Goal: Transaction & Acquisition: Purchase product/service

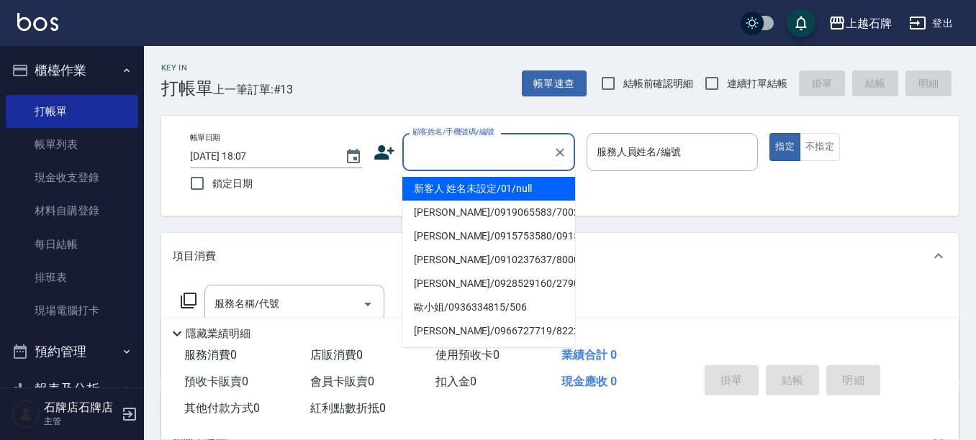
click at [512, 154] on input "顧客姓名/手機號碼/編號" at bounding box center [478, 152] width 138 height 25
click at [511, 184] on li "[PERSON_NAME]/0938083768/2205" at bounding box center [488, 189] width 173 height 24
type input "[PERSON_NAME]/0938083768/2205"
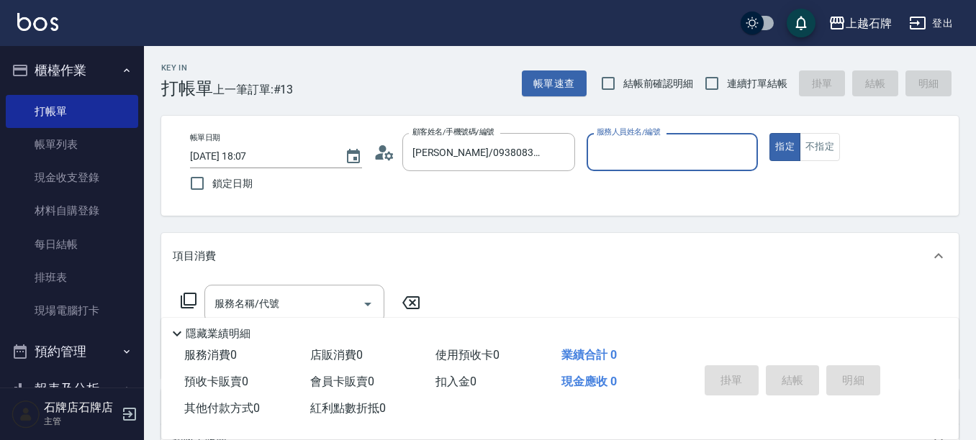
click at [653, 156] on input "服務人員姓名/編號" at bounding box center [672, 152] width 159 height 25
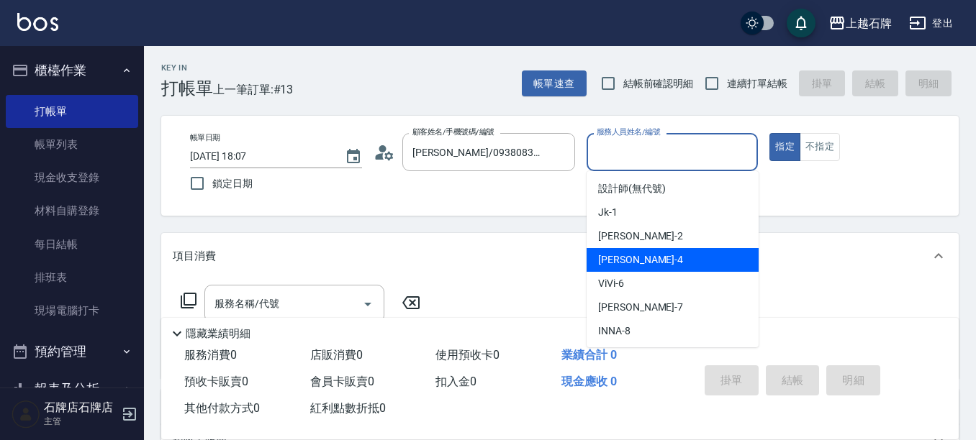
click at [677, 253] on div "[PERSON_NAME] -4" at bounding box center [673, 260] width 172 height 24
type input "[PERSON_NAME]-4"
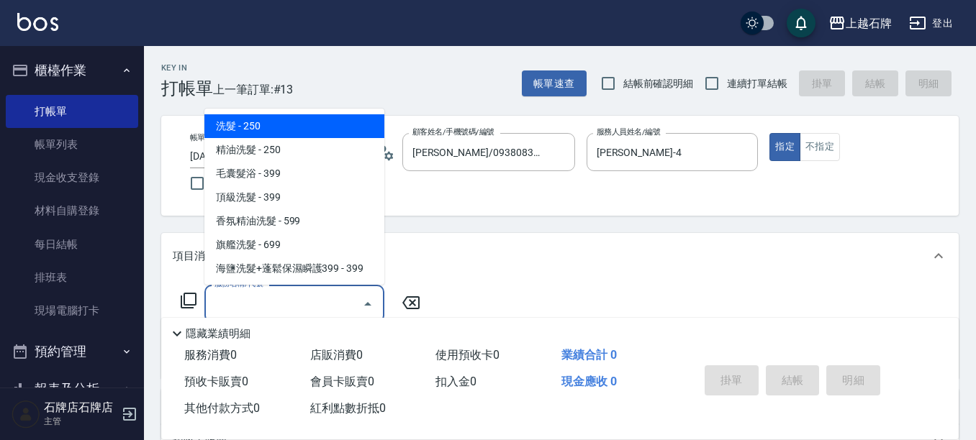
click at [316, 303] on input "服務名稱/代號" at bounding box center [283, 303] width 145 height 25
click at [316, 125] on span "洗髮 - 250" at bounding box center [294, 126] width 180 height 24
type input "洗髮(101)"
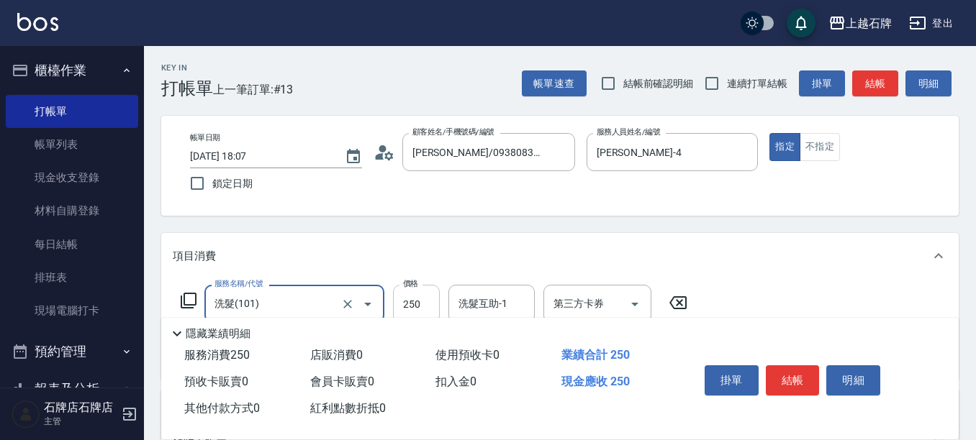
click at [414, 302] on input "250" at bounding box center [416, 304] width 47 height 39
type input "300"
click at [778, 366] on button "結帳" at bounding box center [793, 381] width 54 height 30
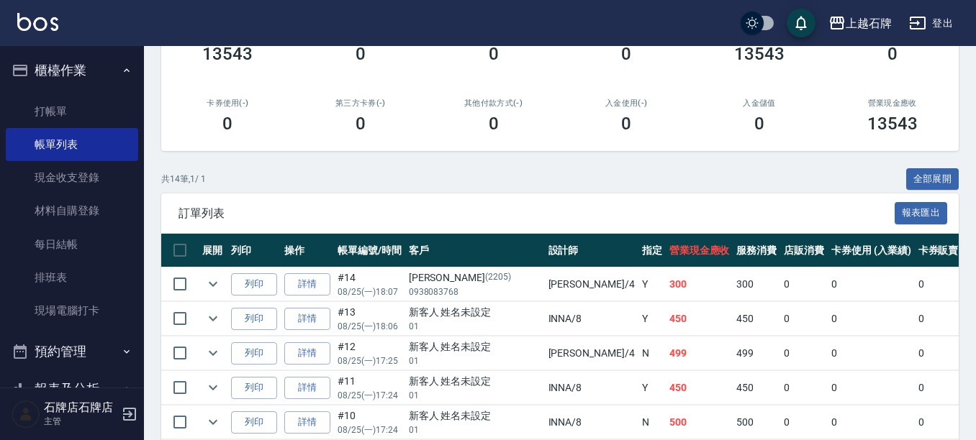
scroll to position [216, 0]
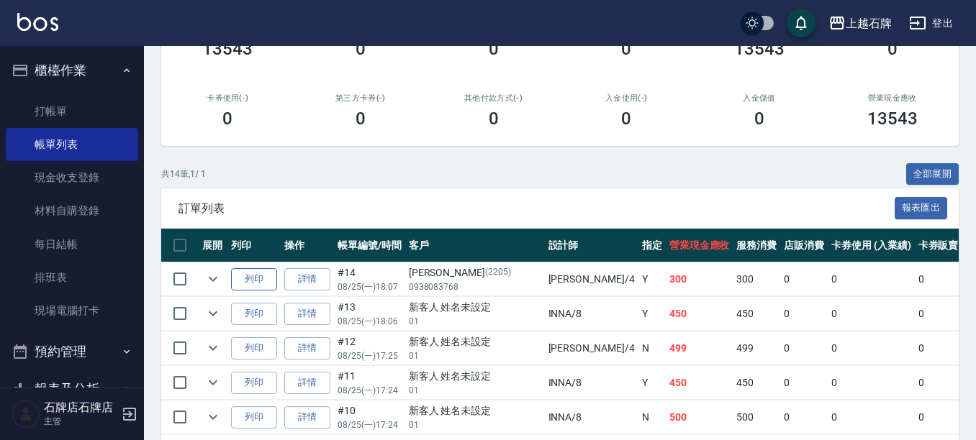
click at [254, 279] on button "列印" at bounding box center [254, 279] width 46 height 22
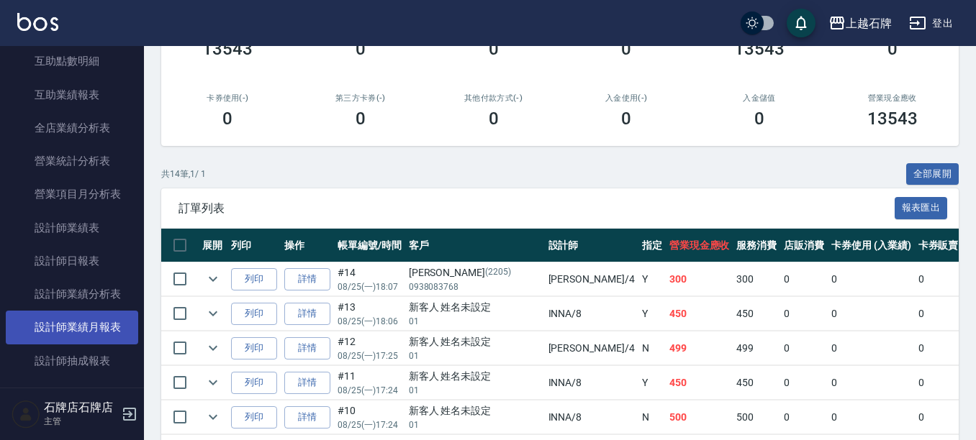
scroll to position [648, 0]
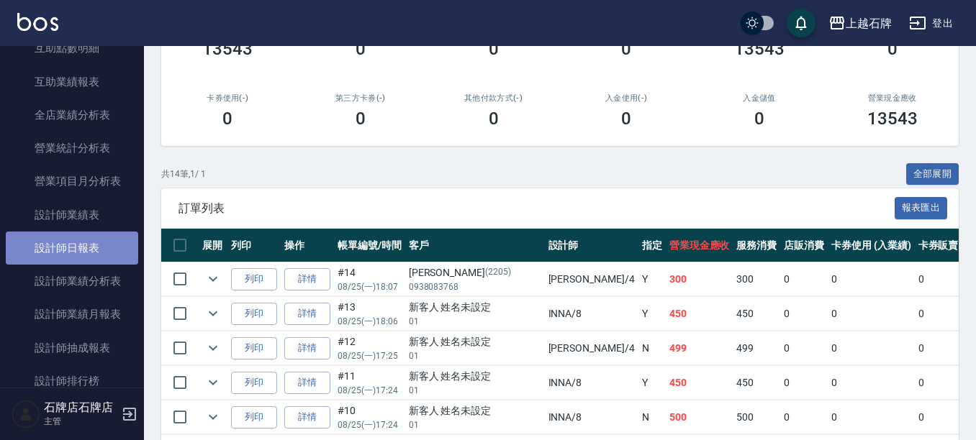
click at [80, 250] on link "設計師日報表" at bounding box center [72, 248] width 132 height 33
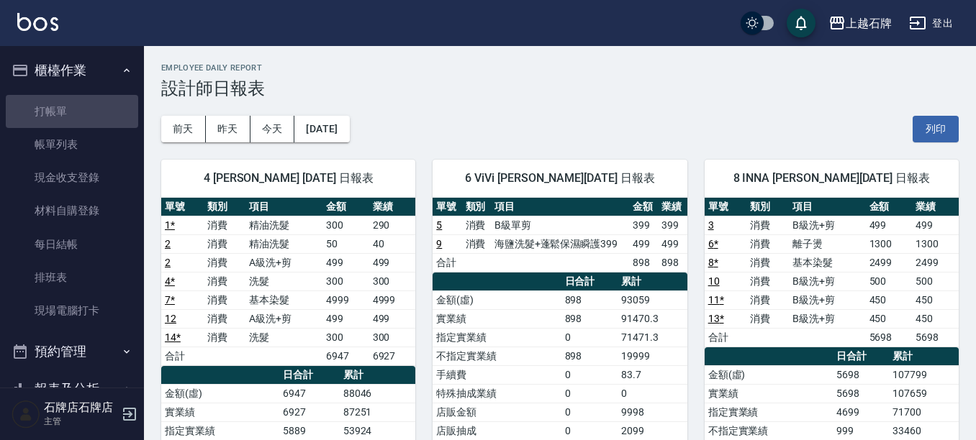
drag, startPoint x: 75, startPoint y: 111, endPoint x: 14, endPoint y: 9, distance: 118.7
click at [76, 111] on link "打帳單" at bounding box center [72, 111] width 132 height 33
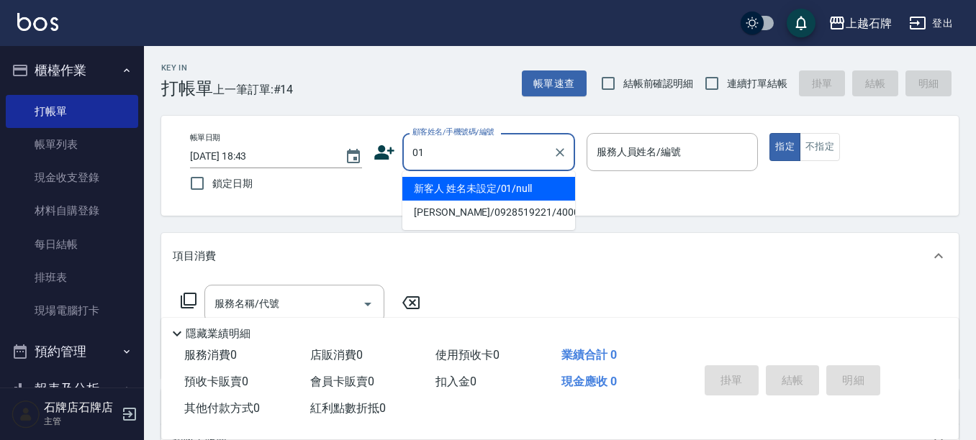
type input "新客人 姓名未設定/01/null"
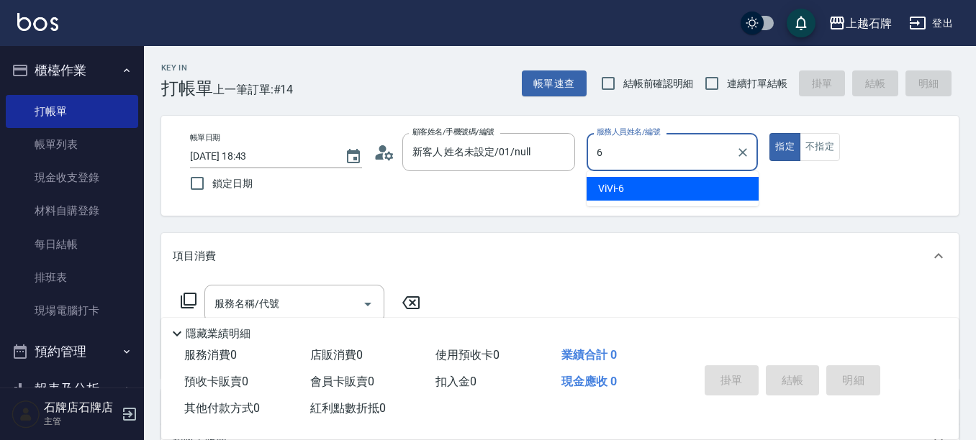
type input "6"
type button "true"
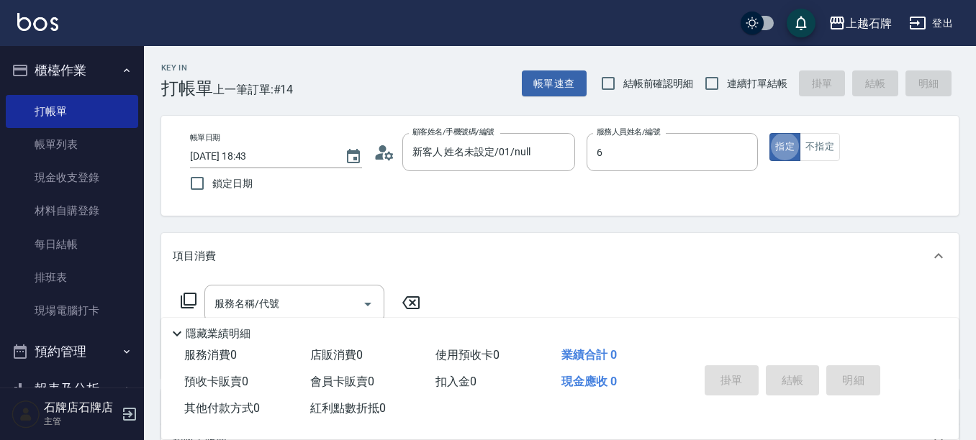
type input "ViVi-6"
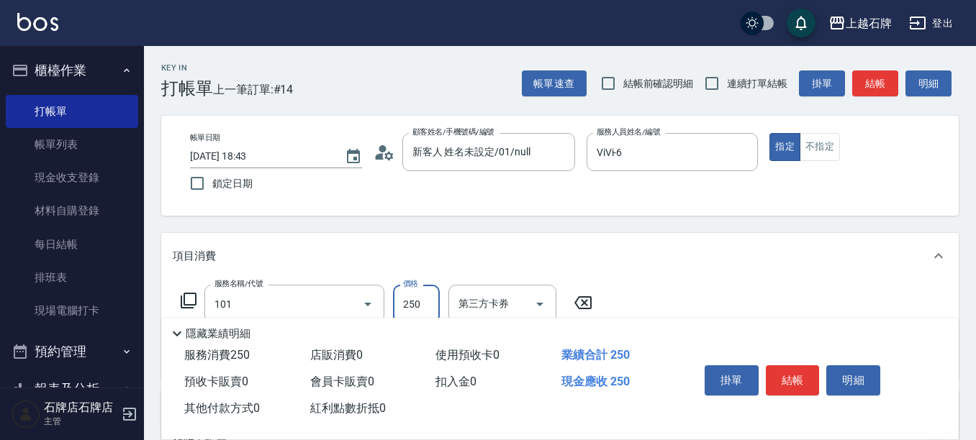
type input "洗髮(101)"
drag, startPoint x: 425, startPoint y: 309, endPoint x: 447, endPoint y: 307, distance: 22.4
click at [425, 309] on input "300" at bounding box center [416, 304] width 47 height 39
type input "600"
click at [872, 88] on button "結帳" at bounding box center [875, 84] width 46 height 27
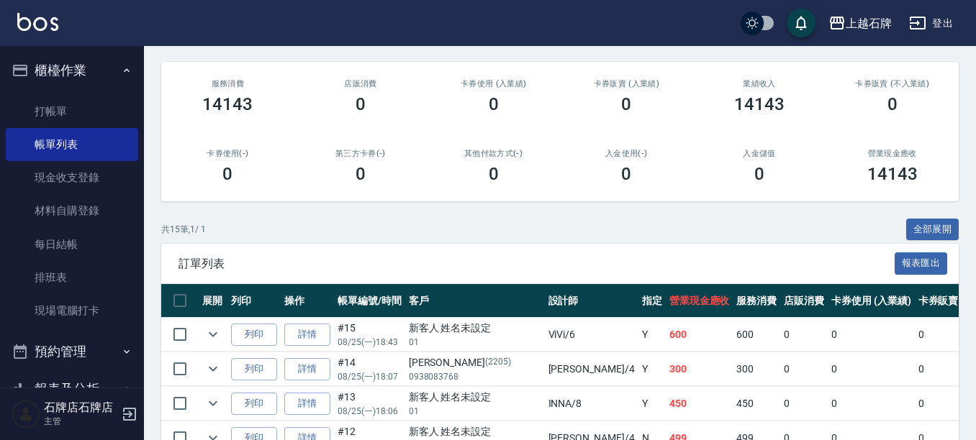
scroll to position [216, 0]
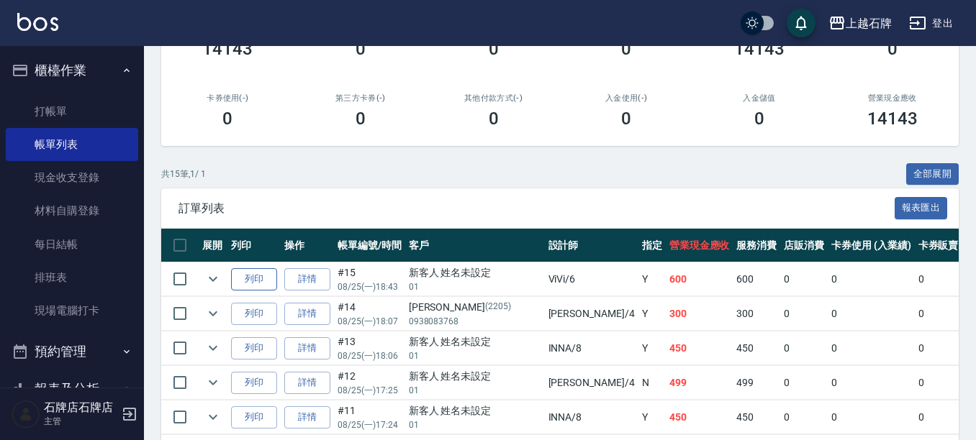
drag, startPoint x: 243, startPoint y: 271, endPoint x: 253, endPoint y: 269, distance: 9.6
click at [244, 271] on button "列印" at bounding box center [254, 279] width 46 height 22
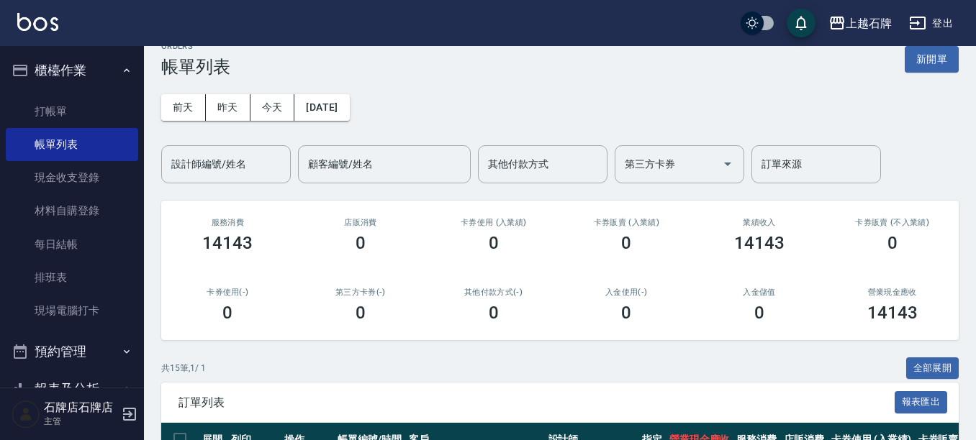
scroll to position [0, 0]
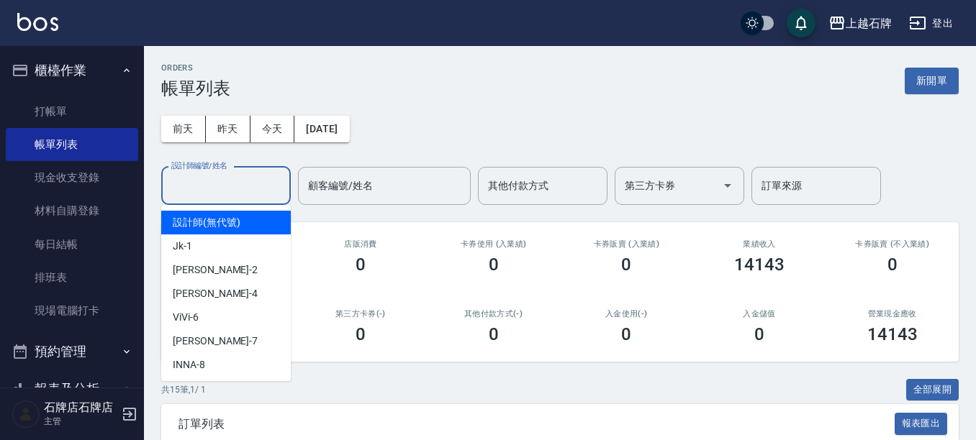
click at [258, 175] on input "設計師編號/姓名" at bounding box center [226, 185] width 117 height 25
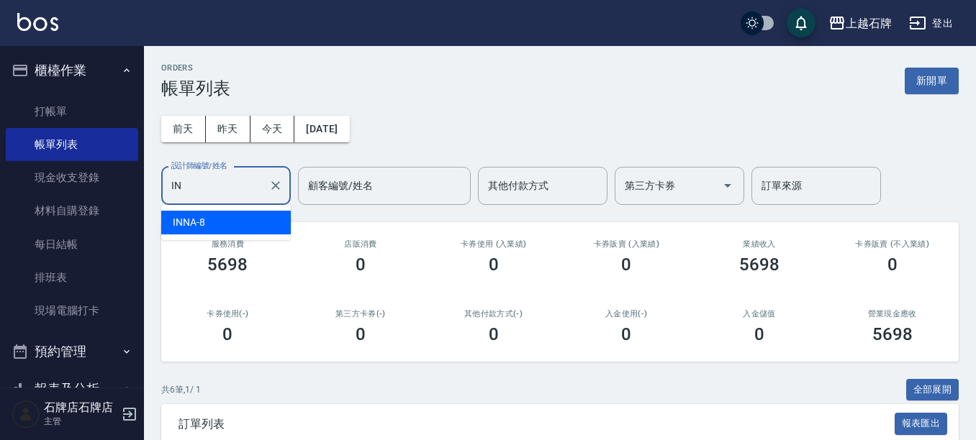
type input "I"
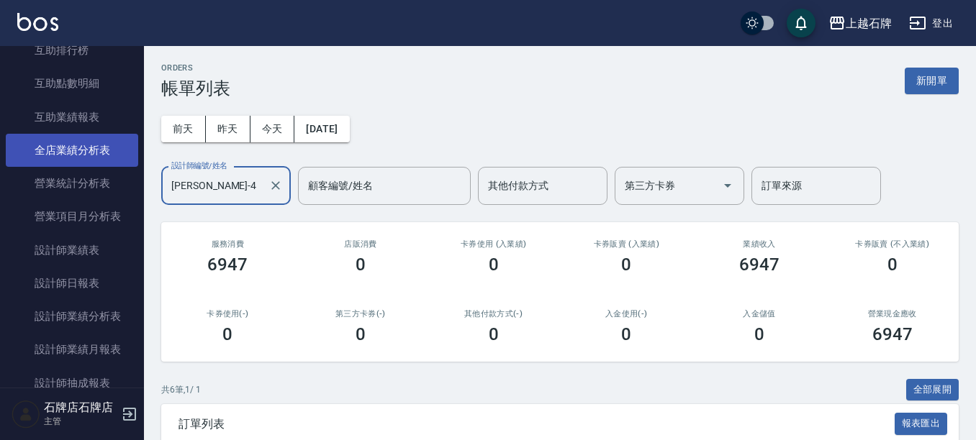
scroll to position [648, 0]
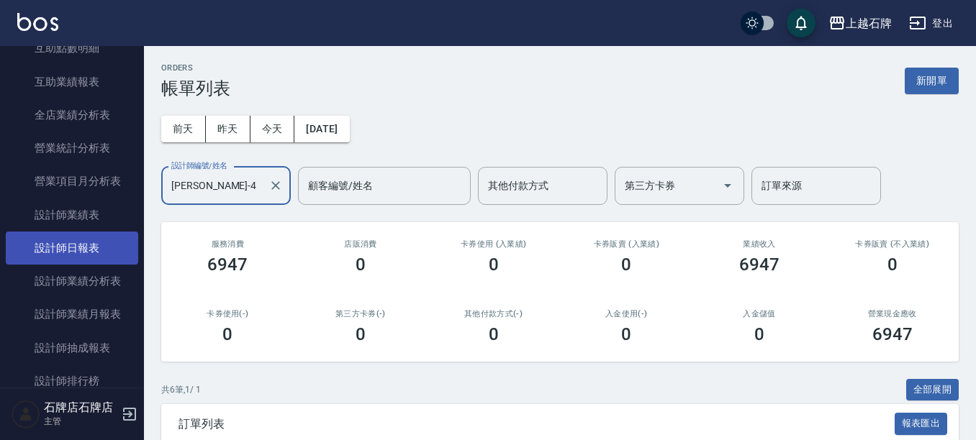
type input "[PERSON_NAME]-4"
click at [79, 241] on link "設計師日報表" at bounding box center [72, 248] width 132 height 33
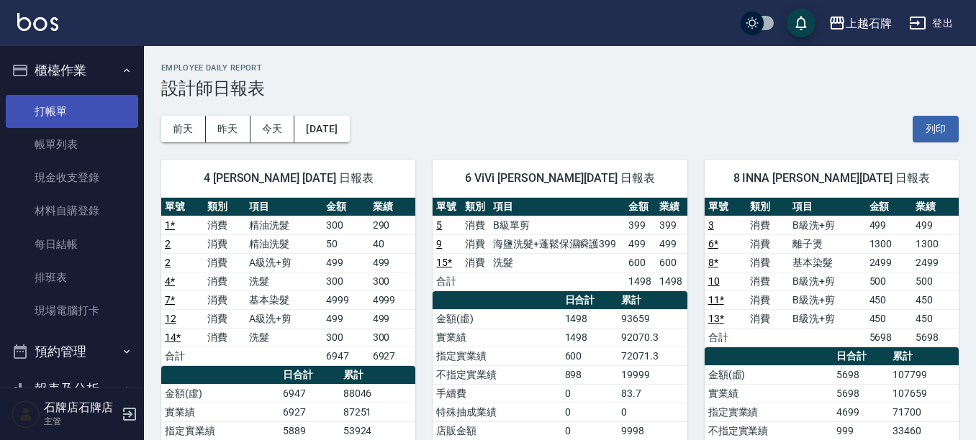
click at [76, 113] on link "打帳單" at bounding box center [72, 111] width 132 height 33
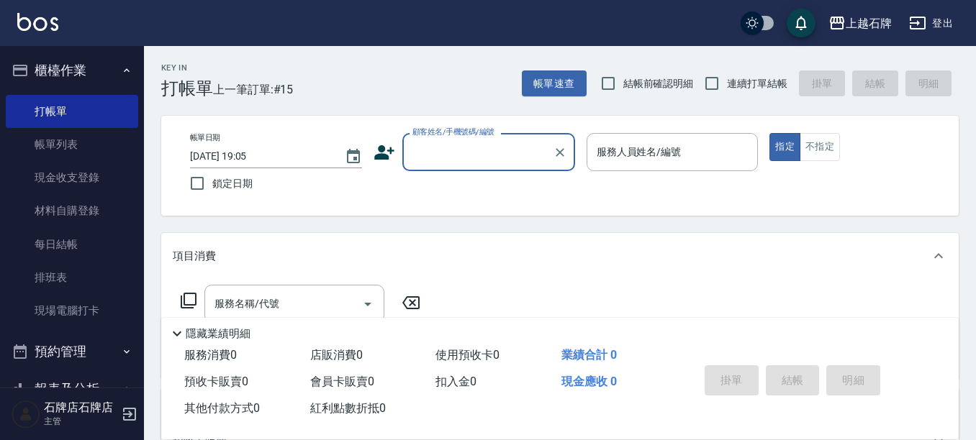
click at [489, 167] on div "顧客姓名/手機號碼/編號" at bounding box center [488, 152] width 173 height 38
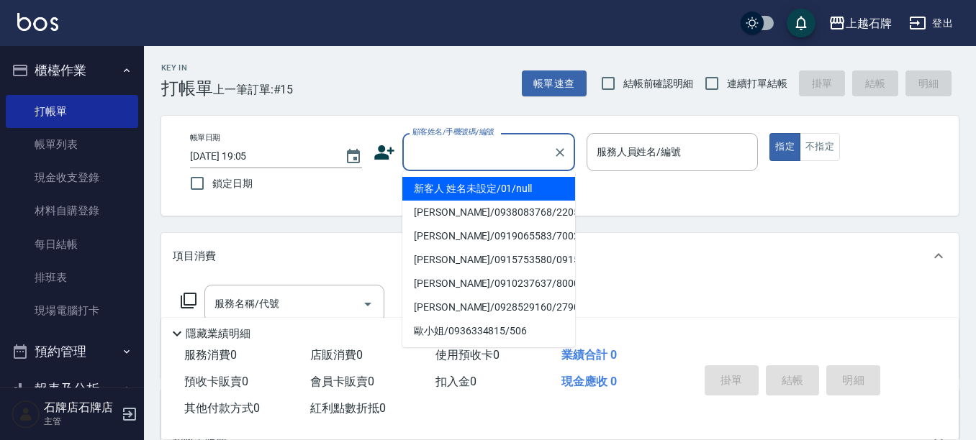
click at [542, 194] on li "新客人 姓名未設定/01/null" at bounding box center [488, 189] width 173 height 24
type input "新客人 姓名未設定/01/null"
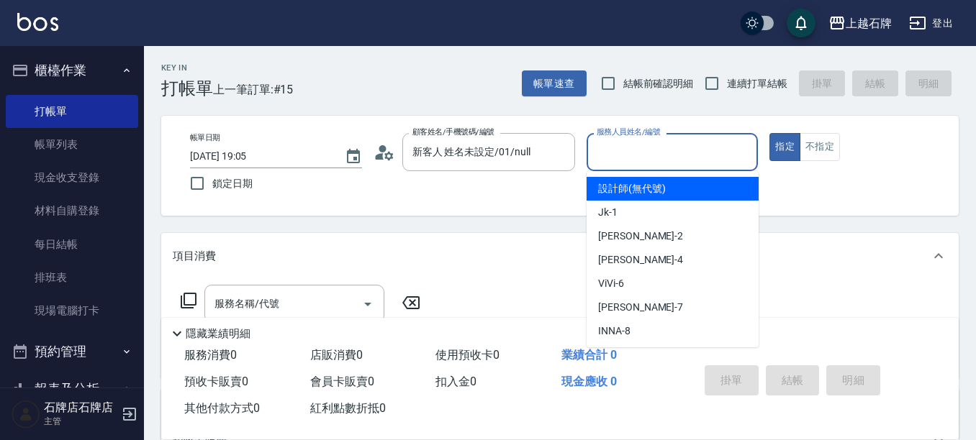
drag, startPoint x: 658, startPoint y: 155, endPoint x: 636, endPoint y: 253, distance: 99.7
click at [657, 155] on input "服務人員姓名/編號" at bounding box center [672, 152] width 159 height 25
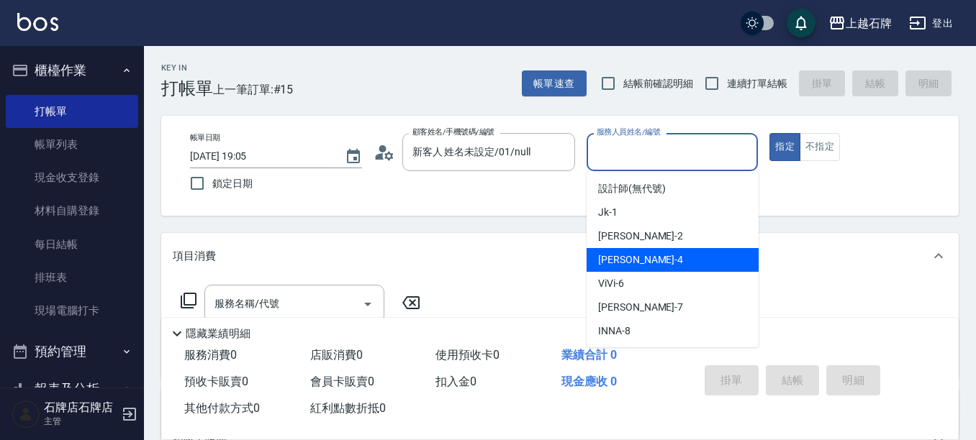
drag, startPoint x: 636, startPoint y: 261, endPoint x: 389, endPoint y: 297, distance: 248.8
click at [630, 261] on div "[PERSON_NAME] -4" at bounding box center [673, 260] width 172 height 24
type input "[PERSON_NAME]-4"
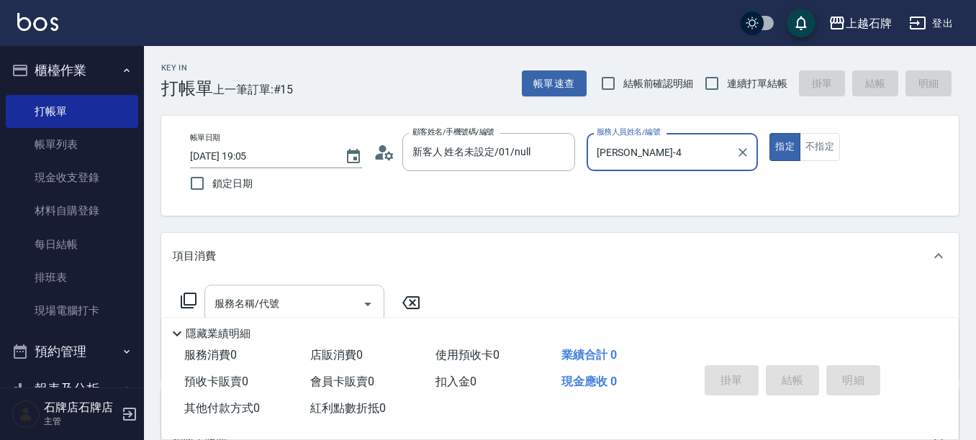
click at [330, 309] on input "服務名稱/代號" at bounding box center [283, 303] width 145 height 25
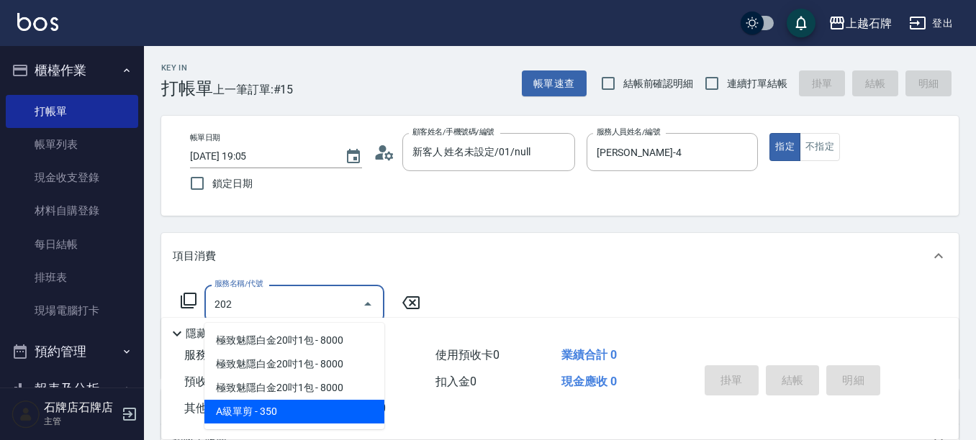
drag, startPoint x: 278, startPoint y: 410, endPoint x: 373, endPoint y: 375, distance: 101.3
click at [278, 409] on span "A級單剪 - 350" at bounding box center [294, 412] width 180 height 24
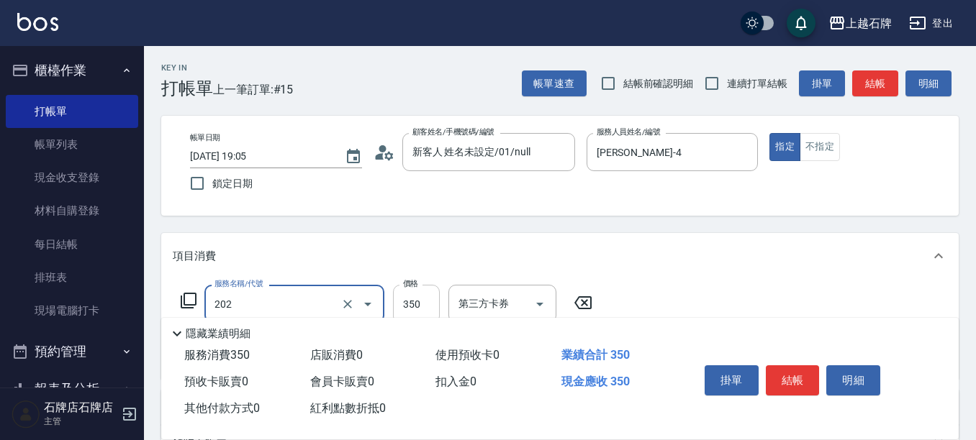
type input "A級單剪(202)"
click at [412, 302] on input "350" at bounding box center [416, 304] width 47 height 39
type input "399"
click at [821, 150] on button "不指定" at bounding box center [820, 147] width 40 height 28
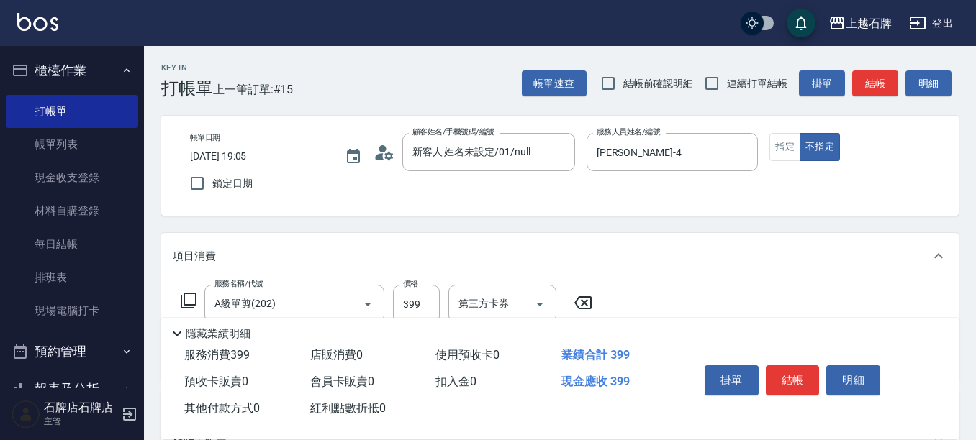
click at [790, 368] on button "結帳" at bounding box center [793, 381] width 54 height 30
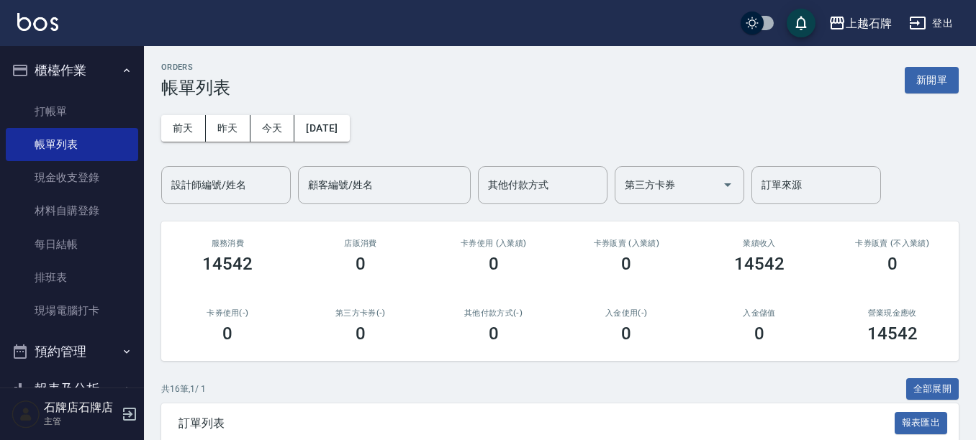
scroll to position [216, 0]
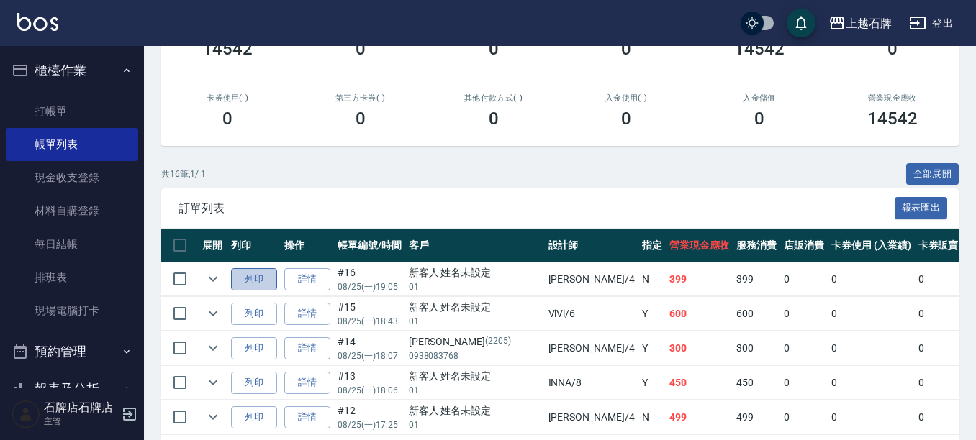
click at [271, 280] on button "列印" at bounding box center [254, 279] width 46 height 22
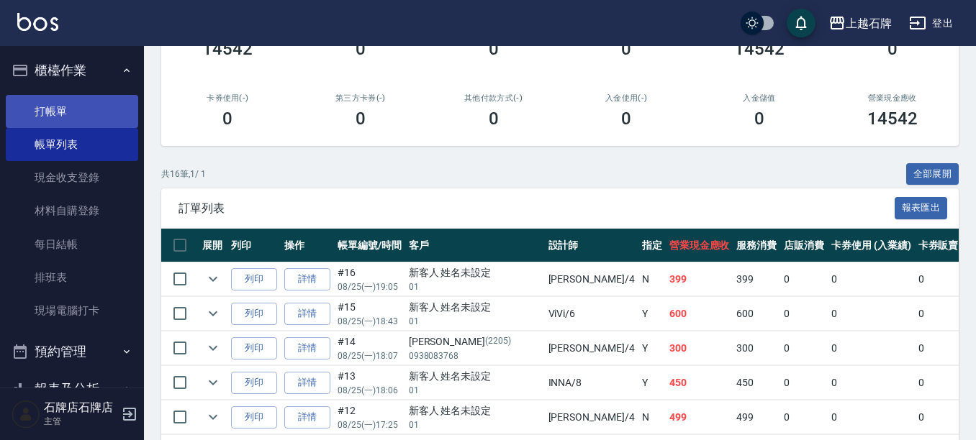
click at [125, 112] on link "打帳單" at bounding box center [72, 111] width 132 height 33
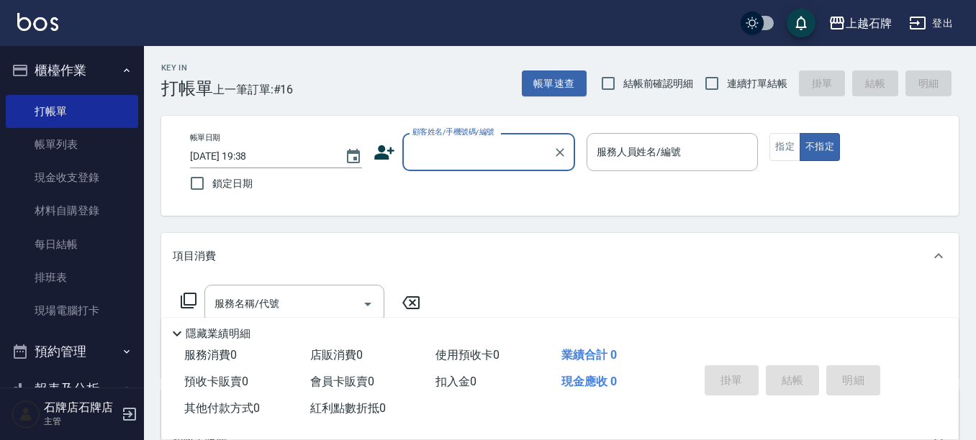
click at [445, 153] on input "顧客姓名/手機號碼/編號" at bounding box center [478, 152] width 138 height 25
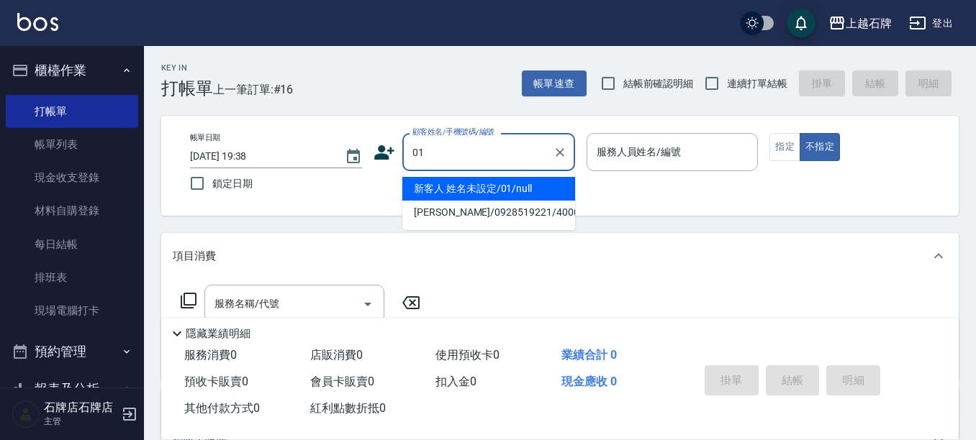
type input "新客人 姓名未設定/01/null"
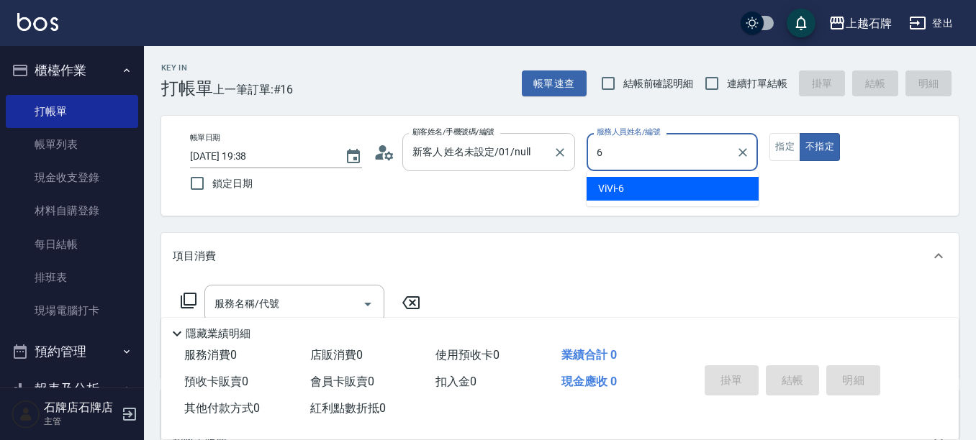
type input "6"
type button "false"
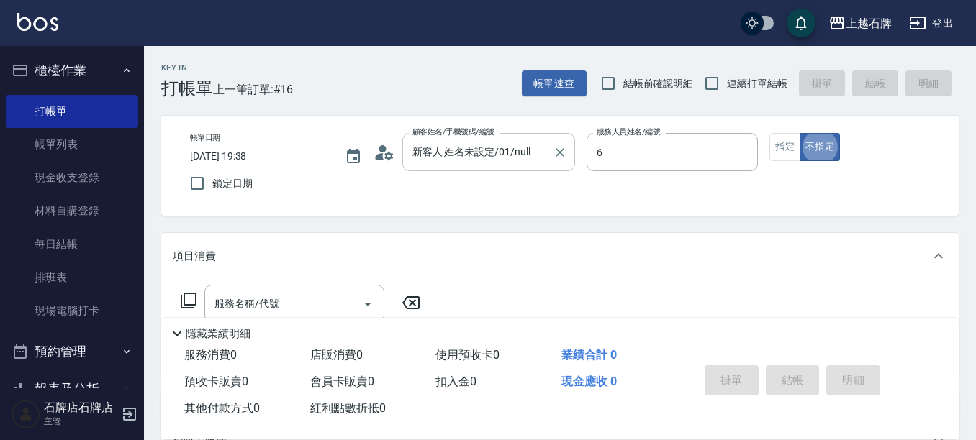
type input "ViVi-6"
type input "1"
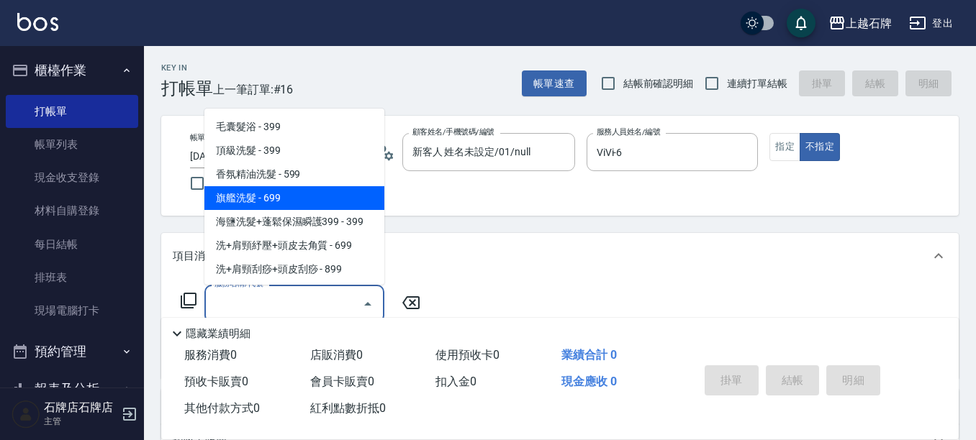
scroll to position [72, 0]
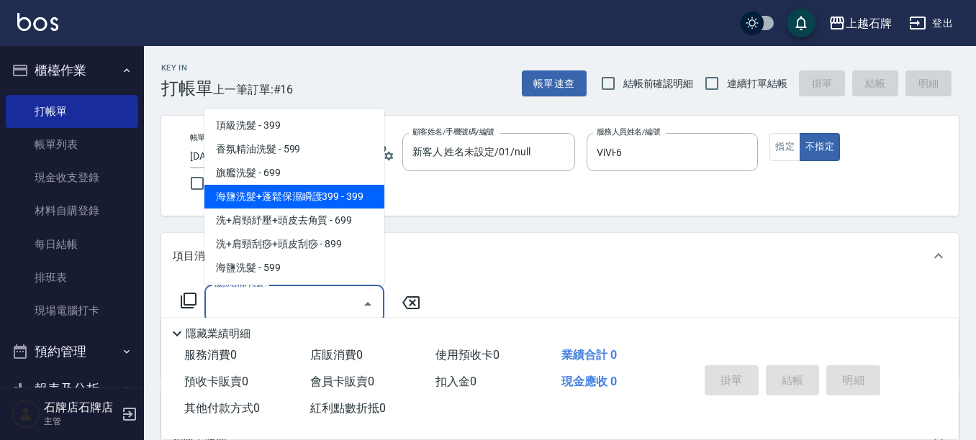
click at [284, 191] on span "海鹽洗髮+蓬鬆保濕瞬護399 - 399" at bounding box center [294, 197] width 180 height 24
type input "海鹽洗髮+蓬鬆保濕瞬護399(107)"
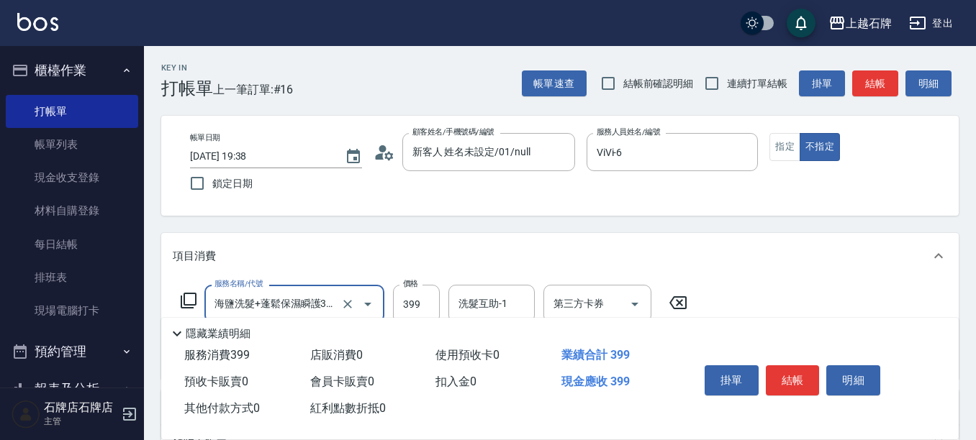
click at [397, 265] on div "項目消費" at bounding box center [559, 256] width 797 height 46
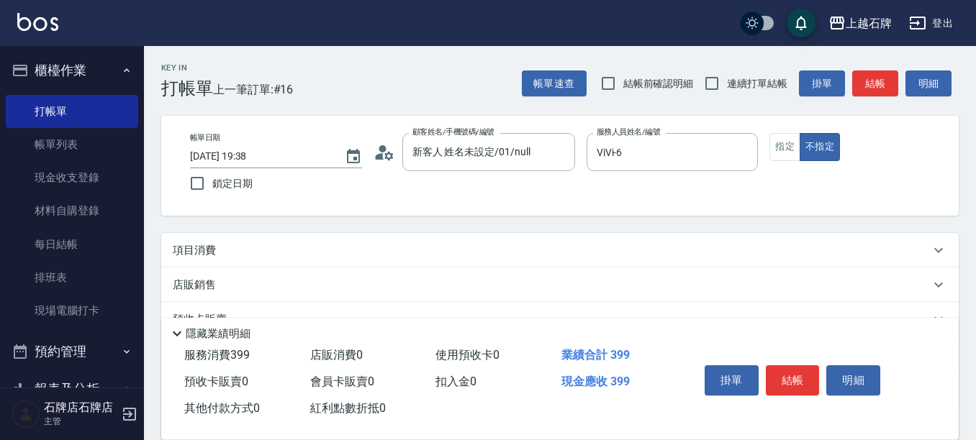
click at [404, 263] on div "項目消費" at bounding box center [559, 250] width 797 height 35
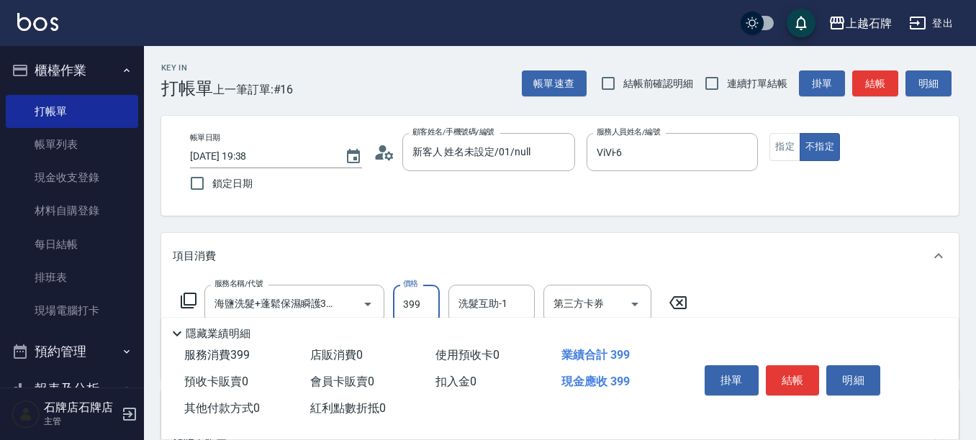
click at [412, 294] on input "399" at bounding box center [416, 304] width 47 height 39
type input "499"
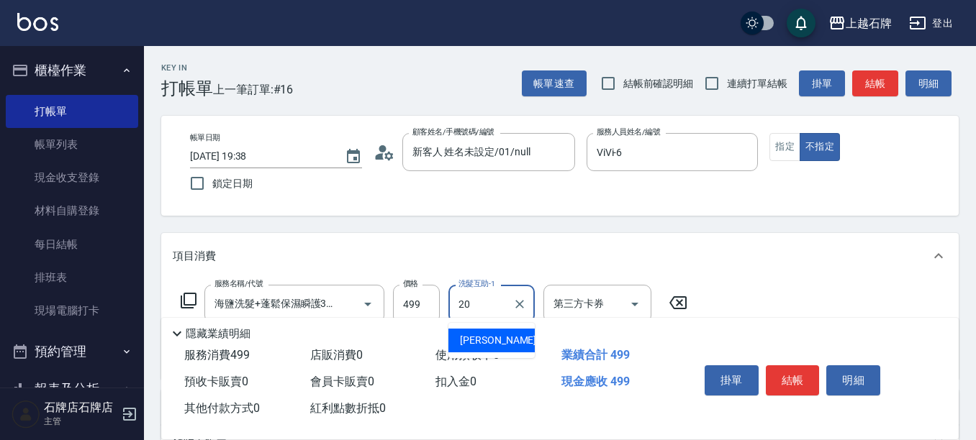
type input "[PERSON_NAME]-20"
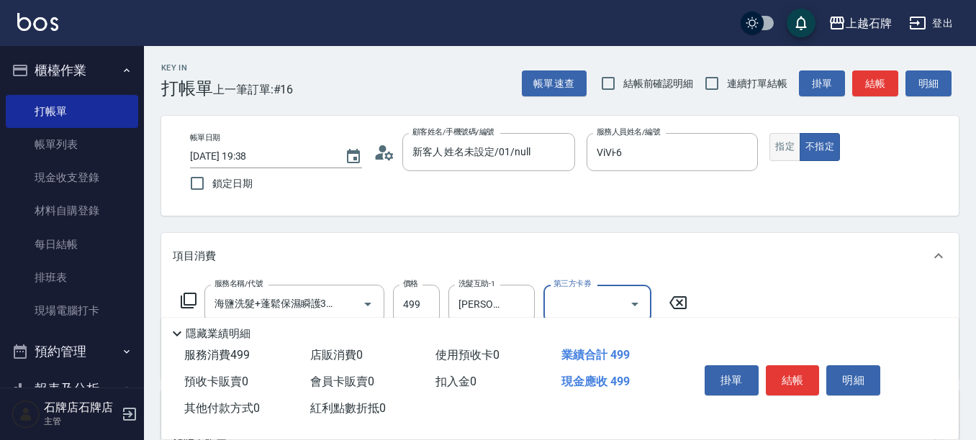
click at [784, 158] on button "指定" at bounding box center [784, 147] width 31 height 28
click at [885, 89] on button "結帳" at bounding box center [875, 84] width 46 height 27
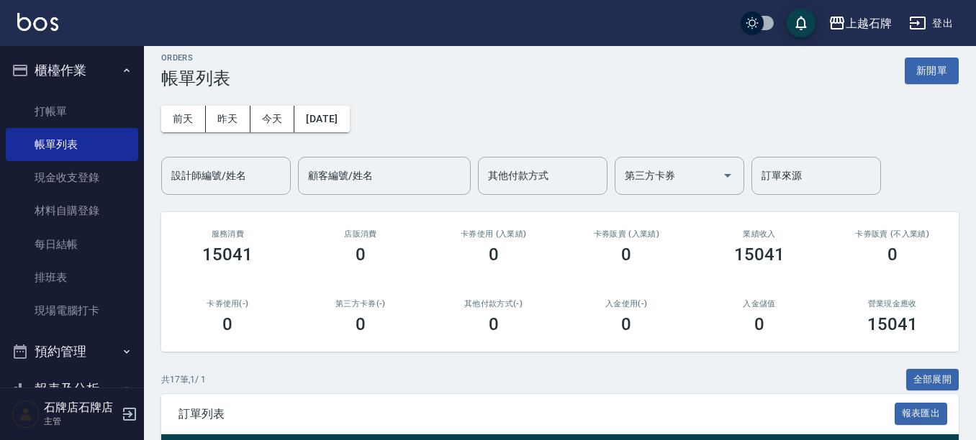
scroll to position [216, 0]
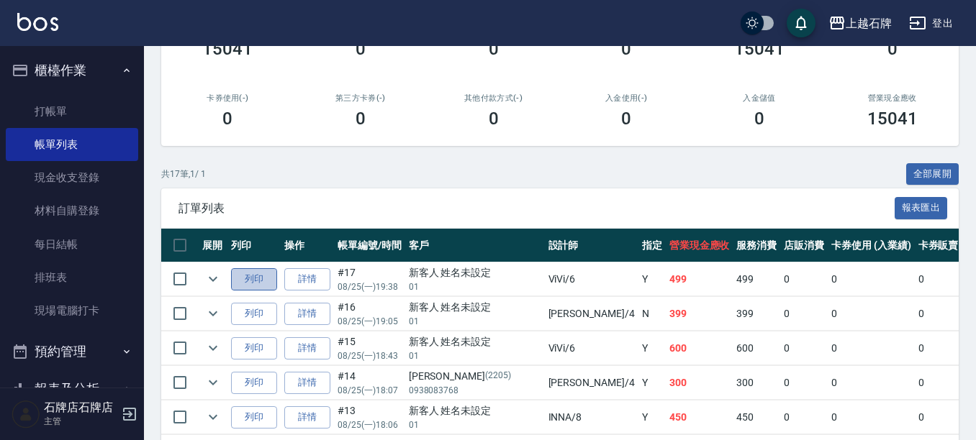
click at [256, 274] on button "列印" at bounding box center [254, 279] width 46 height 22
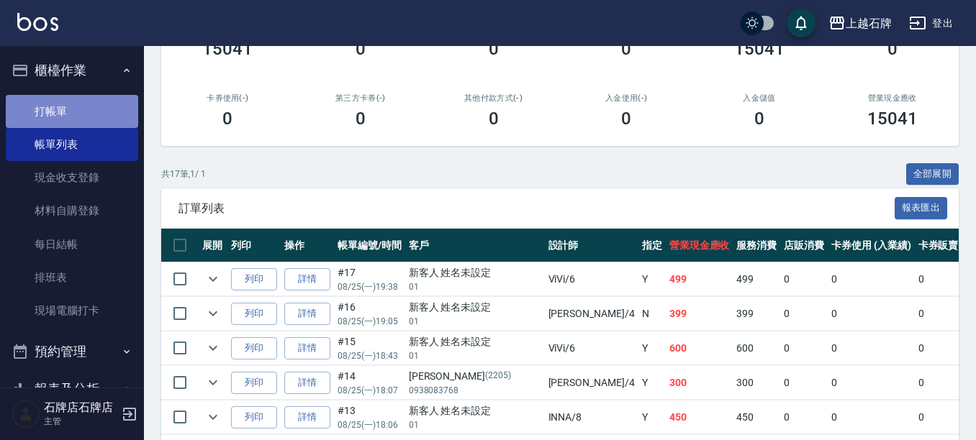
click at [84, 101] on link "打帳單" at bounding box center [72, 111] width 132 height 33
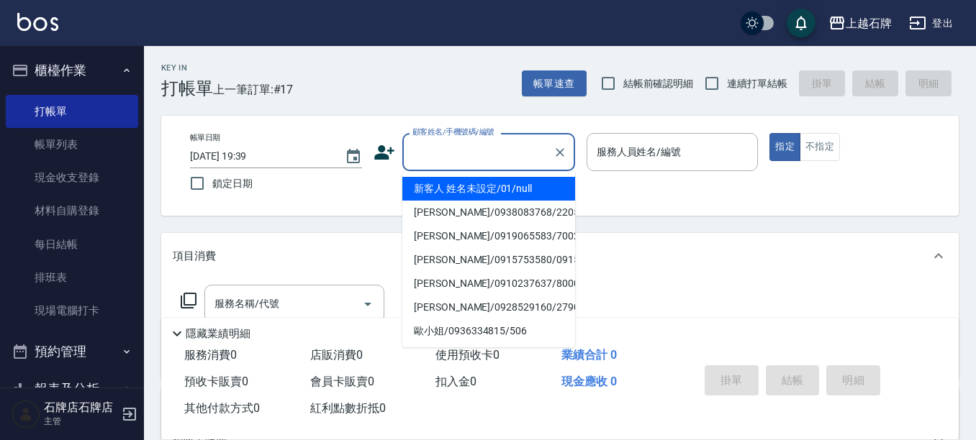
click at [466, 158] on input "顧客姓名/手機號碼/編號" at bounding box center [478, 152] width 138 height 25
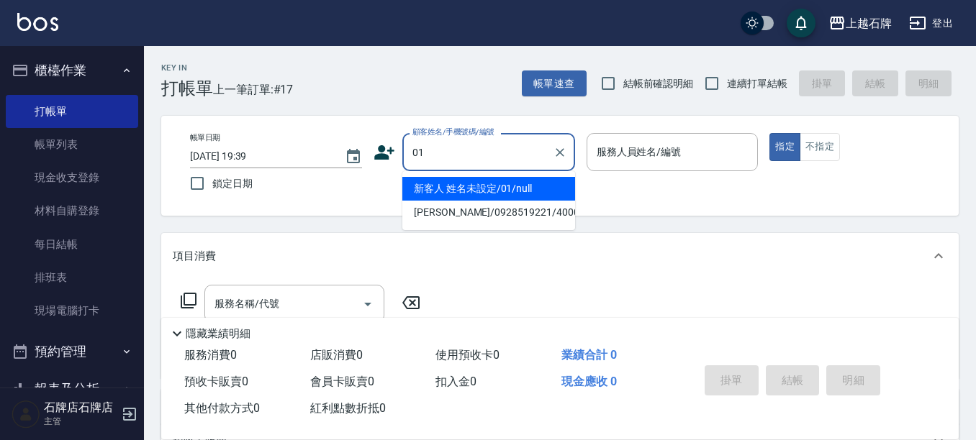
type input "新客人 姓名未設定/01/null"
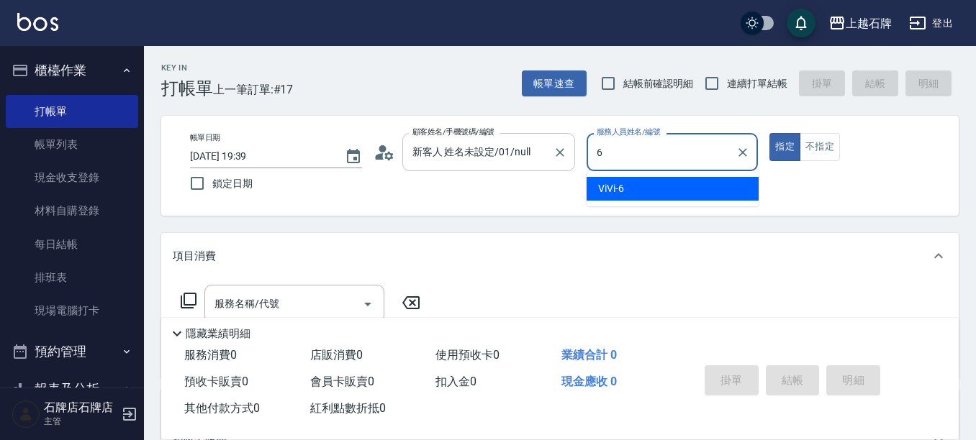
type input "6"
type button "true"
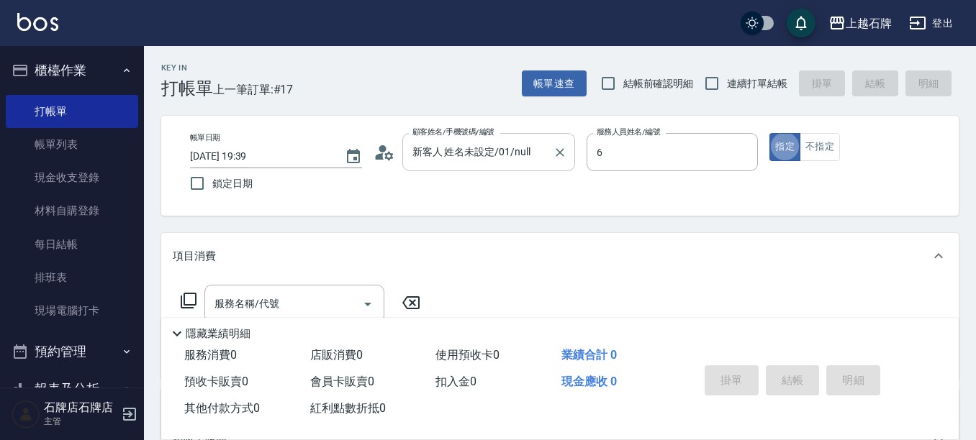
type input "ViVi-6"
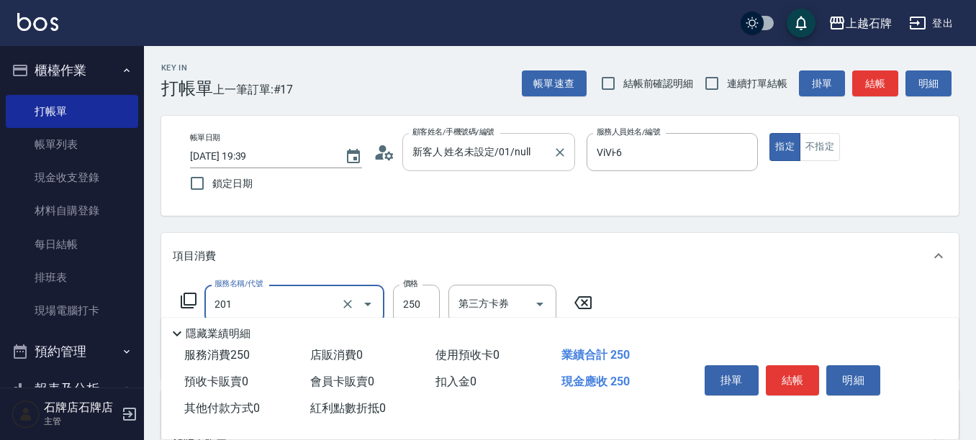
type input "B級單剪(201)"
type input "350"
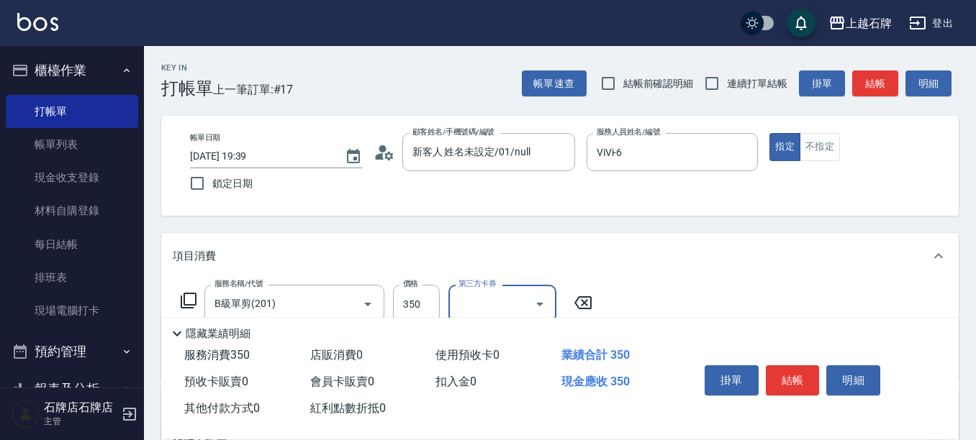
drag, startPoint x: 898, startPoint y: 79, endPoint x: 900, endPoint y: 86, distance: 7.5
click at [900, 89] on div "帳單速查 結帳前確認明細 連續打單結帳 掛單 結帳 明細" at bounding box center [740, 83] width 437 height 30
click at [869, 78] on button "結帳" at bounding box center [875, 84] width 46 height 27
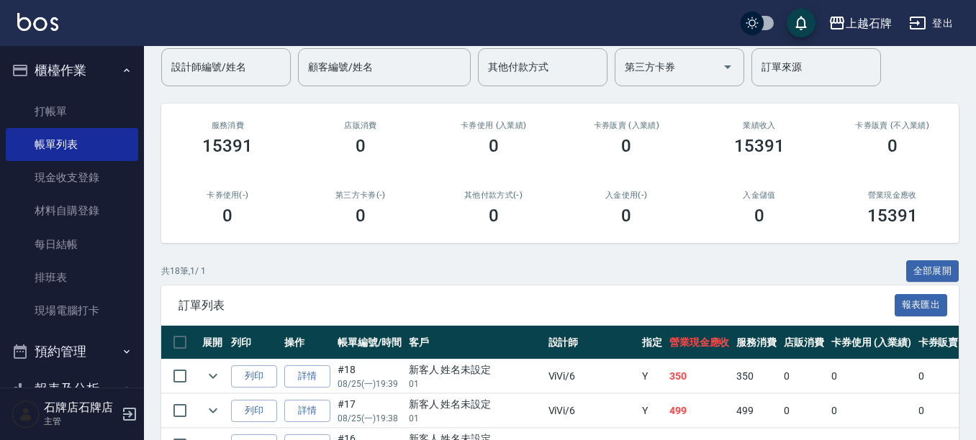
scroll to position [144, 0]
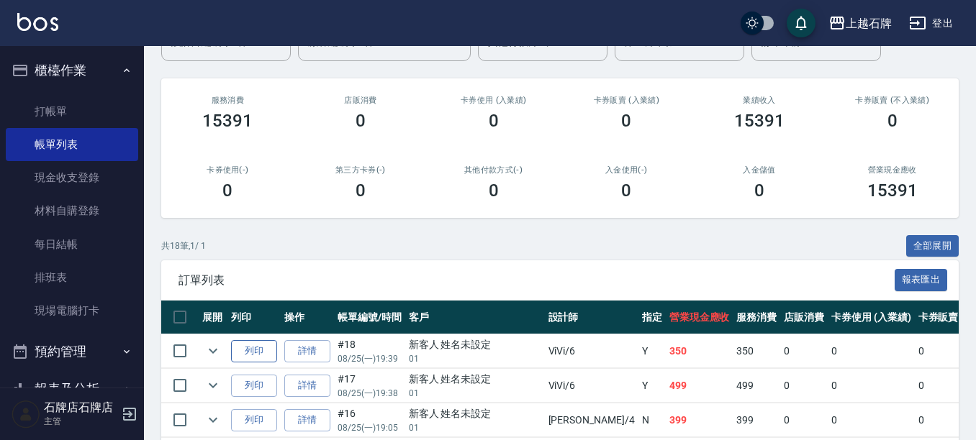
click at [247, 340] on td "列印" at bounding box center [253, 352] width 53 height 34
click at [247, 342] on button "列印" at bounding box center [254, 351] width 46 height 22
click at [91, 107] on link "打帳單" at bounding box center [72, 111] width 132 height 33
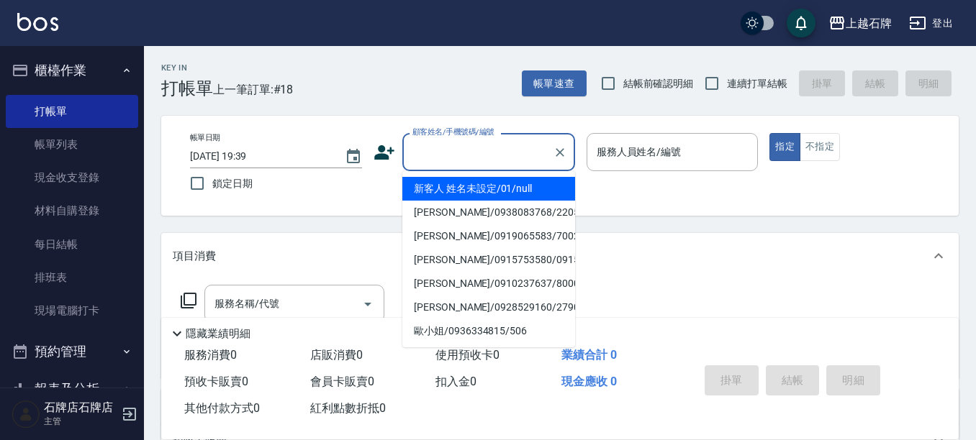
drag, startPoint x: 520, startPoint y: 158, endPoint x: 511, endPoint y: 168, distance: 13.3
click at [518, 161] on input "顧客姓名/手機號碼/編號" at bounding box center [478, 152] width 138 height 25
click at [511, 180] on li "新客人 姓名未設定/01/null" at bounding box center [488, 189] width 173 height 24
type input "新客人 姓名未設定/01/null"
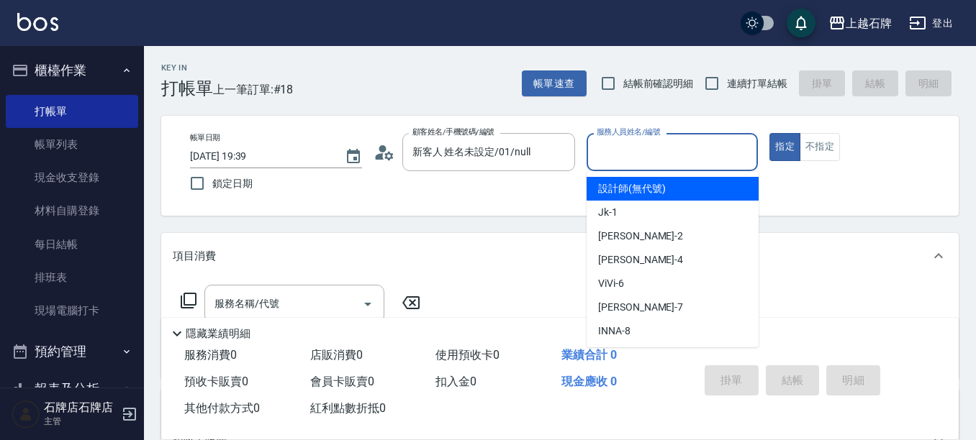
click at [692, 151] on input "服務人員姓名/編號" at bounding box center [672, 152] width 159 height 25
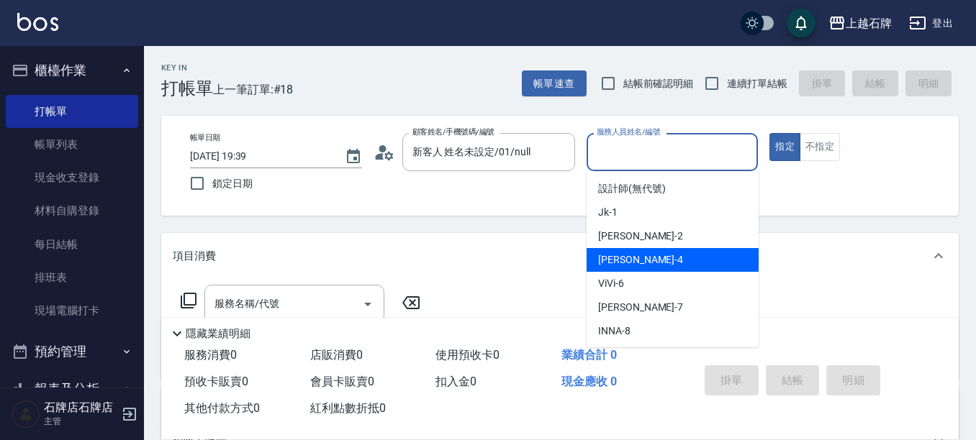
drag, startPoint x: 646, startPoint y: 258, endPoint x: 589, endPoint y: 268, distance: 58.6
click at [646, 257] on div "[PERSON_NAME] -4" at bounding box center [673, 260] width 172 height 24
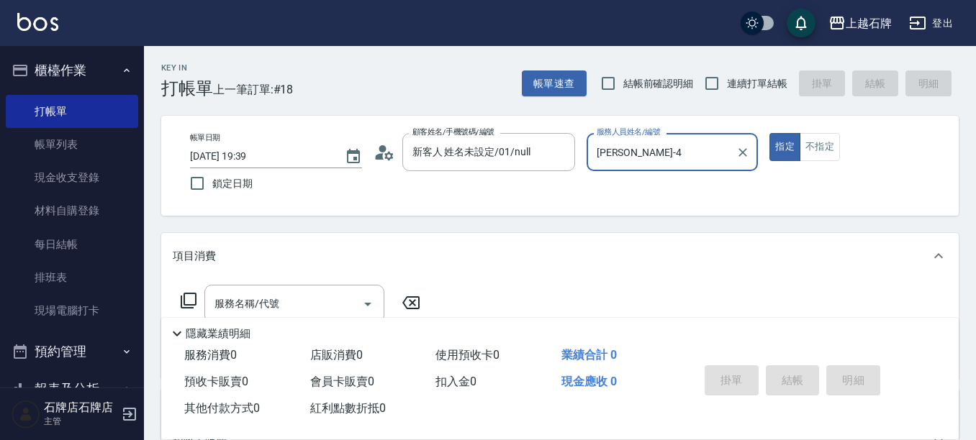
type input "[PERSON_NAME]-4"
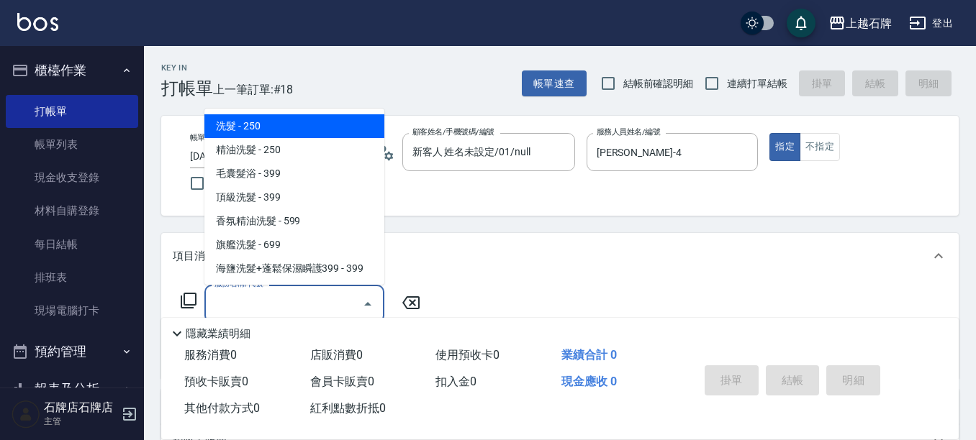
click at [325, 304] on input "服務名稱/代號" at bounding box center [283, 303] width 145 height 25
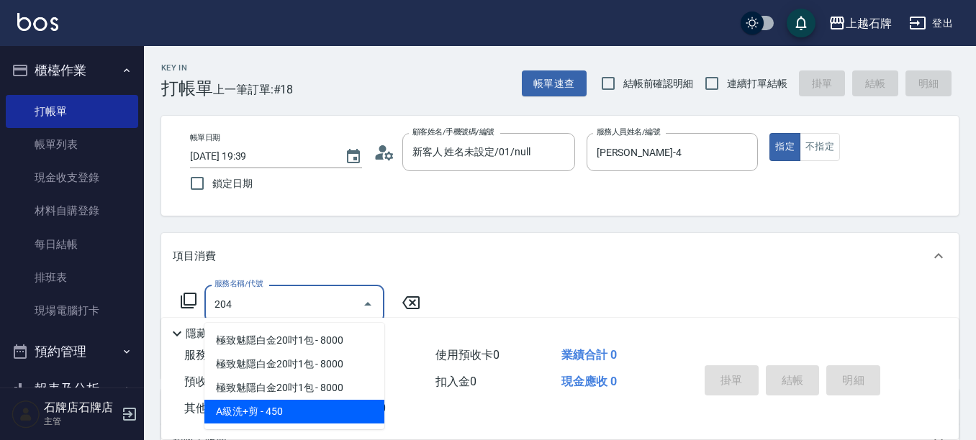
click at [326, 410] on span "A級洗+剪 - 450" at bounding box center [294, 412] width 180 height 24
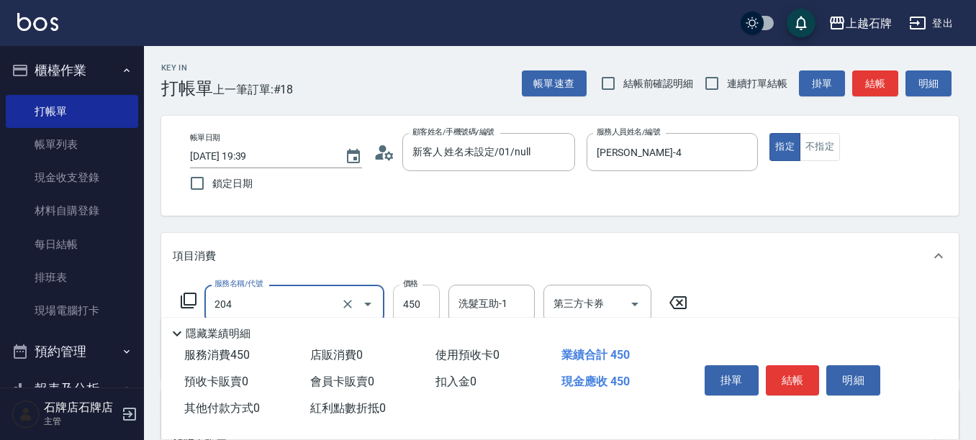
type input "A級洗+剪(204)"
click at [424, 308] on input "450" at bounding box center [416, 304] width 47 height 39
type input "750"
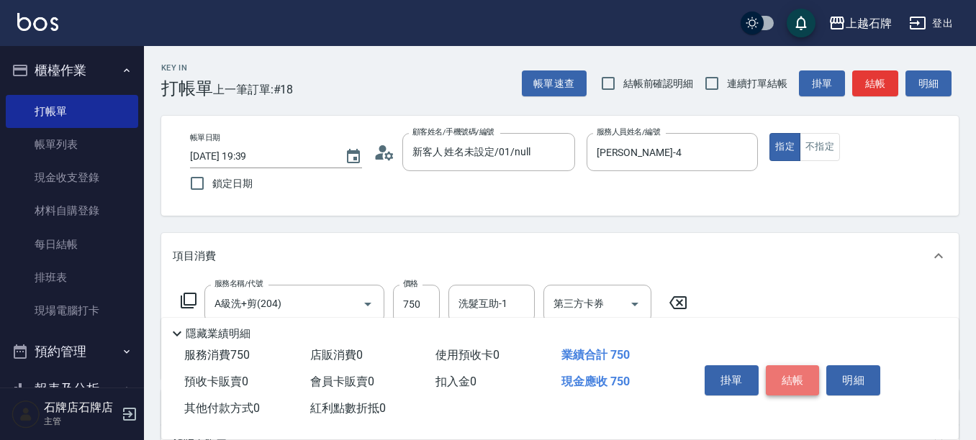
click at [797, 381] on button "結帳" at bounding box center [793, 381] width 54 height 30
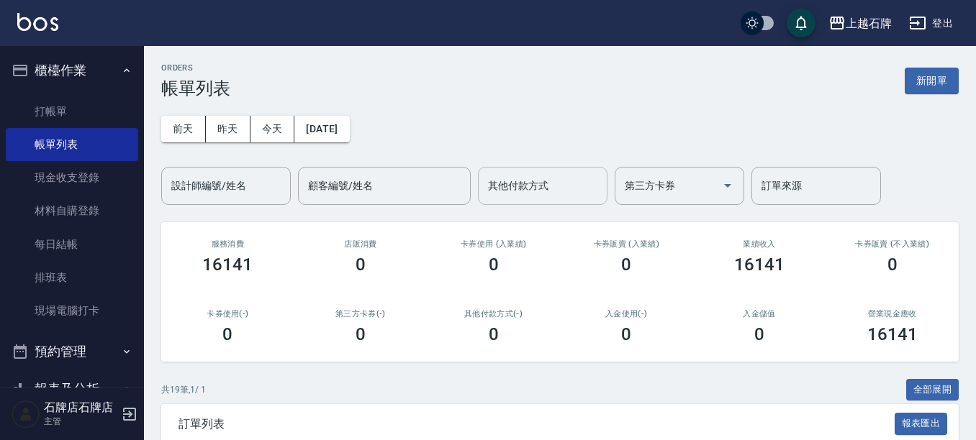
scroll to position [144, 0]
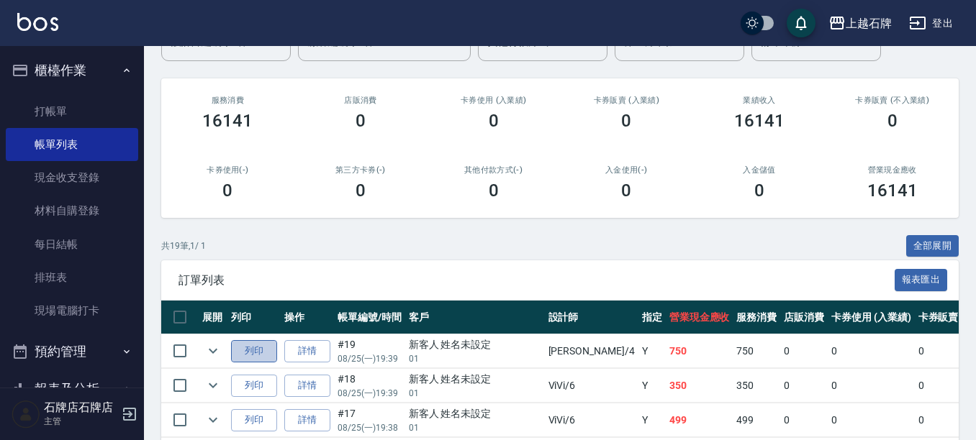
click at [253, 348] on button "列印" at bounding box center [254, 351] width 46 height 22
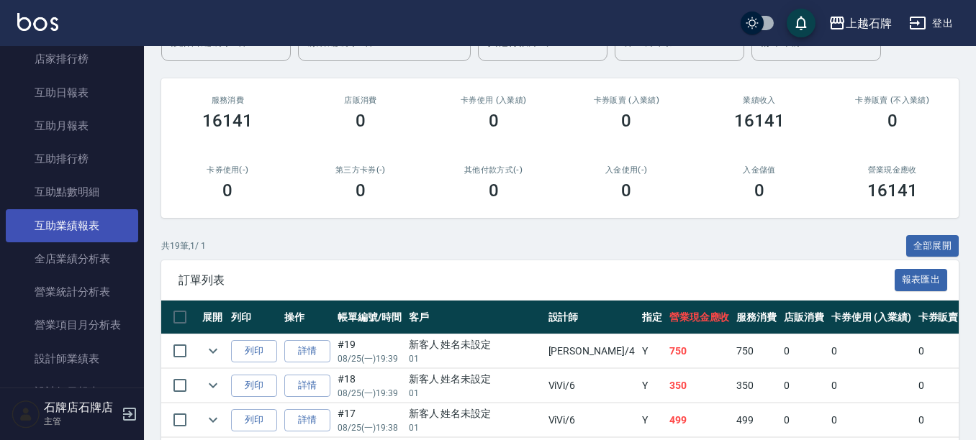
scroll to position [576, 0]
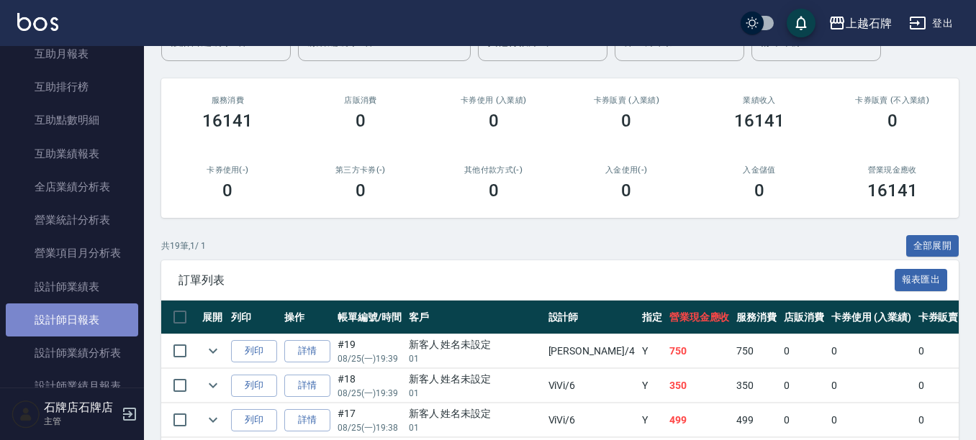
click at [89, 322] on link "設計師日報表" at bounding box center [72, 320] width 132 height 33
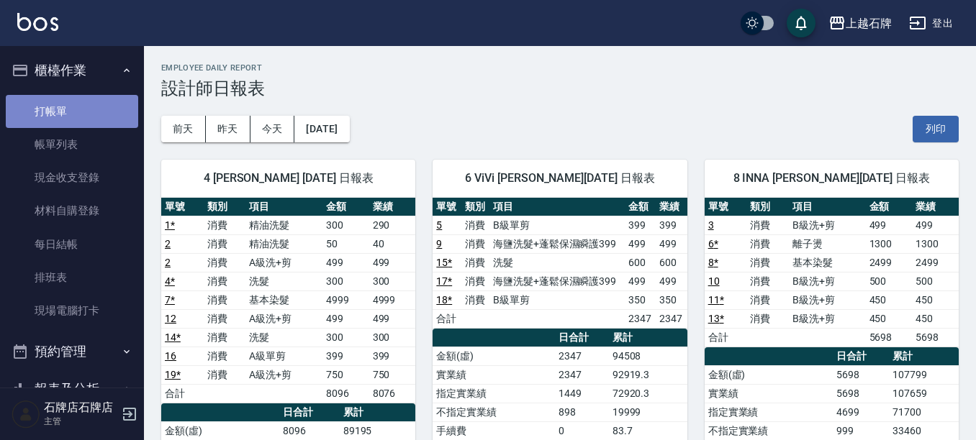
click at [84, 107] on link "打帳單" at bounding box center [72, 111] width 132 height 33
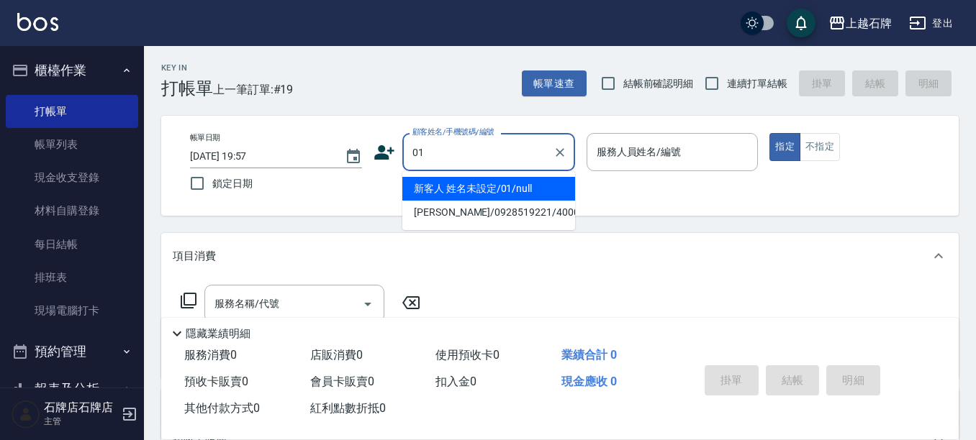
type input "新客人 姓名未設定/01/null"
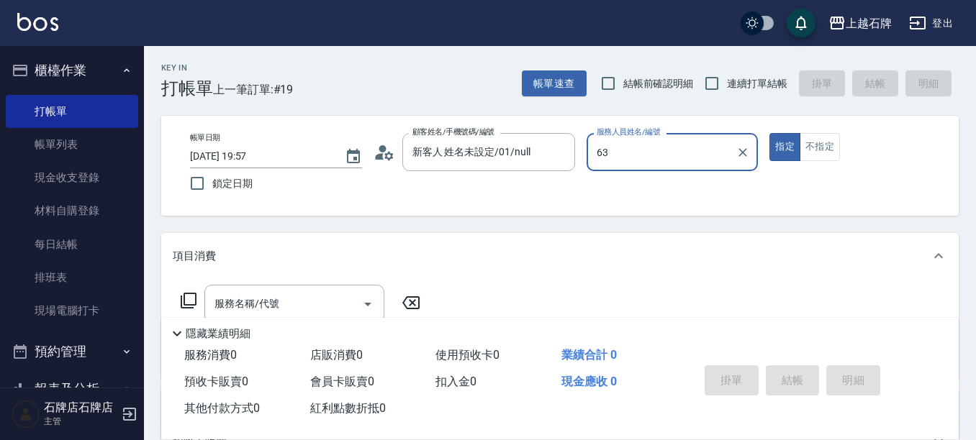
type input "6"
type input "ViVi-6"
type button "true"
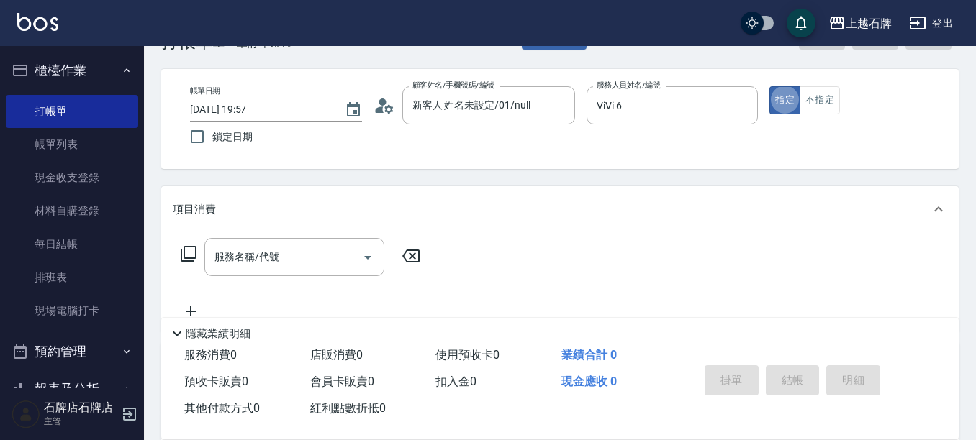
scroll to position [72, 0]
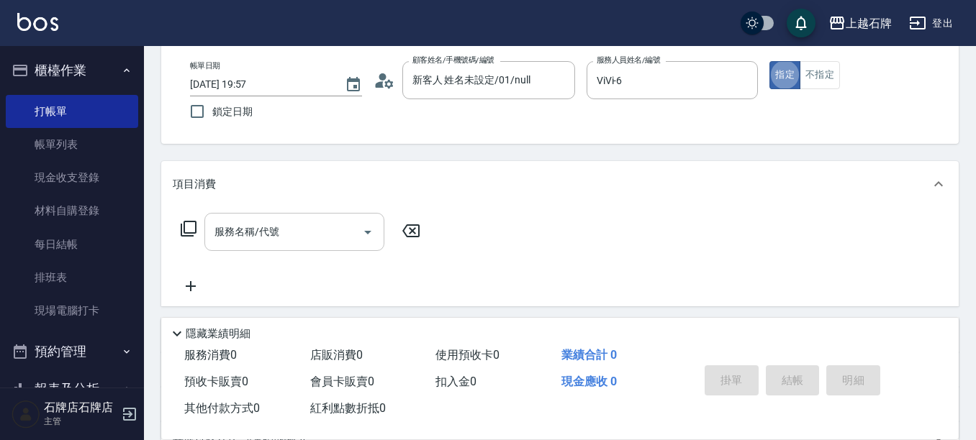
click at [276, 224] on input "服務名稱/代號" at bounding box center [283, 232] width 145 height 25
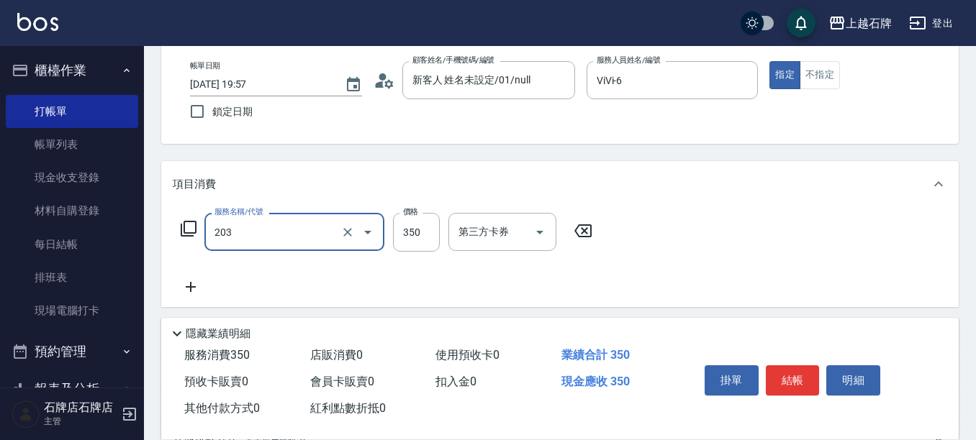
type input "B級洗+剪(203)"
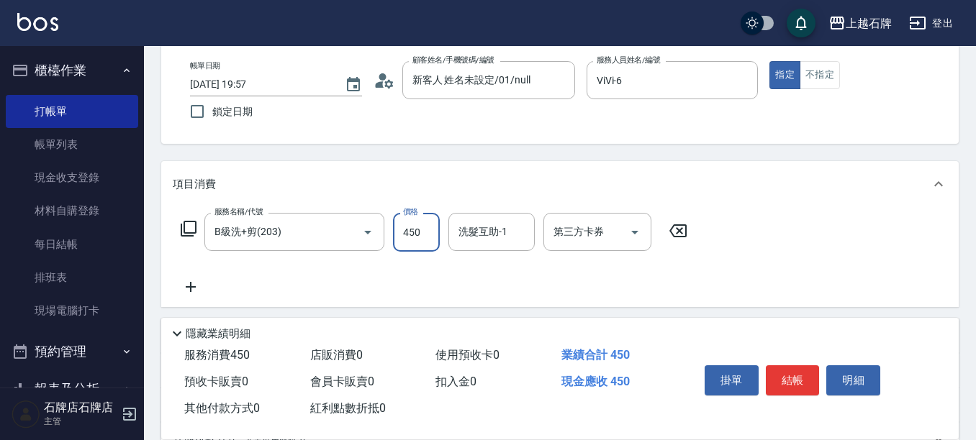
type input "450"
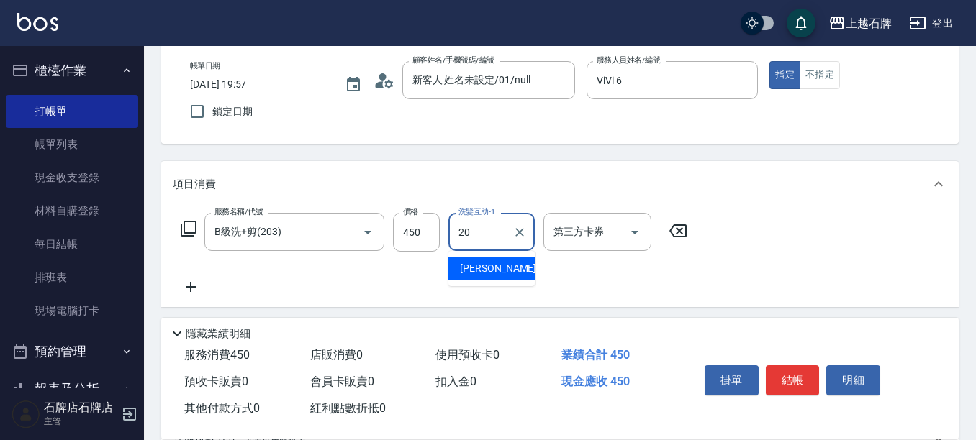
type input "[PERSON_NAME]-20"
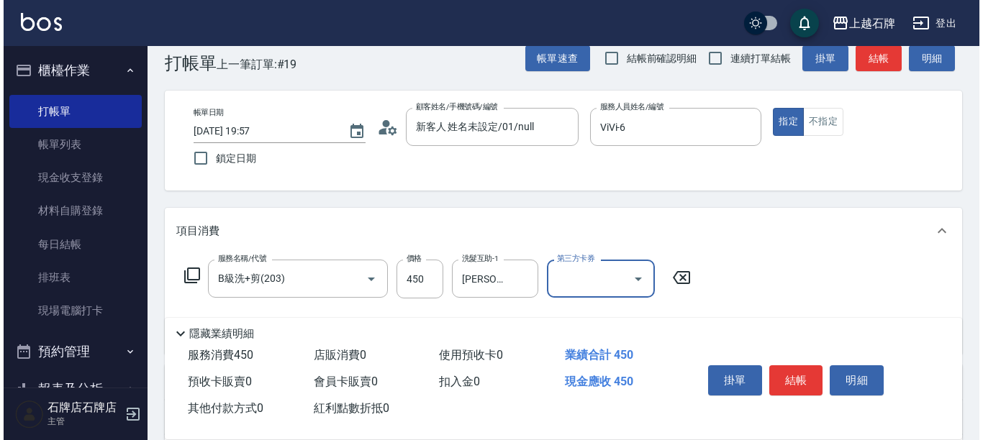
scroll to position [0, 0]
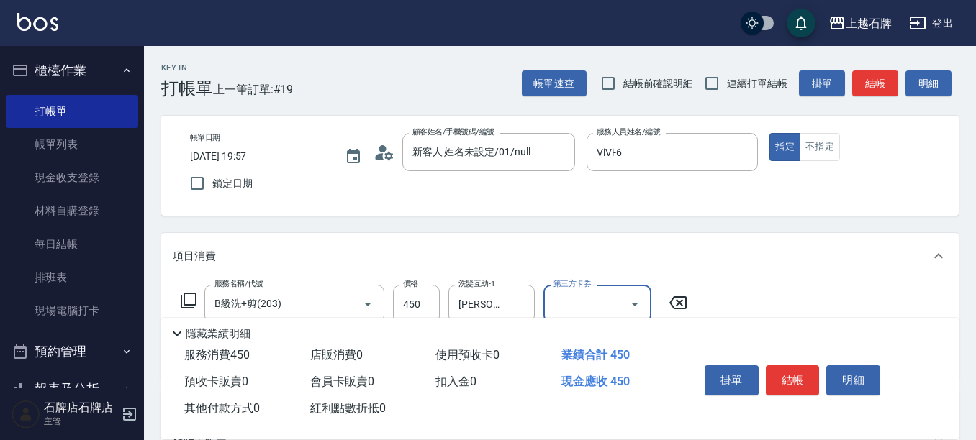
click at [868, 87] on button "結帳" at bounding box center [875, 84] width 46 height 27
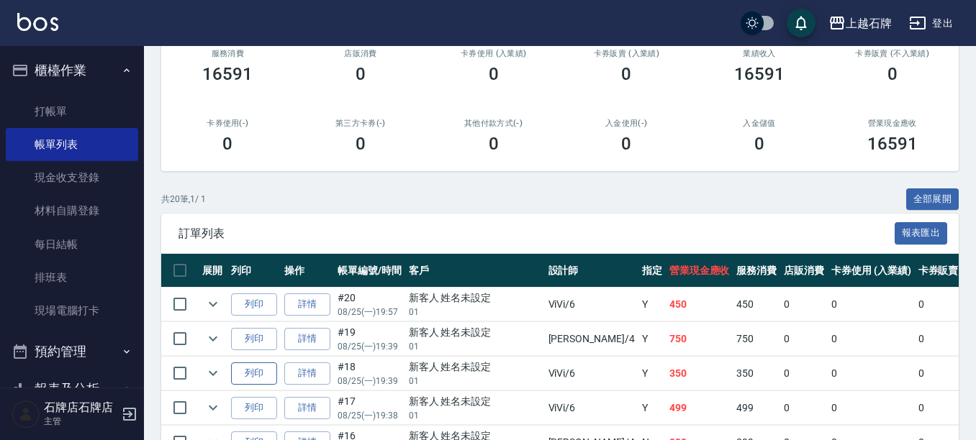
scroll to position [216, 0]
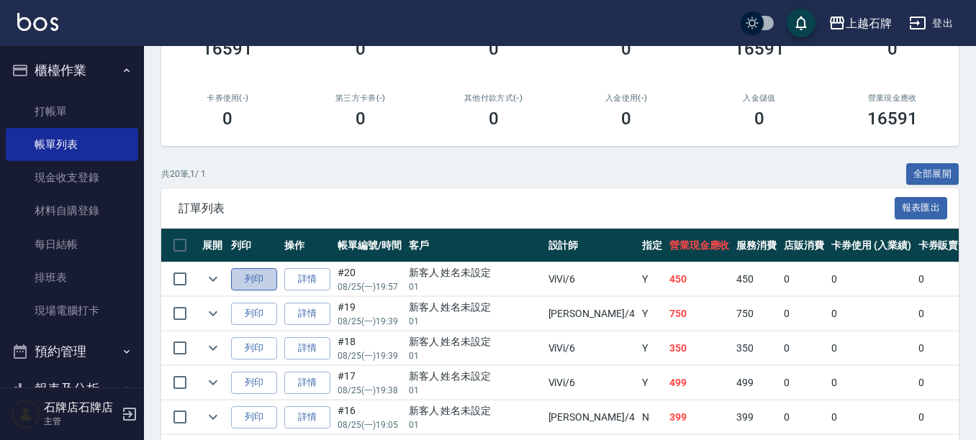
click at [235, 279] on button "列印" at bounding box center [254, 279] width 46 height 22
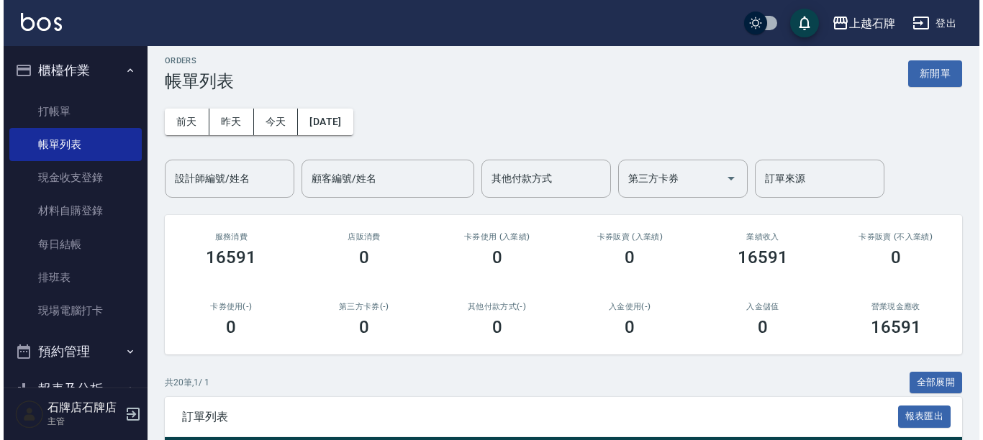
scroll to position [0, 0]
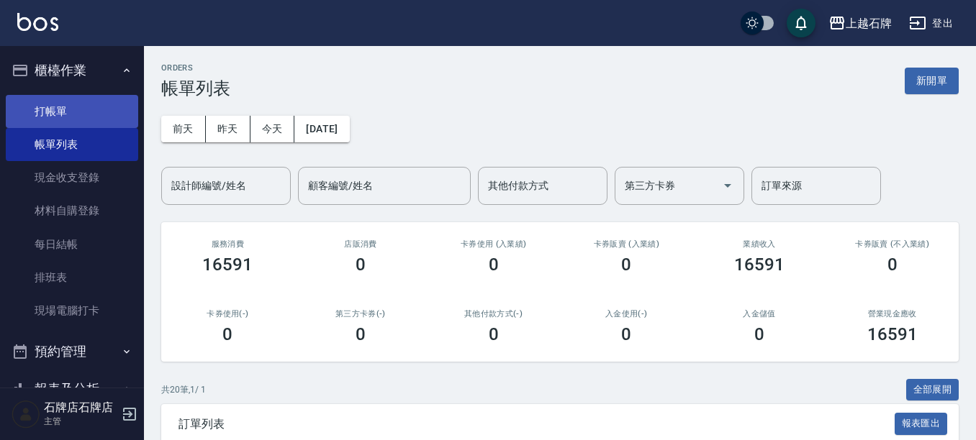
click at [46, 121] on link "打帳單" at bounding box center [72, 111] width 132 height 33
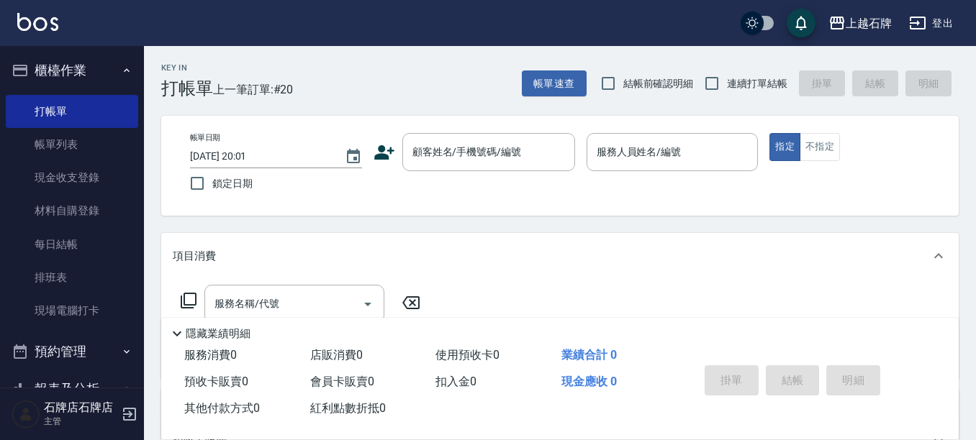
drag, startPoint x: 386, startPoint y: 150, endPoint x: 379, endPoint y: 152, distance: 7.3
click at [379, 152] on icon at bounding box center [385, 153] width 22 height 22
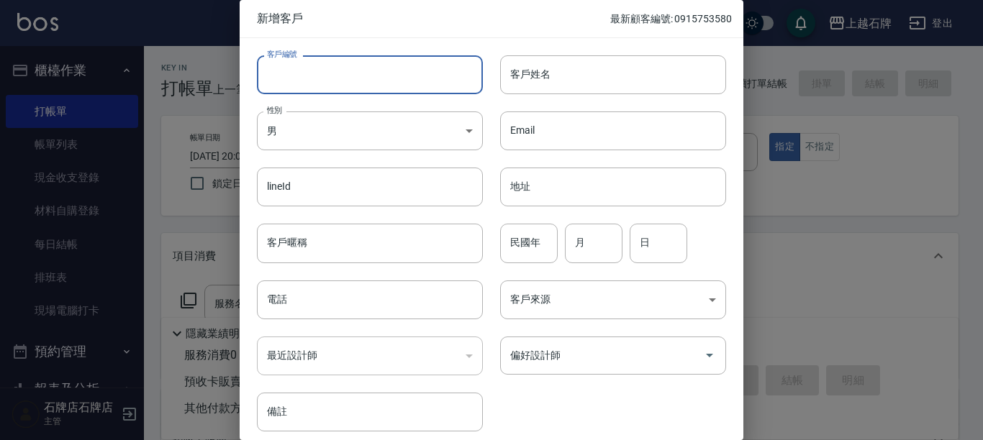
drag, startPoint x: 448, startPoint y: 78, endPoint x: 458, endPoint y: 71, distance: 12.3
click at [449, 78] on input "客戶編號" at bounding box center [370, 74] width 226 height 39
type input "60599"
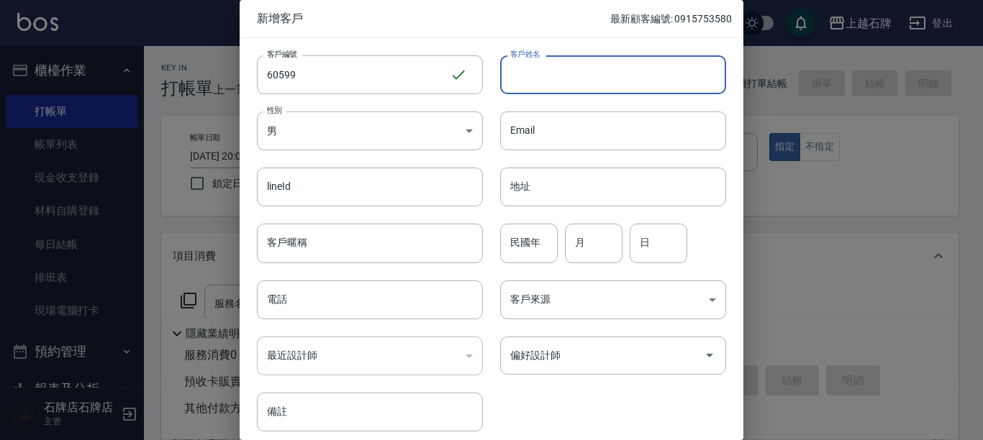
click at [574, 77] on input "客戶姓名" at bounding box center [613, 74] width 226 height 39
type input "[PERSON_NAME]"
click at [446, 147] on body "上越石牌 登出 櫃檯作業 打帳單 帳單列表 現金收支登錄 材料自購登錄 每日結帳 排班表 現場電腦打卡 預約管理 預約管理 單日預約紀錄 單週預約紀錄 報表及…" at bounding box center [491, 350] width 983 height 701
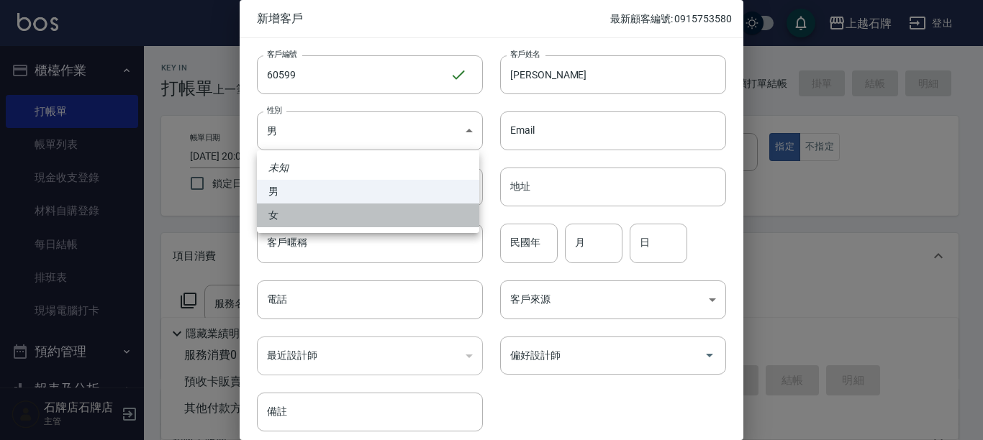
click at [436, 212] on li "女" at bounding box center [368, 216] width 222 height 24
type input "[DEMOGRAPHIC_DATA]"
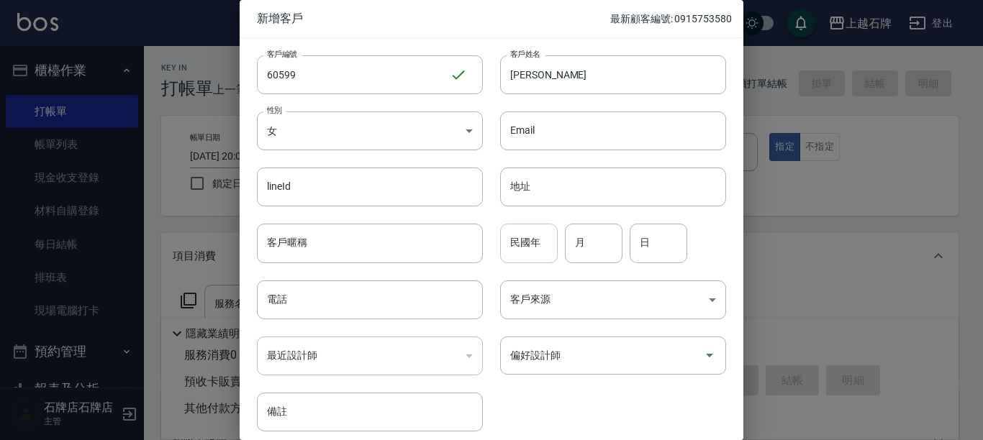
click at [517, 252] on input "民國年" at bounding box center [529, 243] width 58 height 39
type input "65"
type input "12"
type input "06"
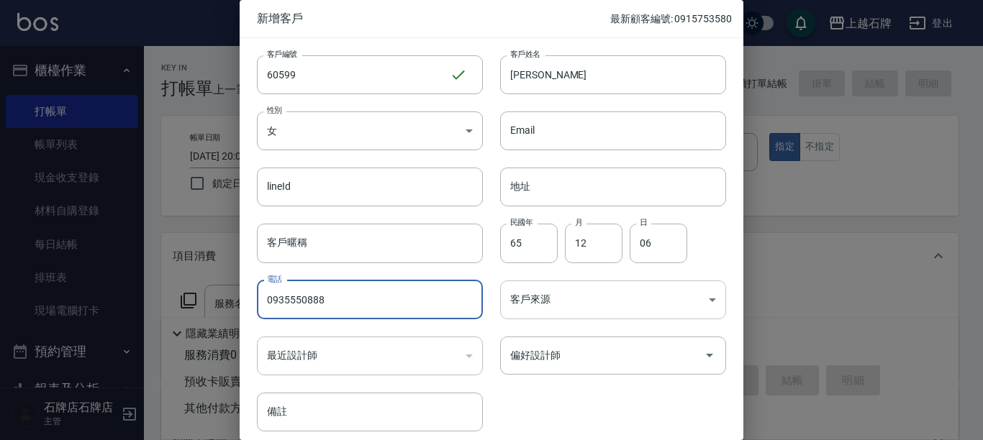
type input "0935550888"
click at [579, 286] on body "上越石牌 登出 櫃檯作業 打帳單 帳單列表 現金收支登錄 材料自購登錄 每日結帳 排班表 現場電腦打卡 預約管理 預約管理 單日預約紀錄 單週預約紀錄 報表及…" at bounding box center [491, 350] width 983 height 701
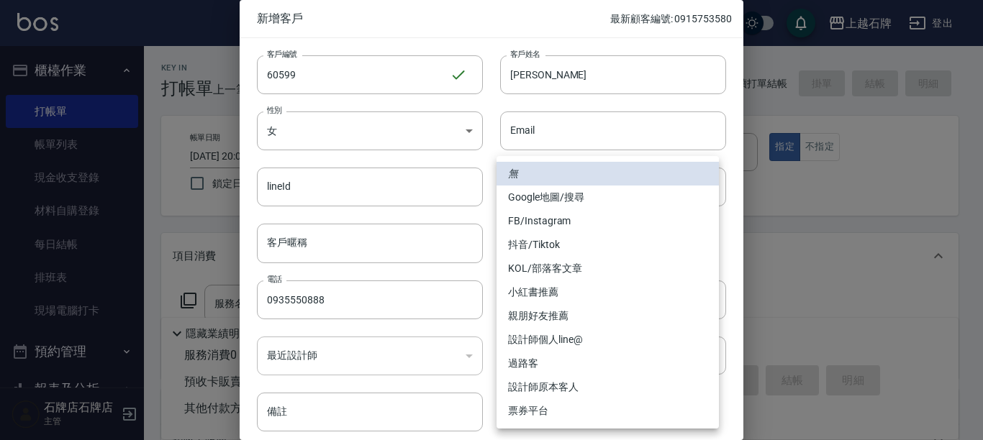
click at [576, 214] on li "FB/Instagram" at bounding box center [608, 221] width 222 height 24
type input "FB/Instagram"
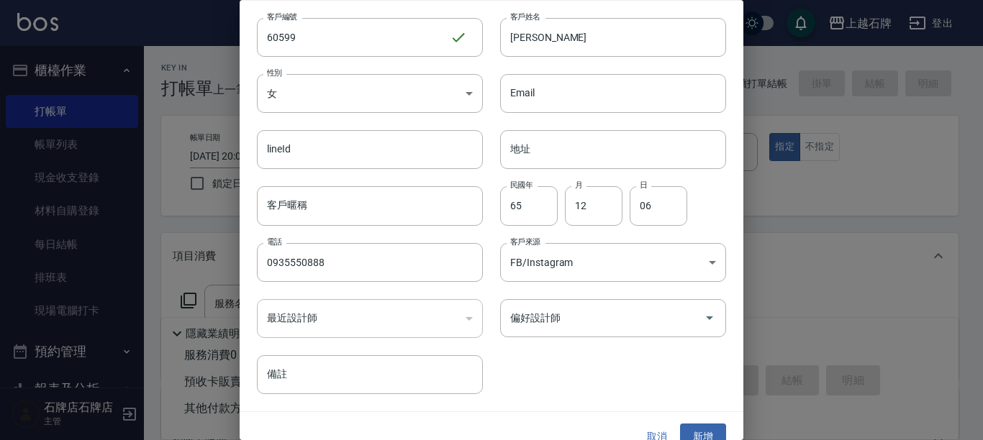
scroll to position [58, 0]
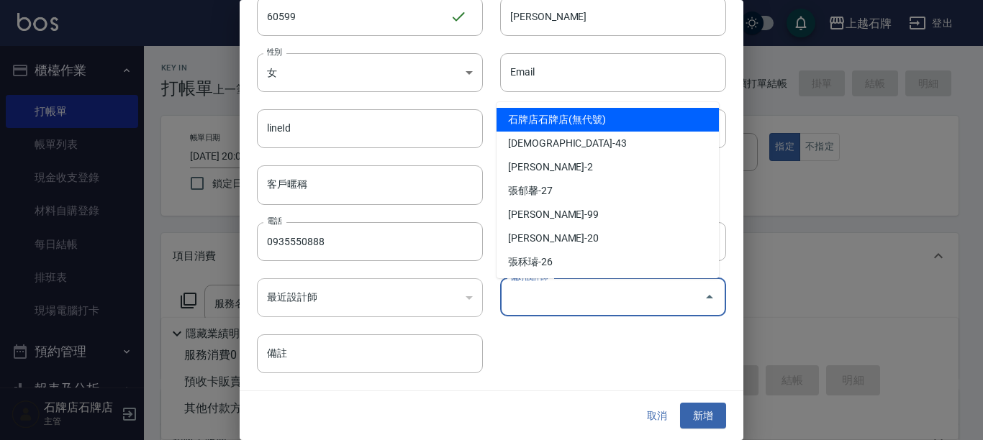
click at [657, 302] on input "偏好設計師" at bounding box center [602, 297] width 191 height 25
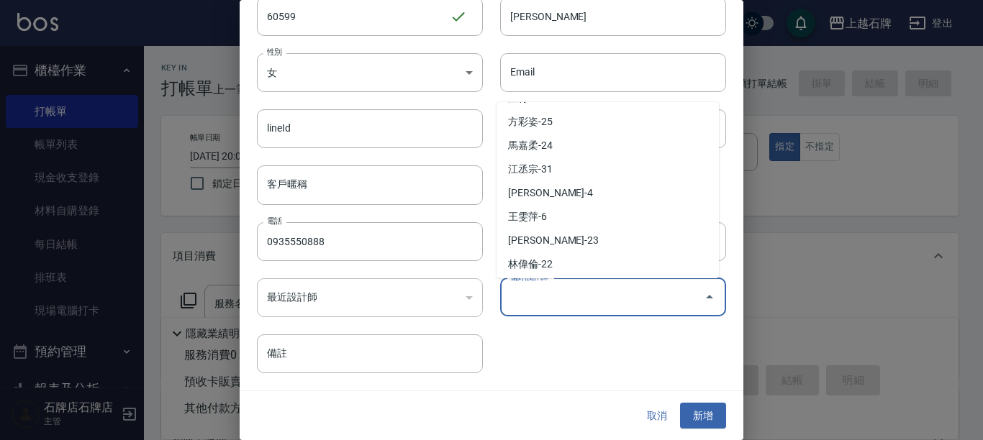
scroll to position [216, 0]
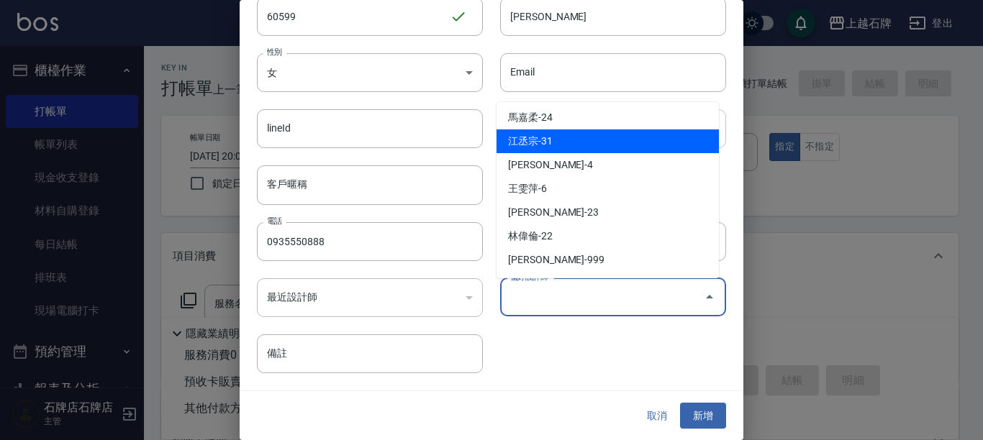
click at [564, 133] on li "江丞宗-31" at bounding box center [608, 142] width 222 height 24
type input "[PERSON_NAME]"
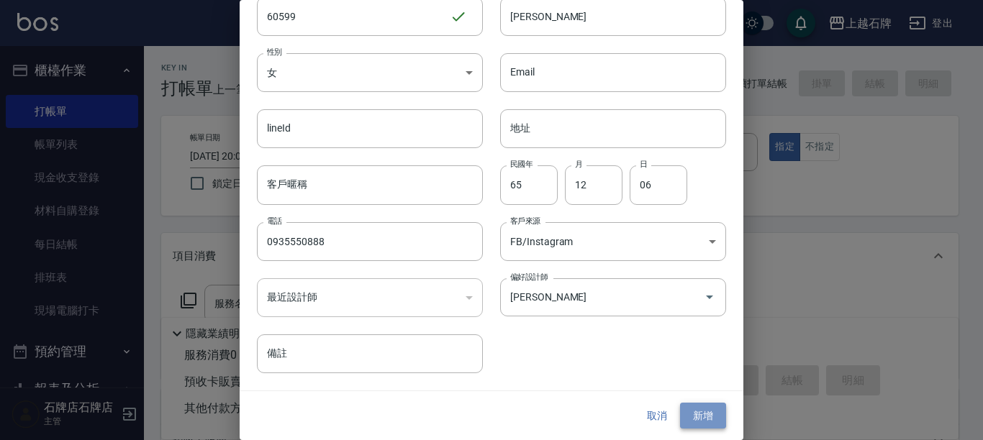
click at [716, 415] on button "新增" at bounding box center [703, 416] width 46 height 27
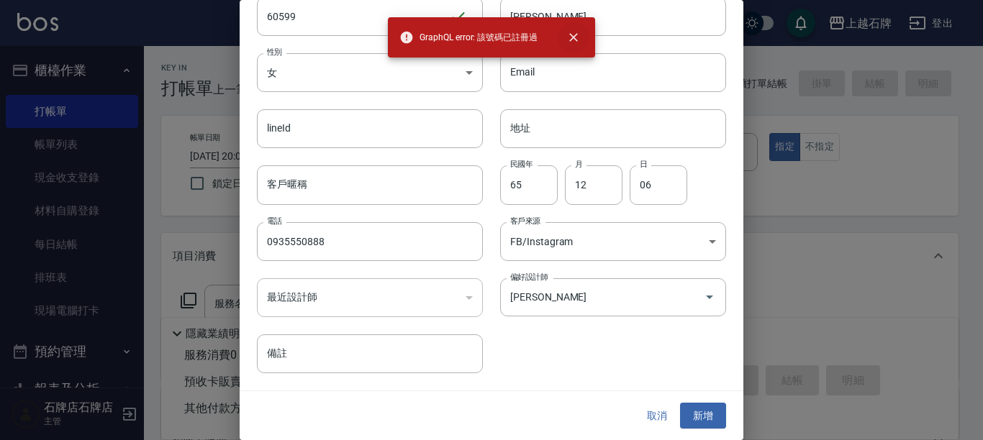
click at [571, 40] on icon "close" at bounding box center [573, 37] width 9 height 9
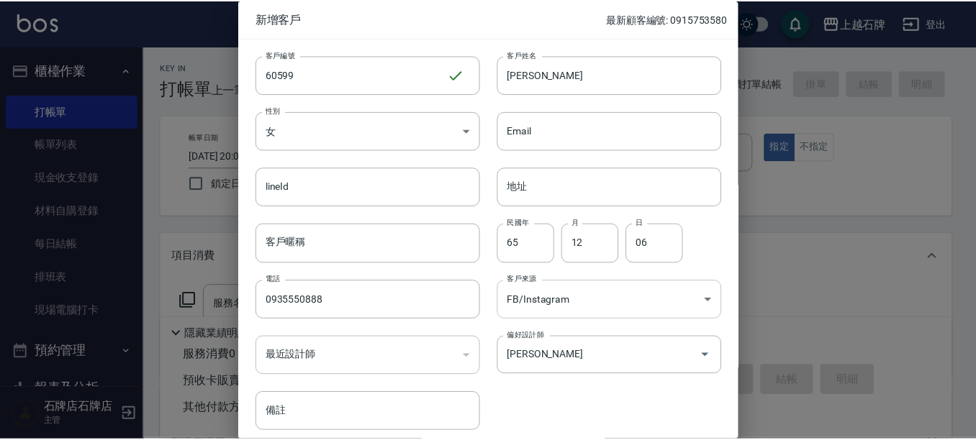
scroll to position [58, 0]
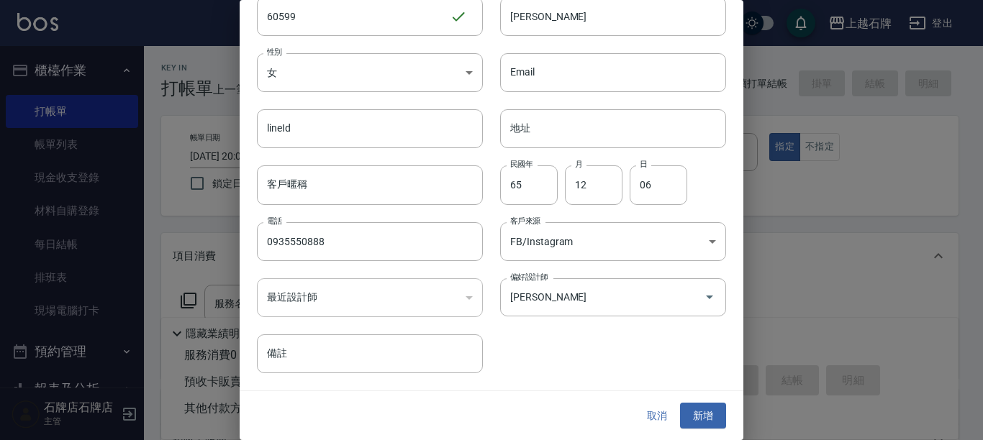
click at [655, 417] on button "取消" at bounding box center [657, 416] width 46 height 27
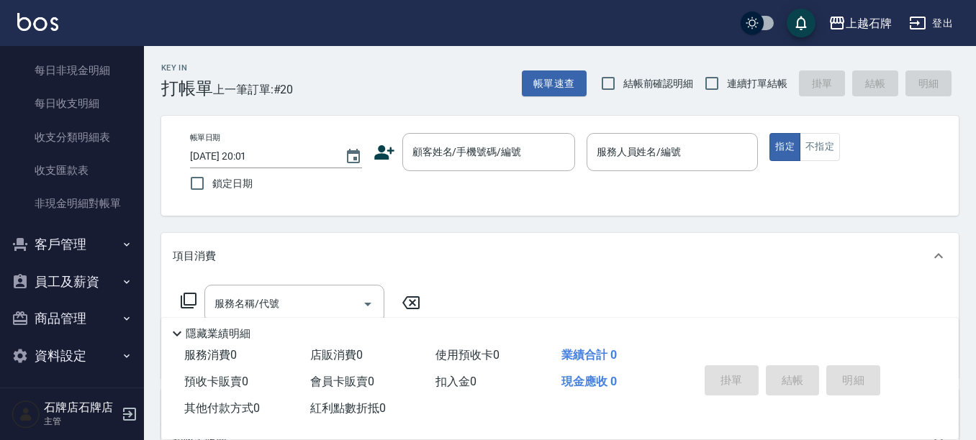
scroll to position [1262, 0]
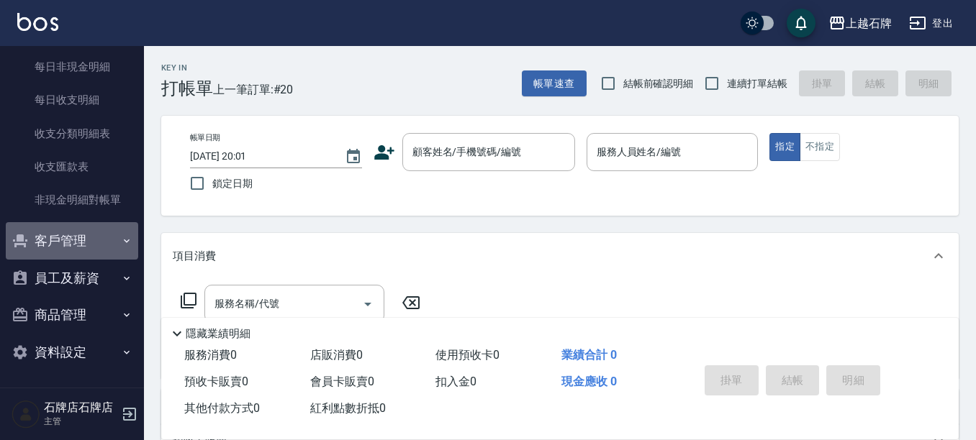
click at [71, 240] on button "客戶管理" at bounding box center [72, 240] width 132 height 37
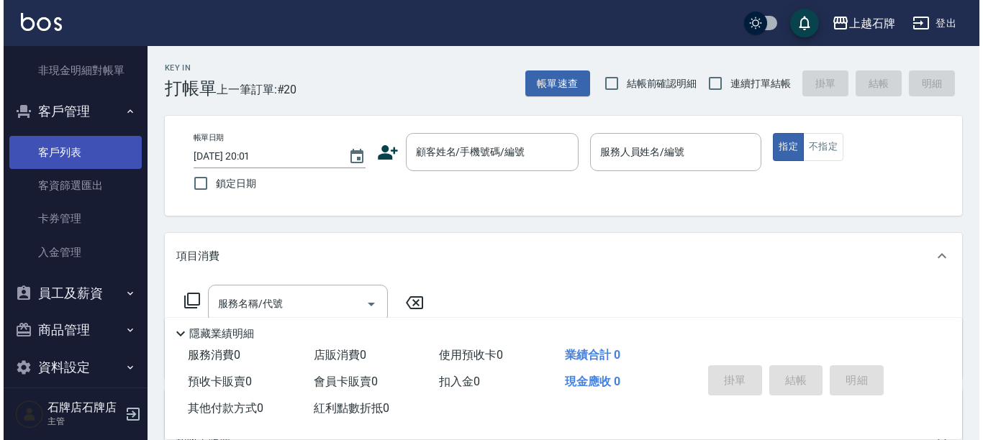
scroll to position [1406, 0]
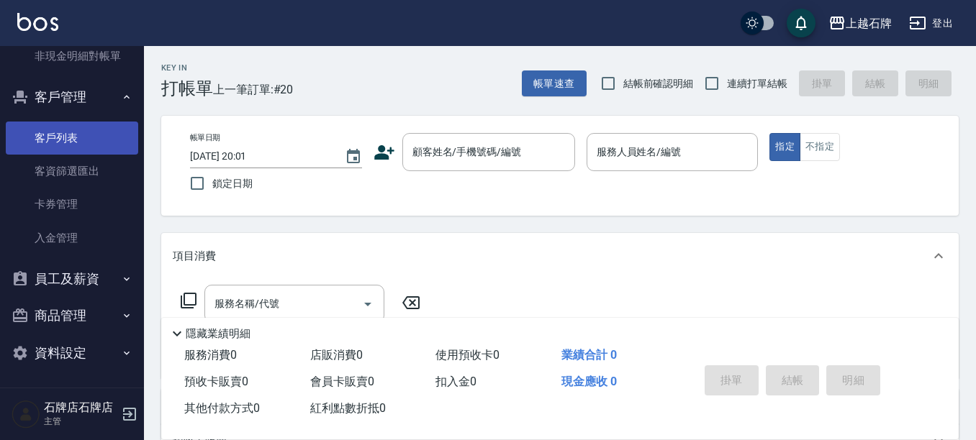
click at [101, 145] on link "客戶列表" at bounding box center [72, 138] width 132 height 33
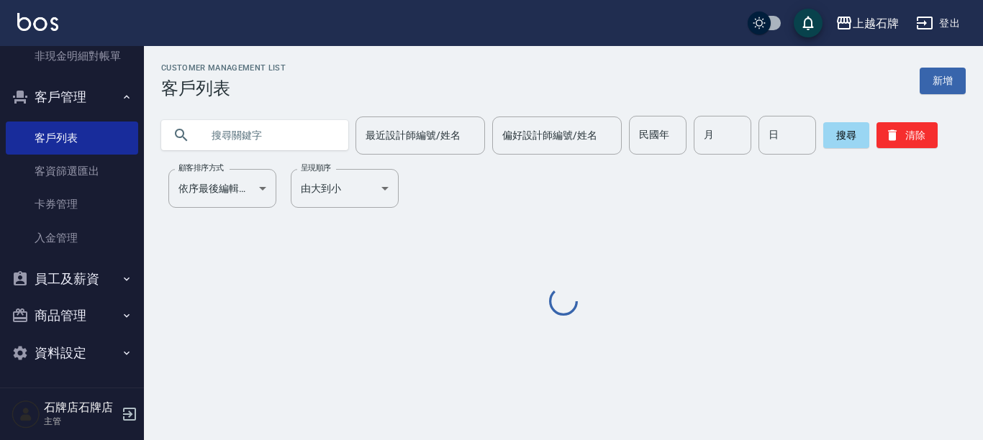
click at [257, 140] on input "text" at bounding box center [269, 135] width 135 height 39
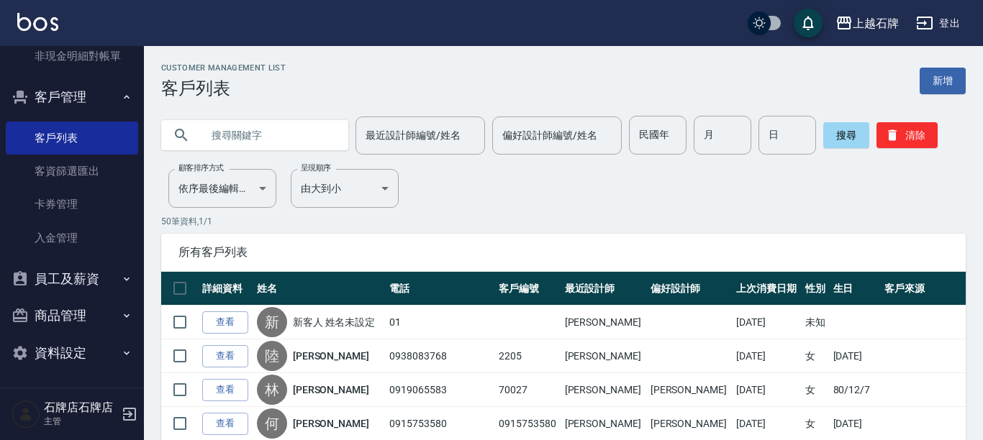
click at [258, 138] on input "text" at bounding box center [269, 135] width 135 height 39
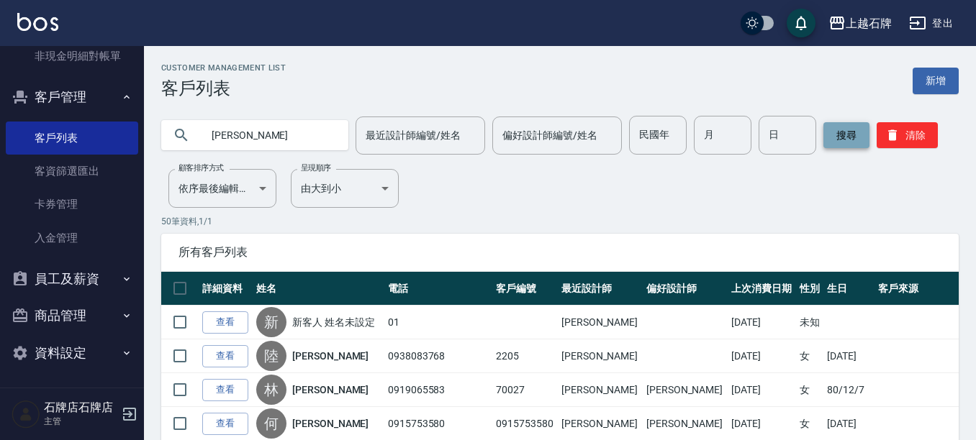
type input "[PERSON_NAME]"
click at [853, 143] on button "搜尋" at bounding box center [846, 135] width 46 height 26
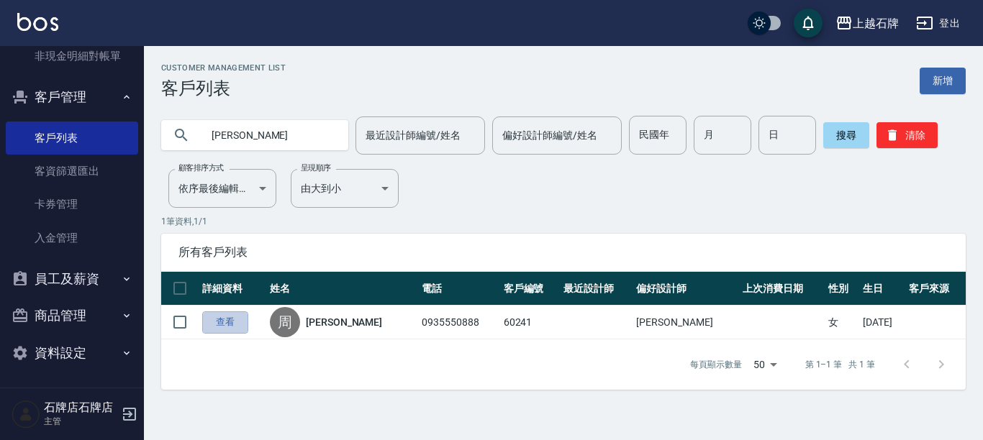
click at [239, 326] on link "查看" at bounding box center [225, 323] width 46 height 22
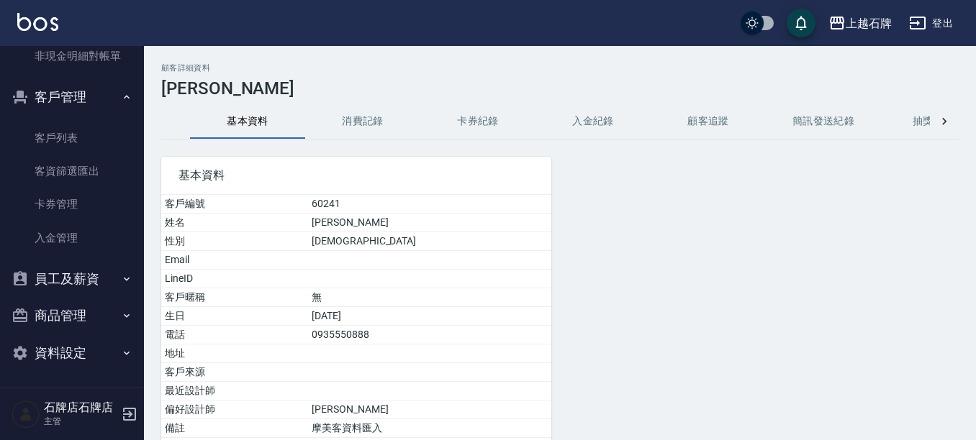
click at [392, 139] on div "顧客詳細資料 [PERSON_NAME] 基本資料 消費記錄 卡券紀錄 入金紀錄 顧客追蹤 簡訊發送紀錄 抽獎券紀錄 基本資料 客戶編號 60241 姓名 […" at bounding box center [560, 306] width 832 height 487
click at [358, 117] on button "消費記錄" at bounding box center [362, 121] width 115 height 35
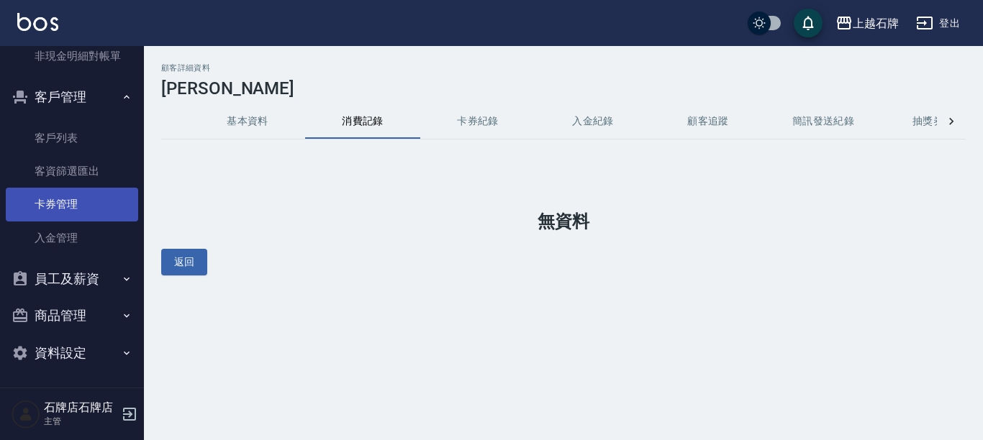
drag, startPoint x: 181, startPoint y: 261, endPoint x: 74, endPoint y: 194, distance: 126.0
click at [182, 264] on button "返回" at bounding box center [184, 262] width 46 height 27
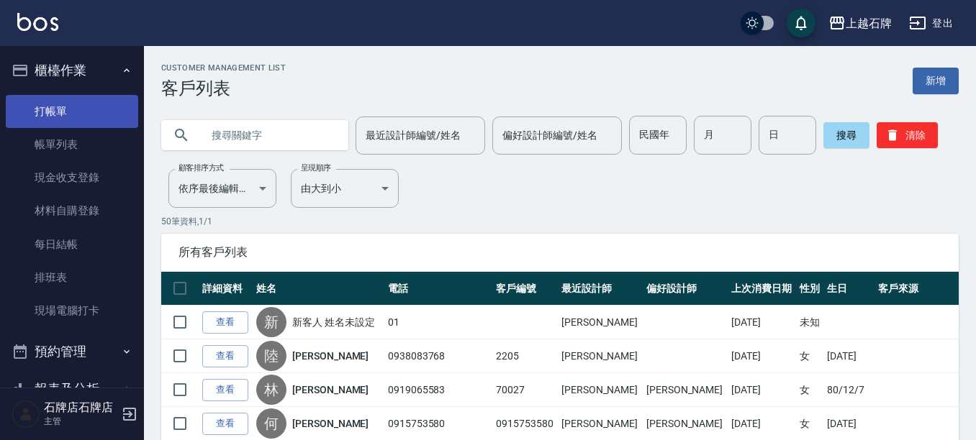
click at [73, 108] on link "打帳單" at bounding box center [72, 111] width 132 height 33
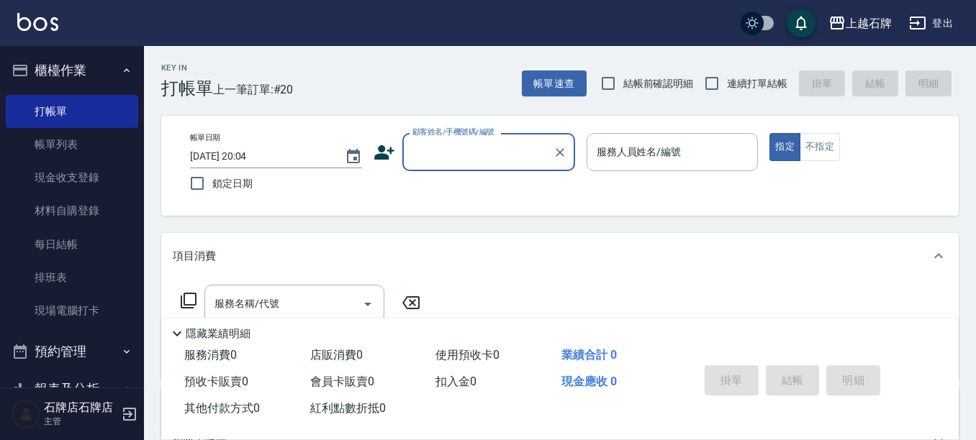
click at [510, 148] on input "顧客姓名/手機號碼/編號" at bounding box center [478, 152] width 138 height 25
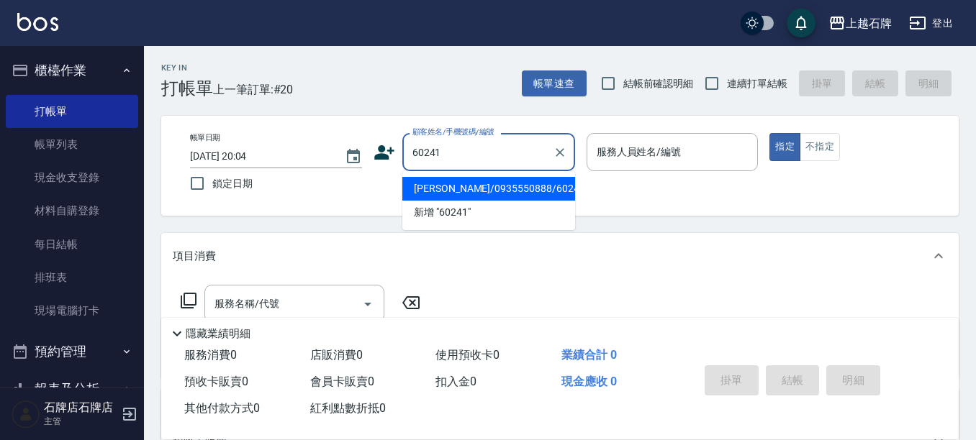
click at [544, 197] on li "[PERSON_NAME]/0935550888/60241" at bounding box center [488, 189] width 173 height 24
type input "[PERSON_NAME]/0935550888/60241"
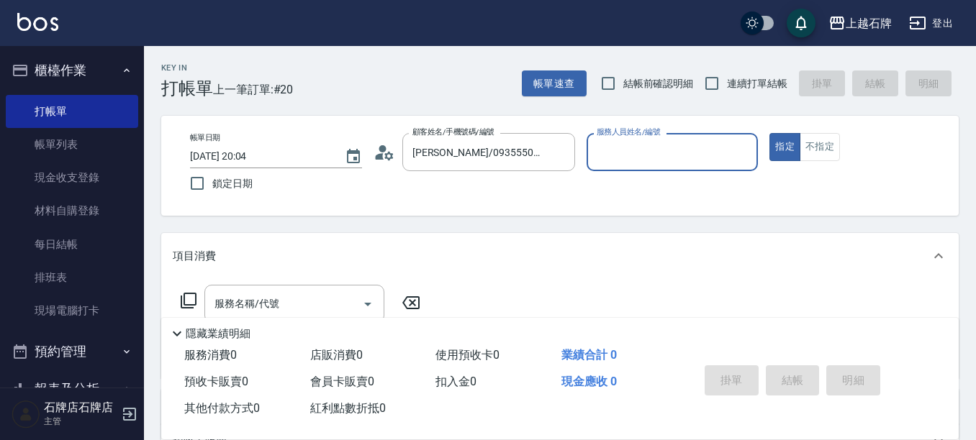
type input "ViVi-6"
click at [189, 305] on icon at bounding box center [188, 300] width 17 height 17
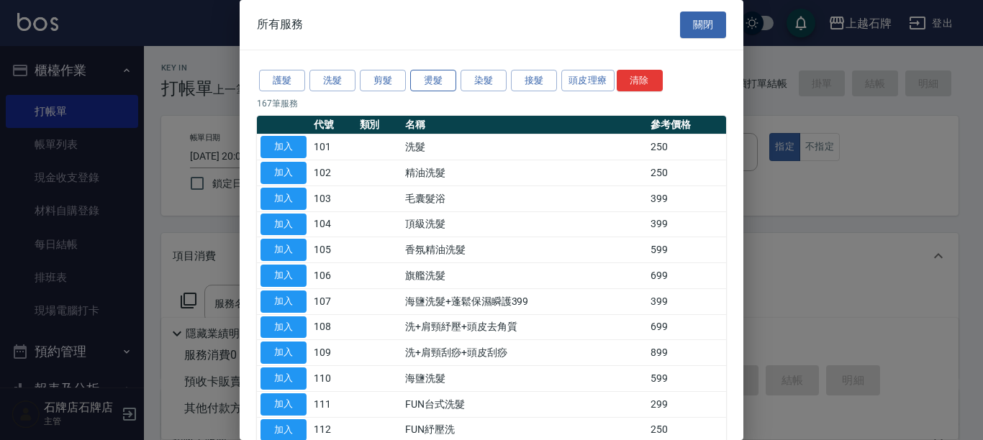
click at [417, 76] on button "燙髮" at bounding box center [433, 81] width 46 height 22
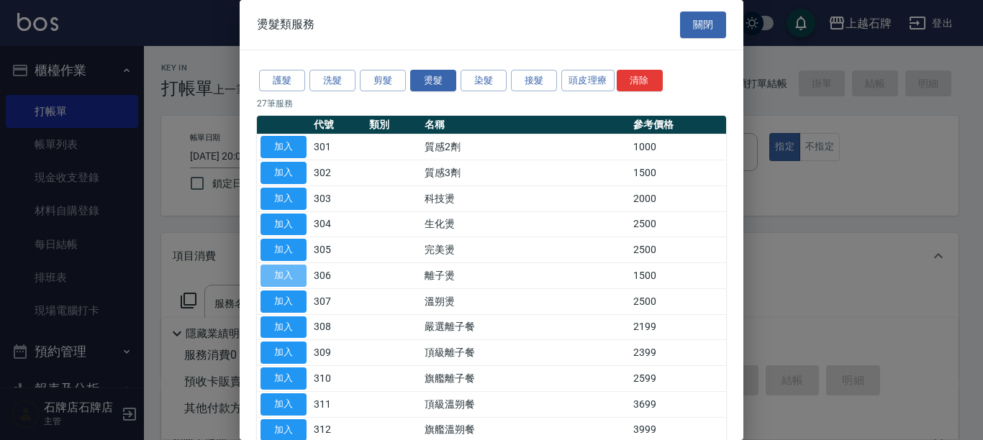
click at [287, 273] on button "加入" at bounding box center [284, 276] width 46 height 22
type input "離子燙(306)"
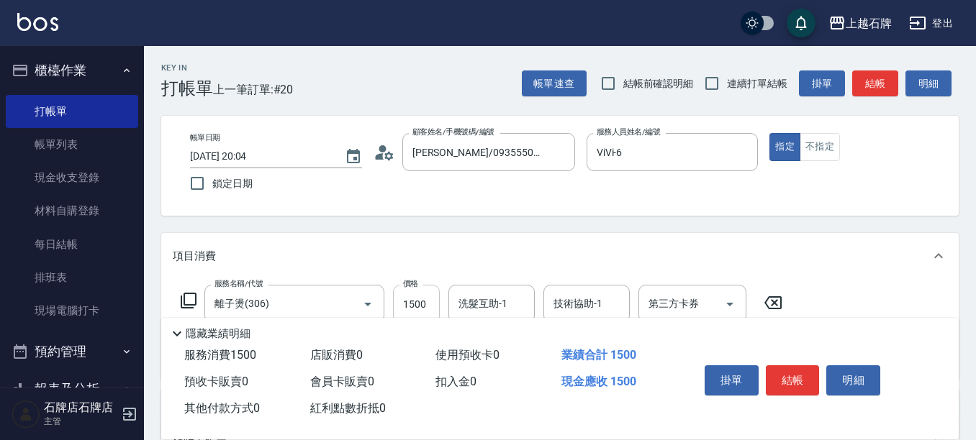
click at [412, 300] on input "1500" at bounding box center [416, 304] width 47 height 39
type input "2299"
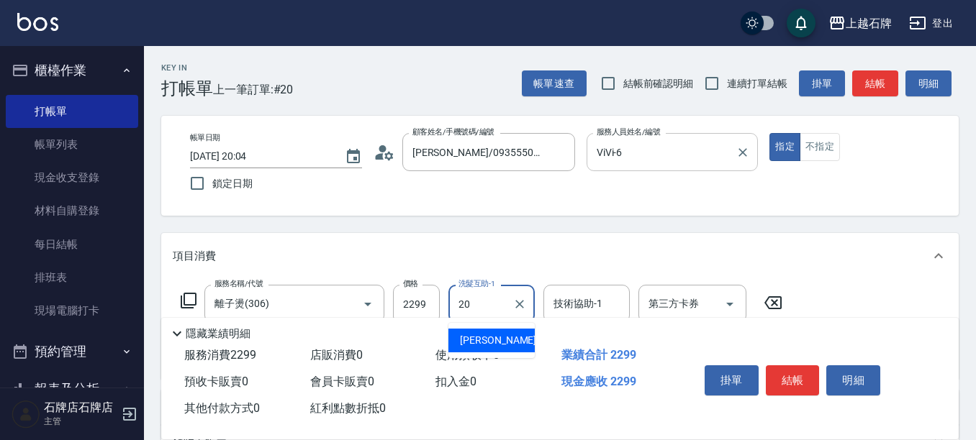
type input "[PERSON_NAME]-20"
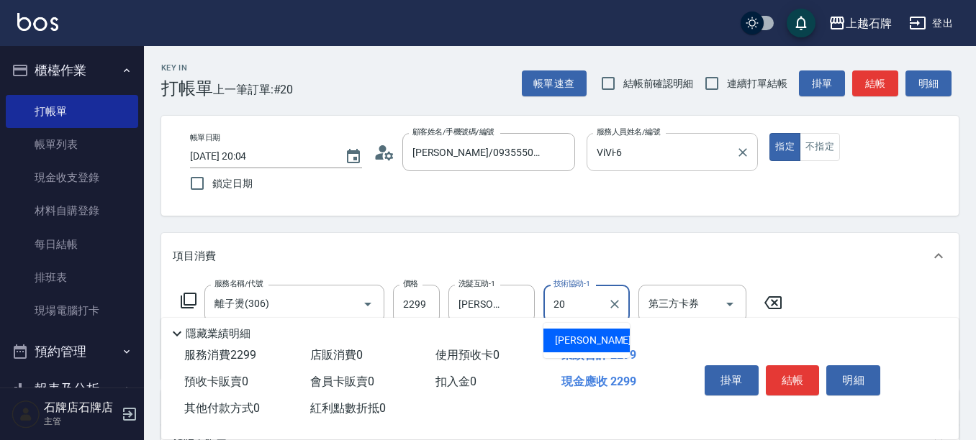
type input "[PERSON_NAME]-20"
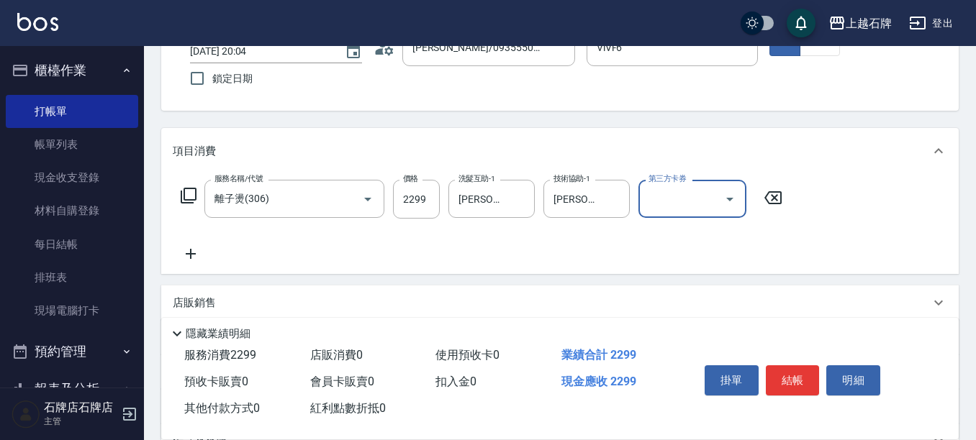
scroll to position [144, 0]
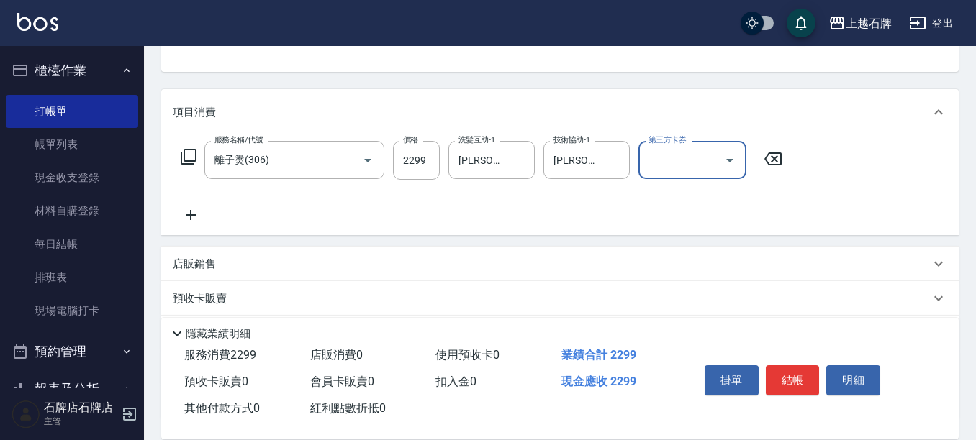
click at [178, 218] on icon at bounding box center [191, 215] width 36 height 17
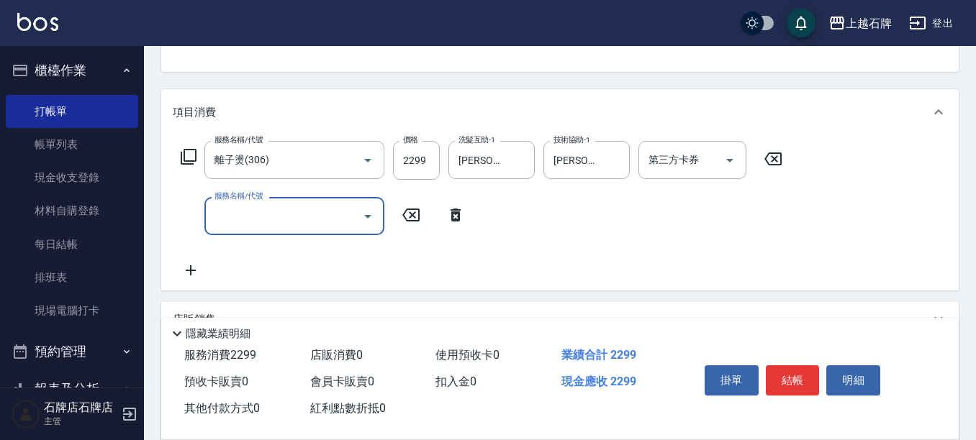
click at [184, 216] on div "服務名稱/代號 服務名稱/代號" at bounding box center [323, 216] width 301 height 38
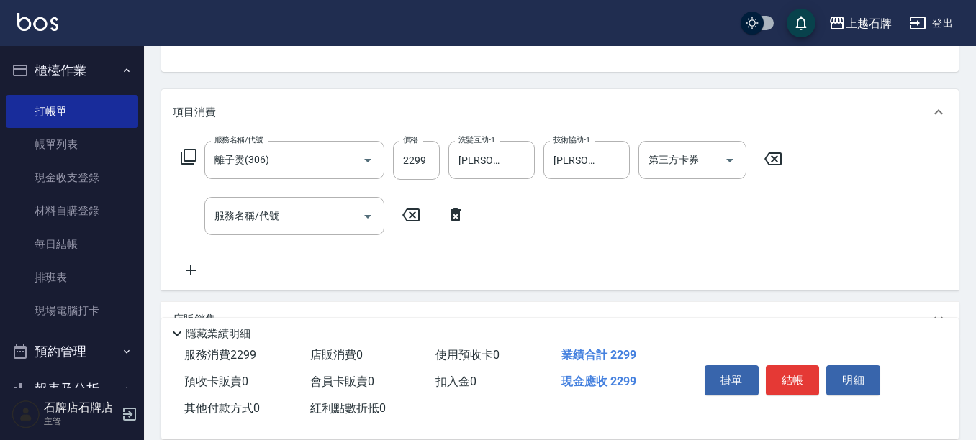
click at [194, 155] on icon at bounding box center [188, 156] width 17 height 17
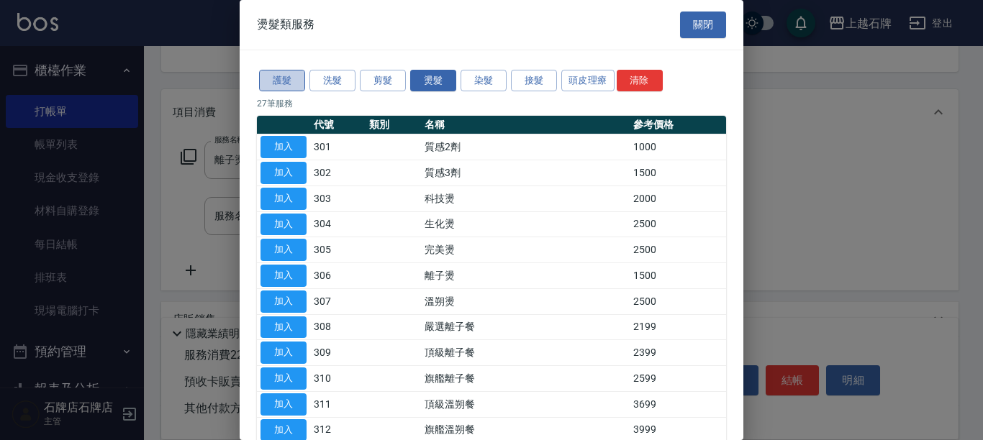
click at [281, 79] on button "護髮" at bounding box center [282, 81] width 46 height 22
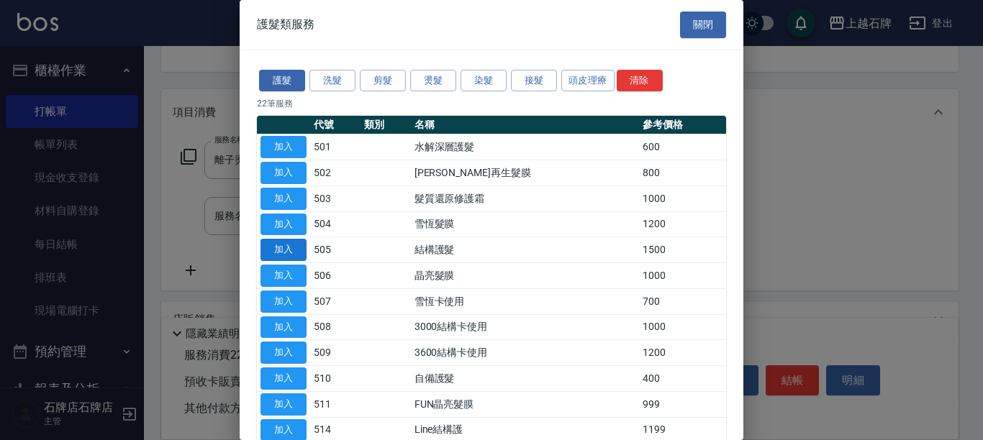
click at [299, 253] on button "加入" at bounding box center [284, 250] width 46 height 22
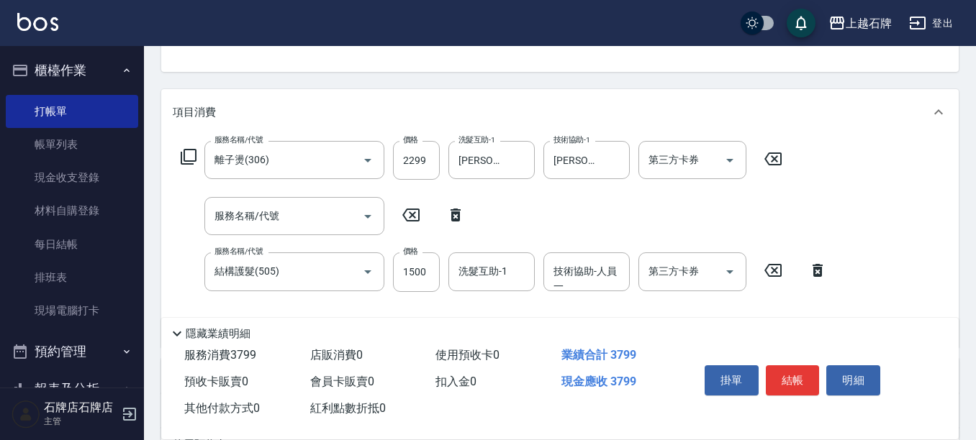
click at [453, 207] on div "服務名稱/代號 服務名稱/代號" at bounding box center [323, 216] width 301 height 38
click at [454, 209] on icon at bounding box center [456, 215] width 36 height 17
type input "結構護髮(505)"
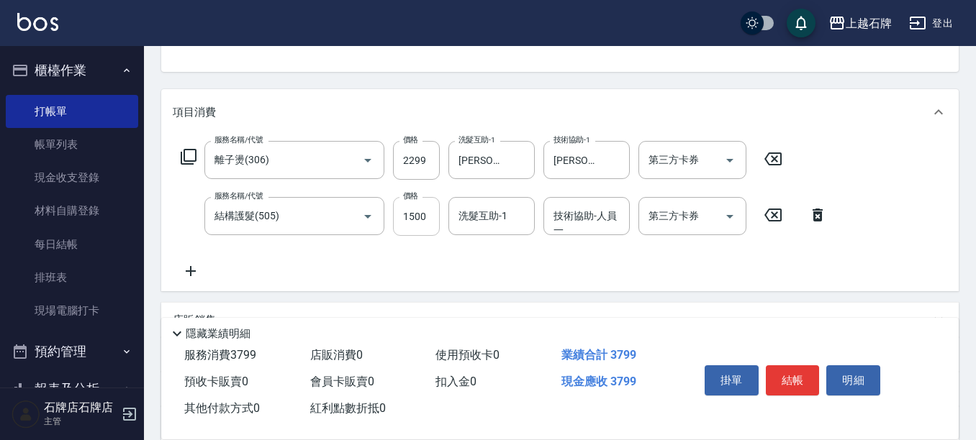
click at [425, 232] on input "1500" at bounding box center [416, 216] width 47 height 39
type input "1550"
type input ".."
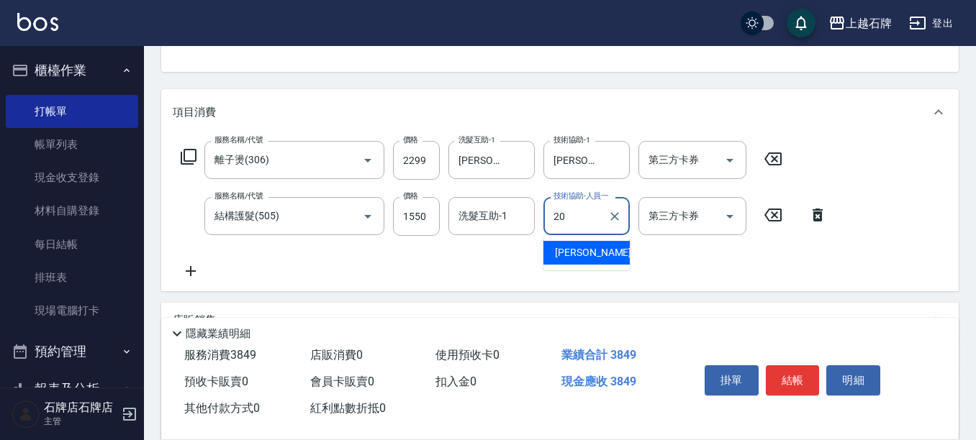
type input "[PERSON_NAME]-20"
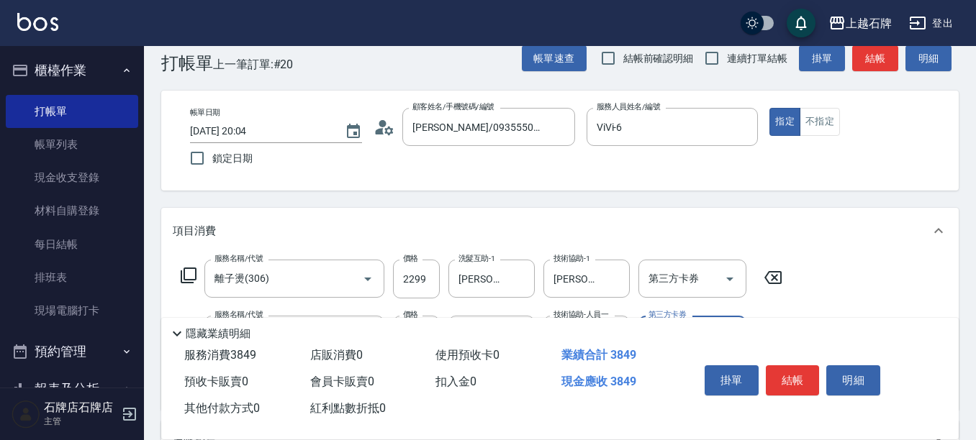
scroll to position [0, 0]
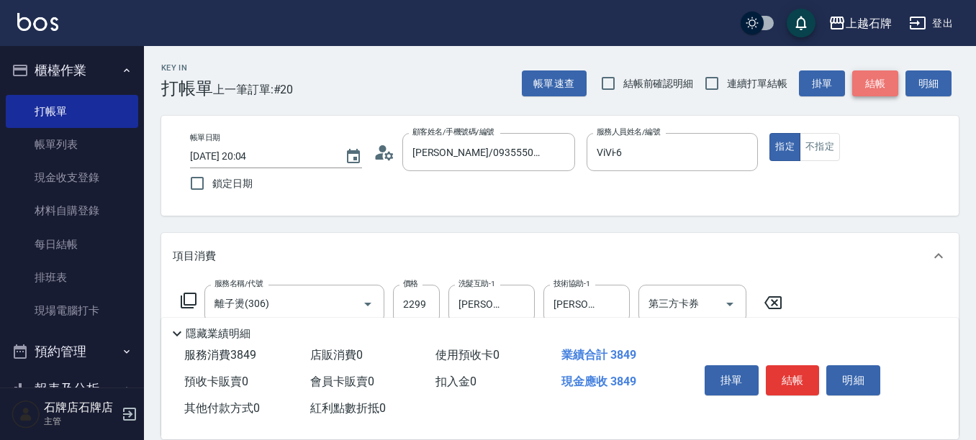
click at [878, 82] on button "結帳" at bounding box center [875, 84] width 46 height 27
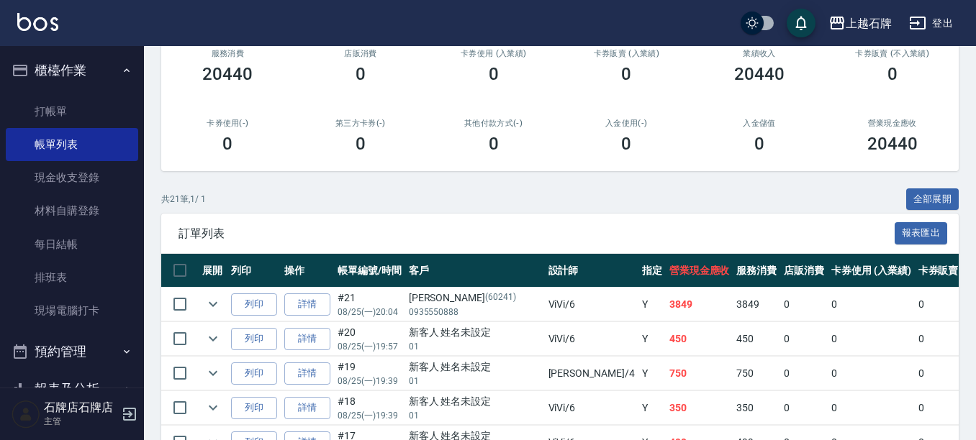
scroll to position [216, 0]
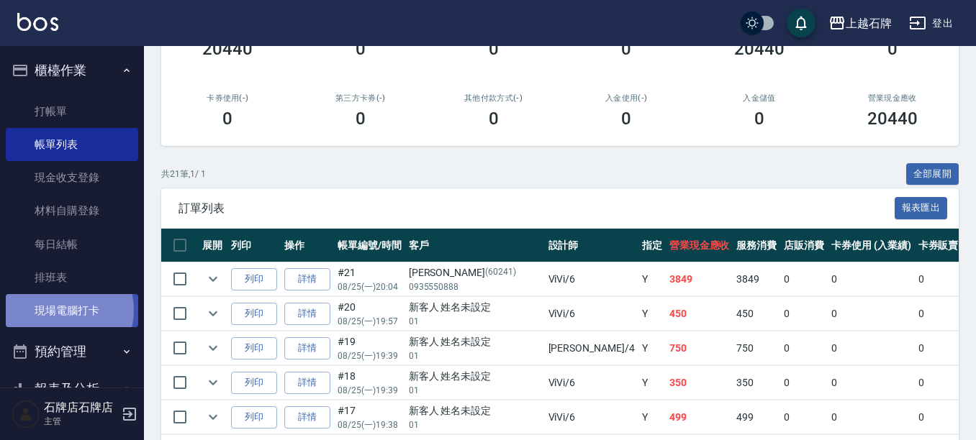
click at [60, 310] on link "現場電腦打卡" at bounding box center [72, 310] width 132 height 33
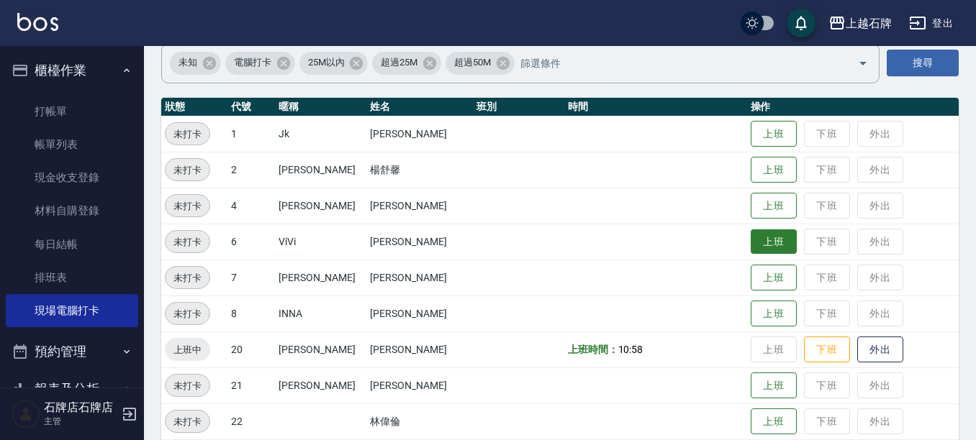
scroll to position [144, 0]
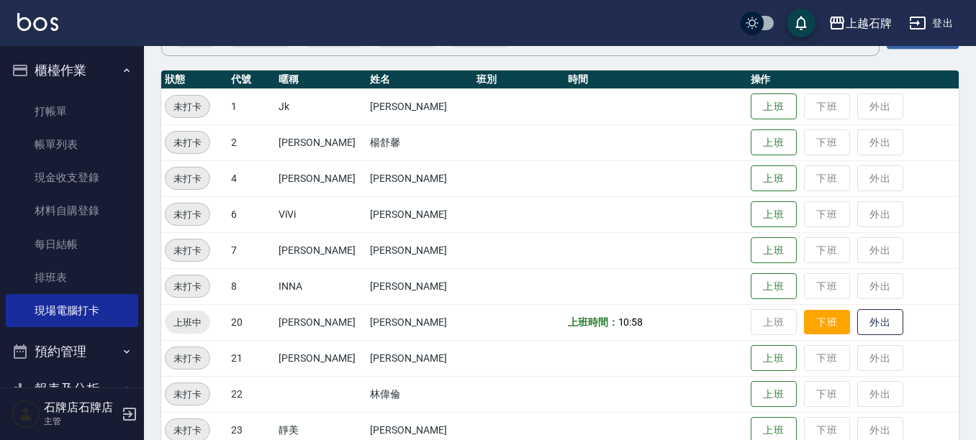
click at [824, 316] on button "下班" at bounding box center [827, 322] width 46 height 25
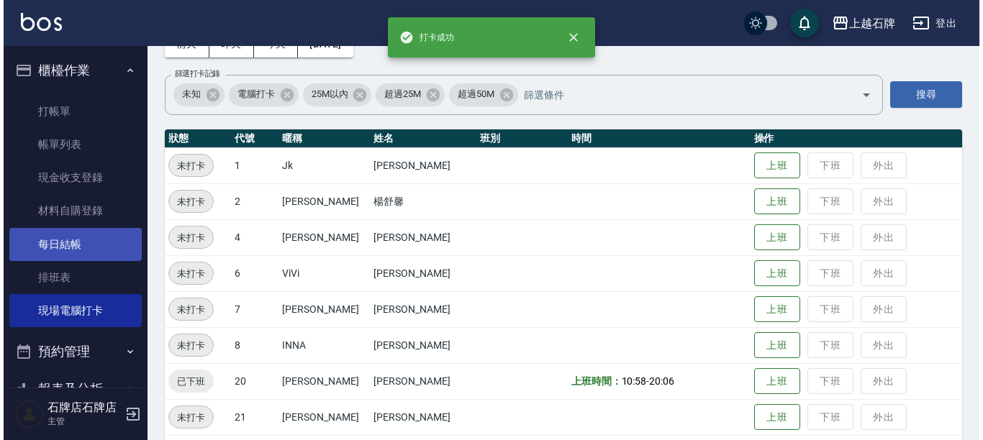
scroll to position [0, 0]
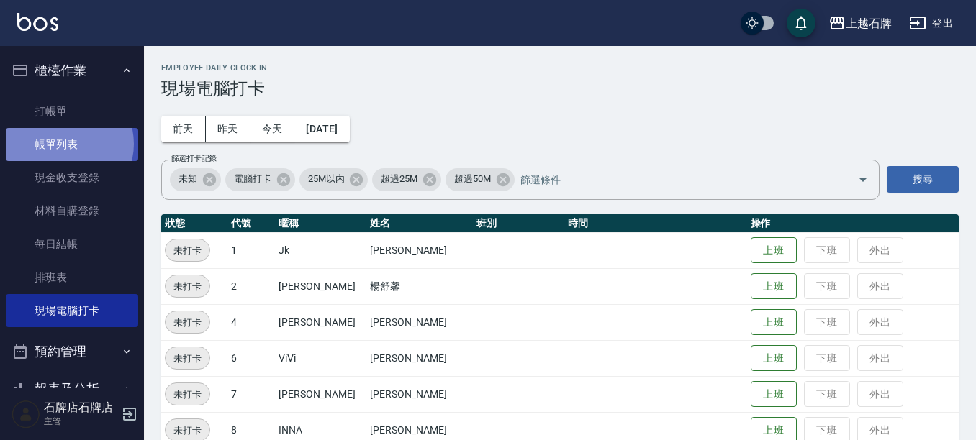
click at [63, 144] on link "帳單列表" at bounding box center [72, 144] width 132 height 33
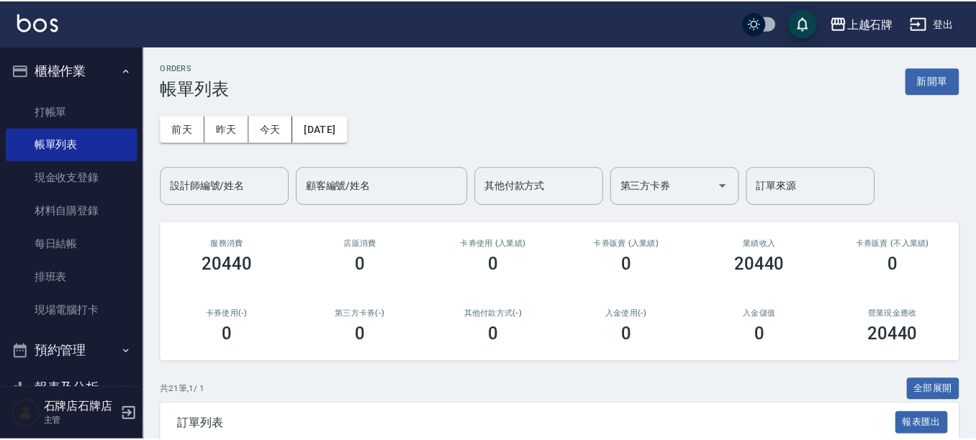
scroll to position [144, 0]
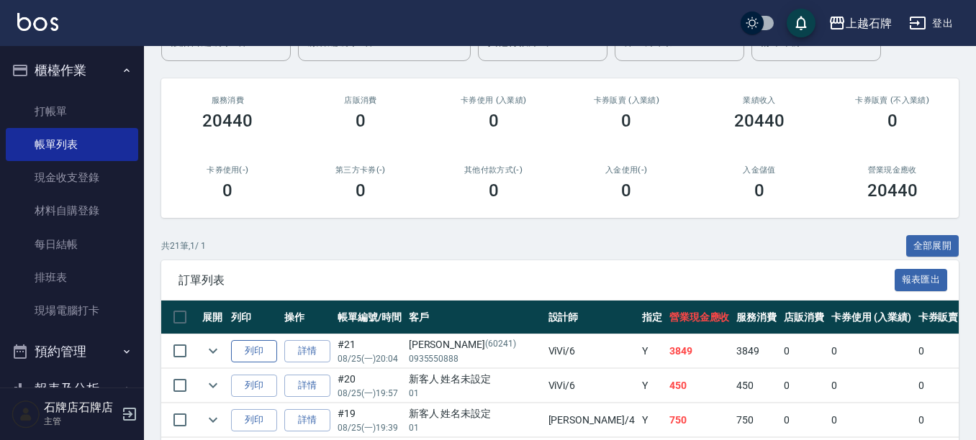
click at [253, 347] on button "列印" at bounding box center [254, 351] width 46 height 22
click at [71, 238] on link "每日結帳" at bounding box center [72, 244] width 132 height 33
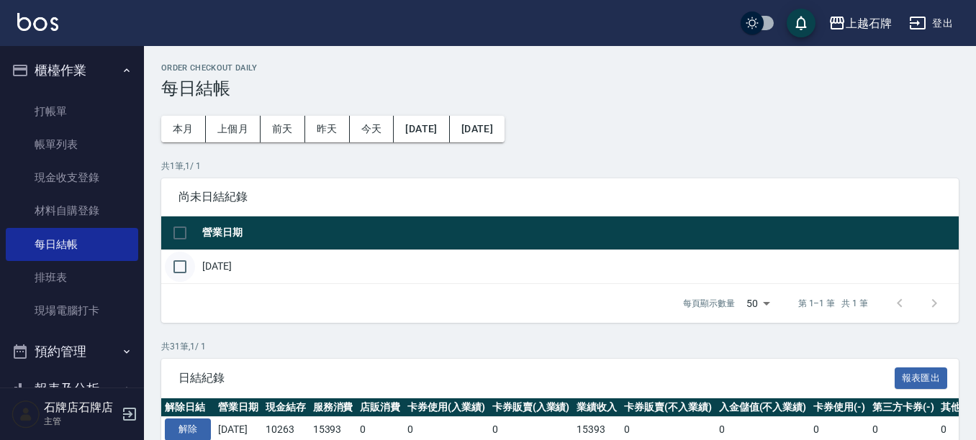
click at [180, 266] on input "checkbox" at bounding box center [180, 267] width 30 height 30
checkbox input "true"
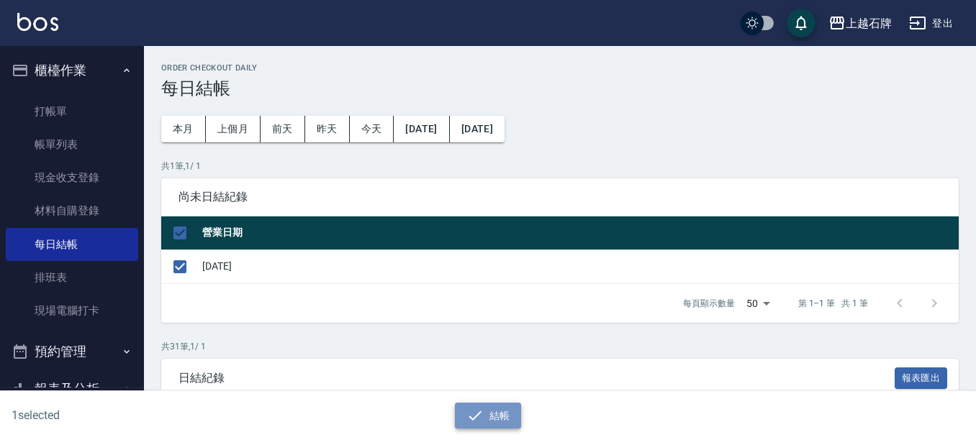
click at [495, 418] on button "結帳" at bounding box center [488, 416] width 67 height 27
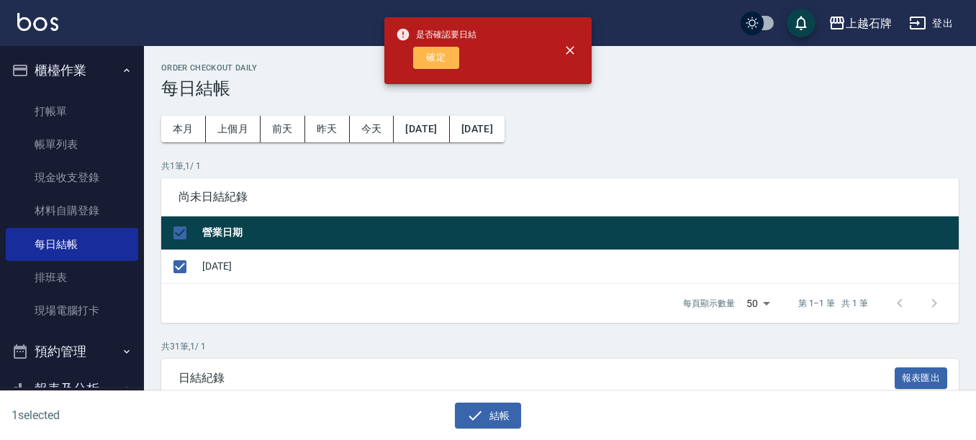
click at [444, 53] on button "確定" at bounding box center [436, 58] width 46 height 22
checkbox input "false"
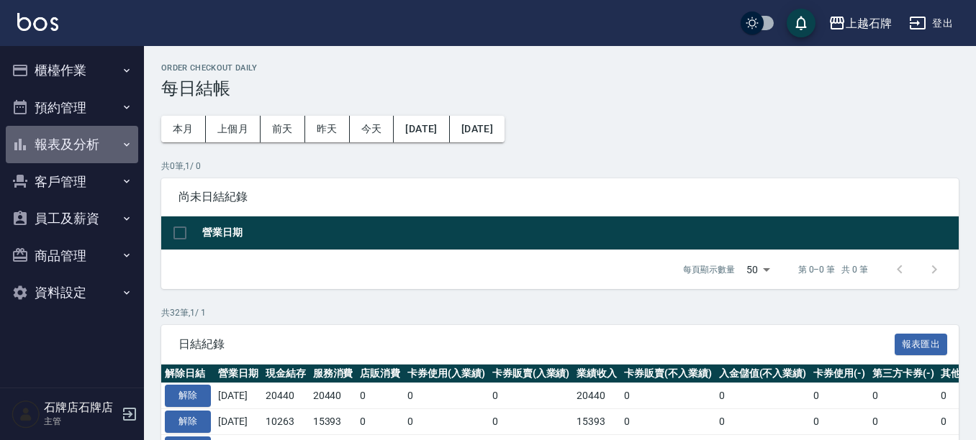
click at [96, 157] on button "報表及分析" at bounding box center [72, 144] width 132 height 37
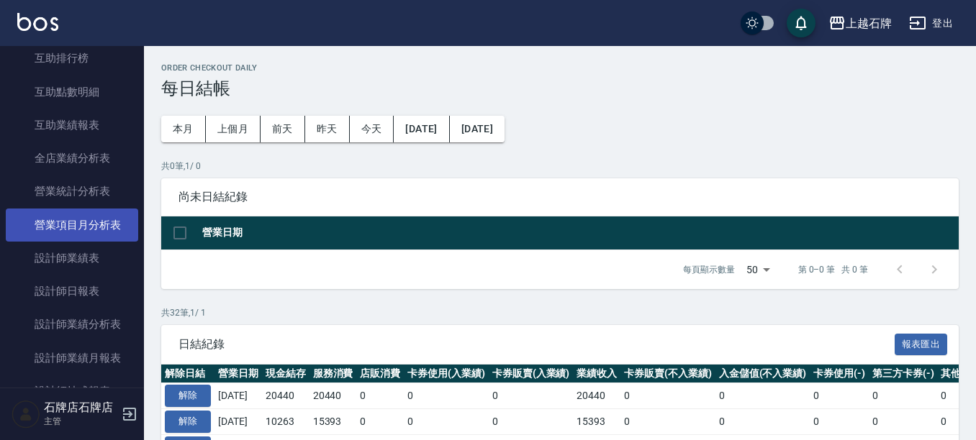
scroll to position [144, 0]
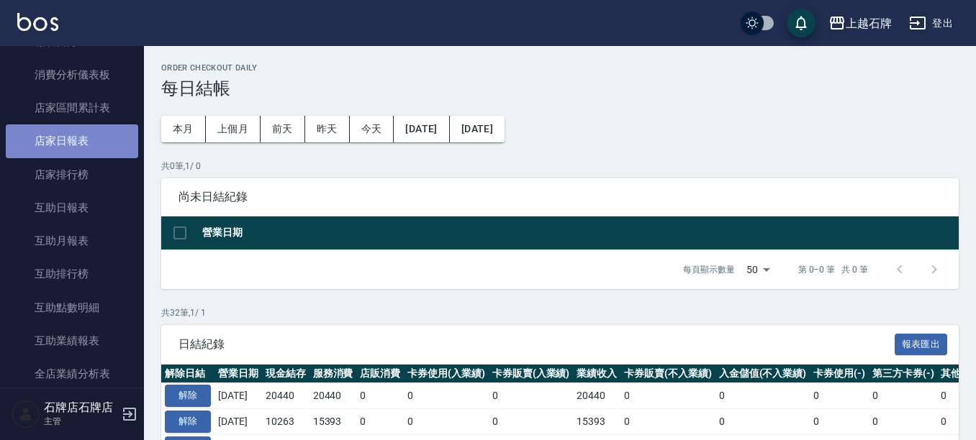
click at [109, 137] on link "店家日報表" at bounding box center [72, 141] width 132 height 33
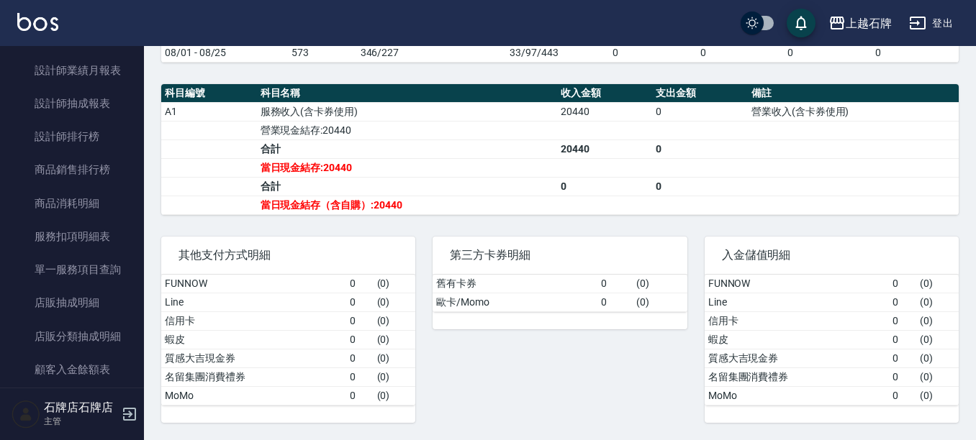
scroll to position [576, 0]
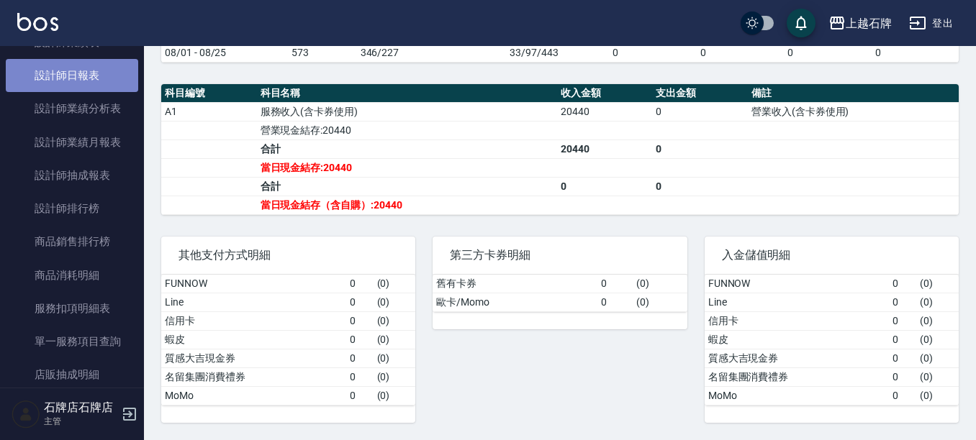
click at [101, 63] on link "設計師日報表" at bounding box center [72, 75] width 132 height 33
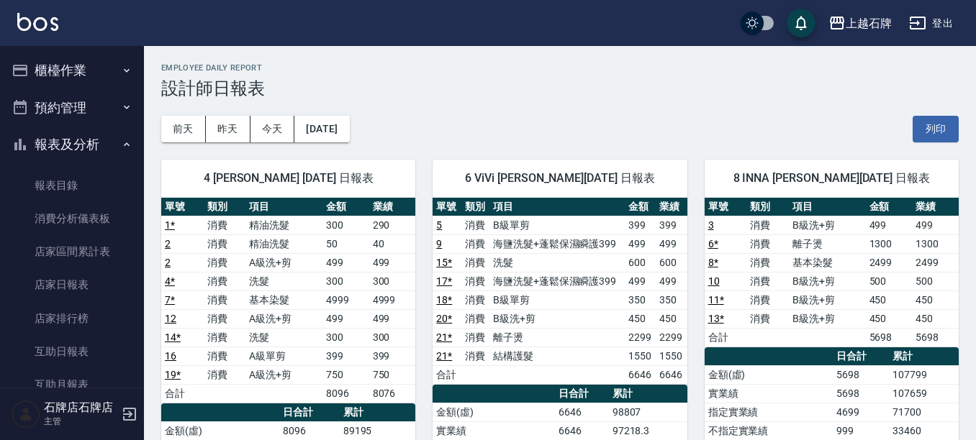
click at [67, 79] on button "櫃檯作業" at bounding box center [72, 70] width 132 height 37
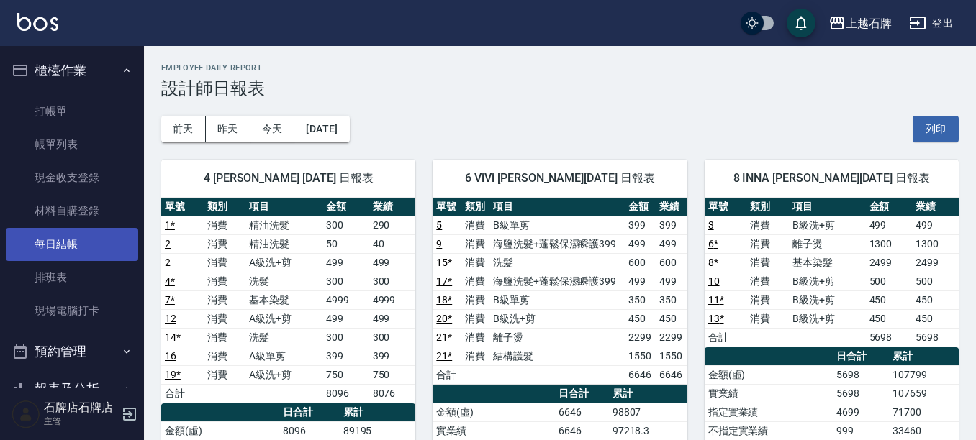
click at [74, 240] on link "每日結帳" at bounding box center [72, 244] width 132 height 33
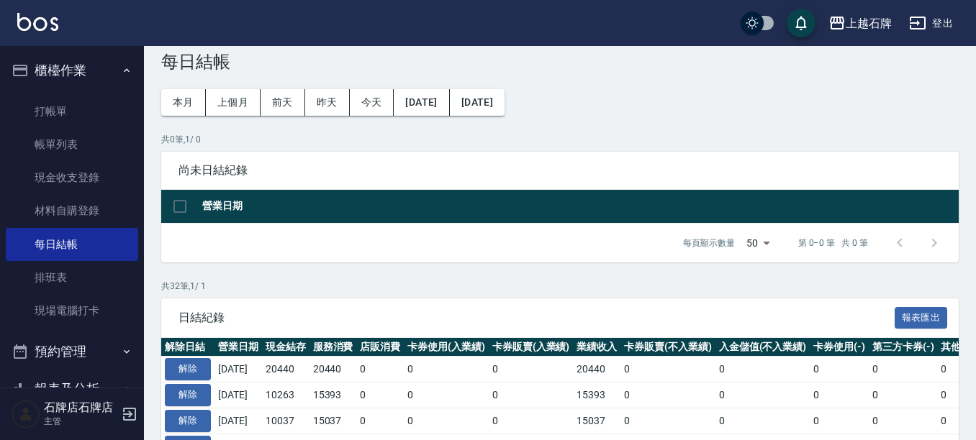
scroll to position [216, 0]
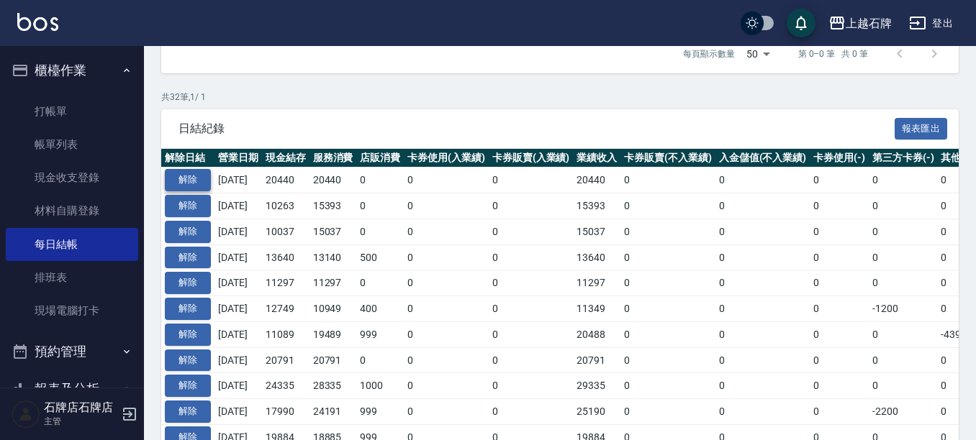
click at [203, 183] on button "解除" at bounding box center [188, 180] width 46 height 22
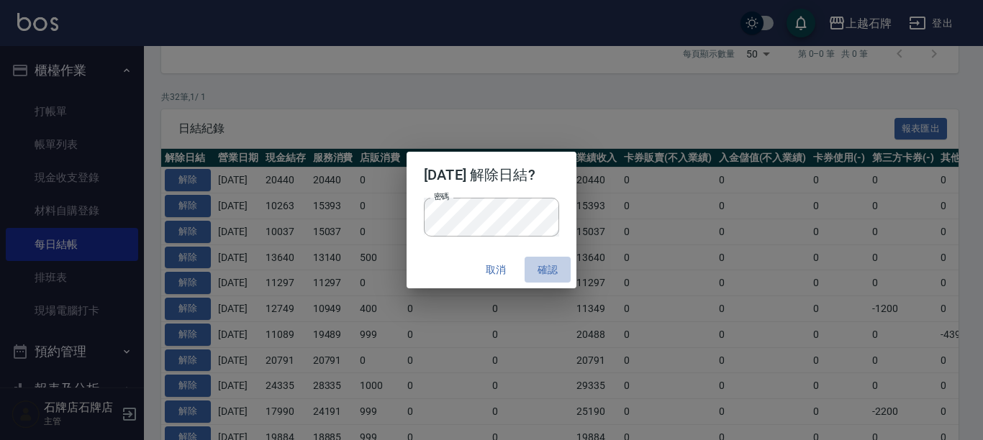
click at [546, 271] on button "確認" at bounding box center [548, 270] width 46 height 27
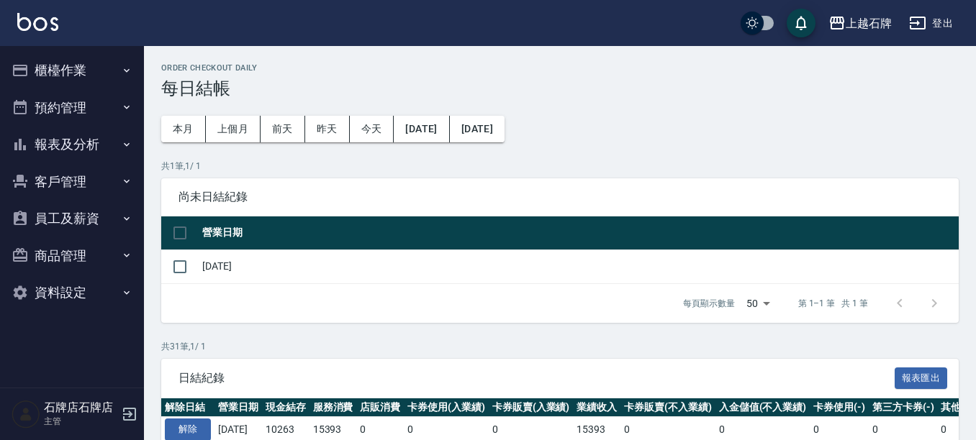
scroll to position [216, 0]
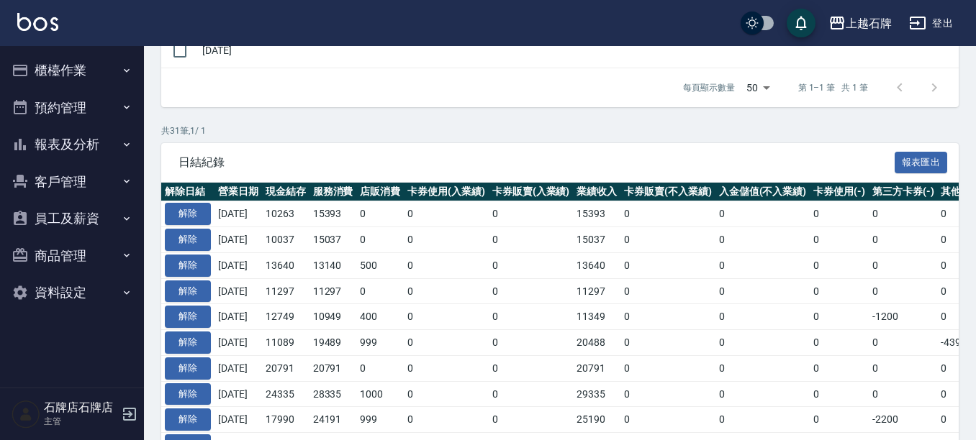
click at [80, 67] on button "櫃檯作業" at bounding box center [72, 70] width 132 height 37
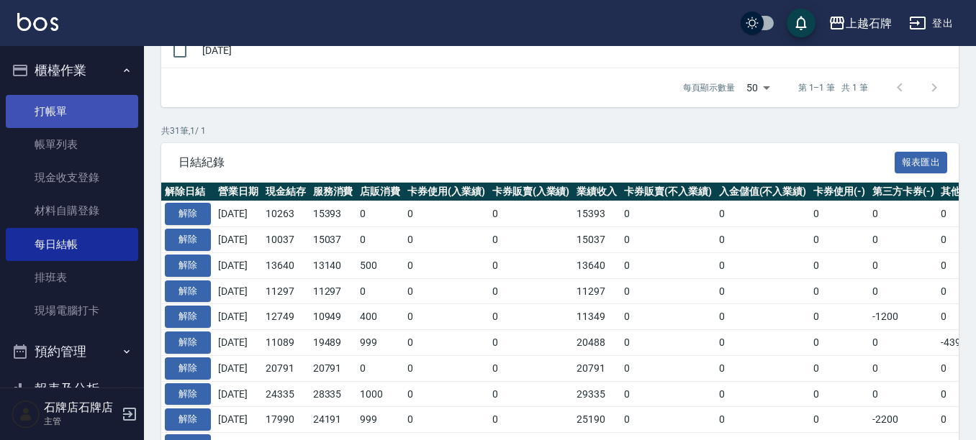
click at [86, 112] on link "打帳單" at bounding box center [72, 111] width 132 height 33
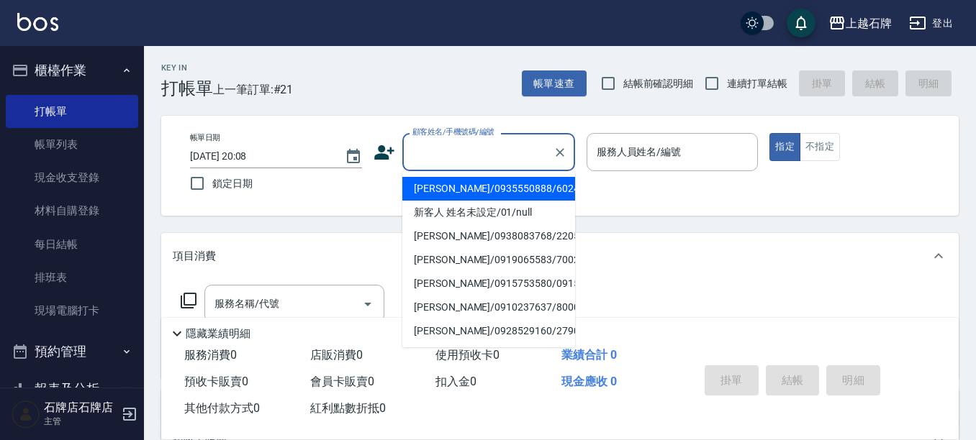
click at [491, 154] on input "顧客姓名/手機號碼/編號" at bounding box center [478, 152] width 138 height 25
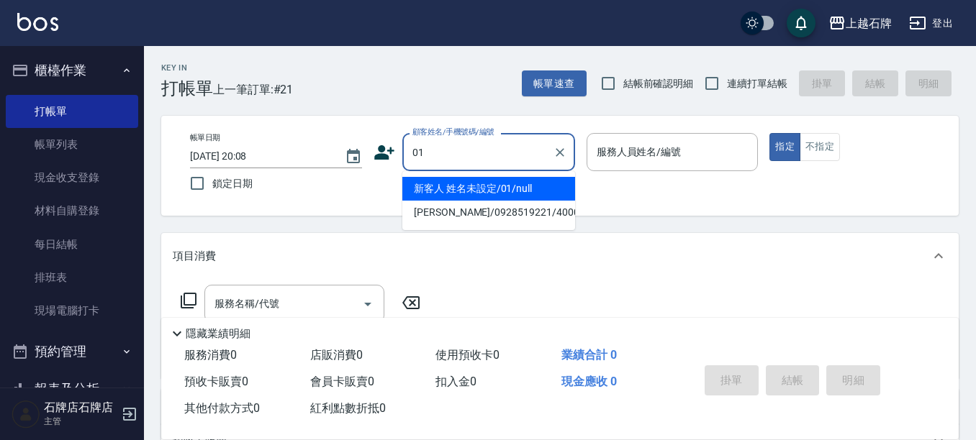
type input "新客人 姓名未設定/01/null"
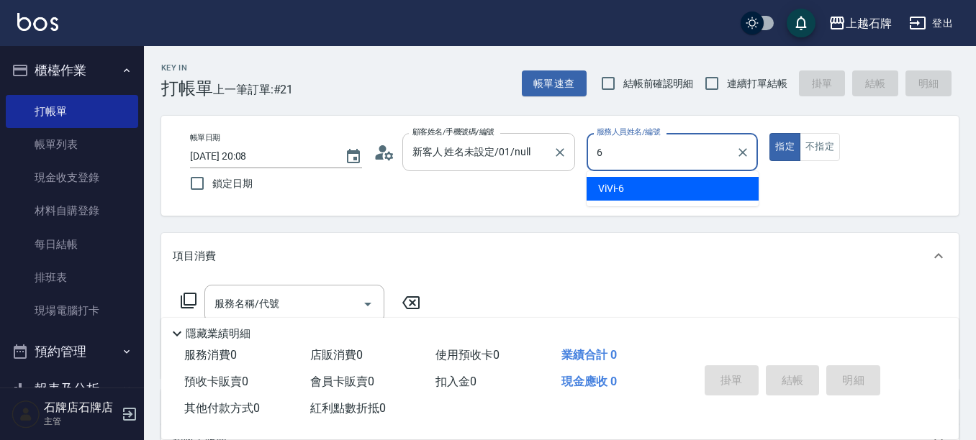
type input "6"
type button "true"
type input "ViVi-6"
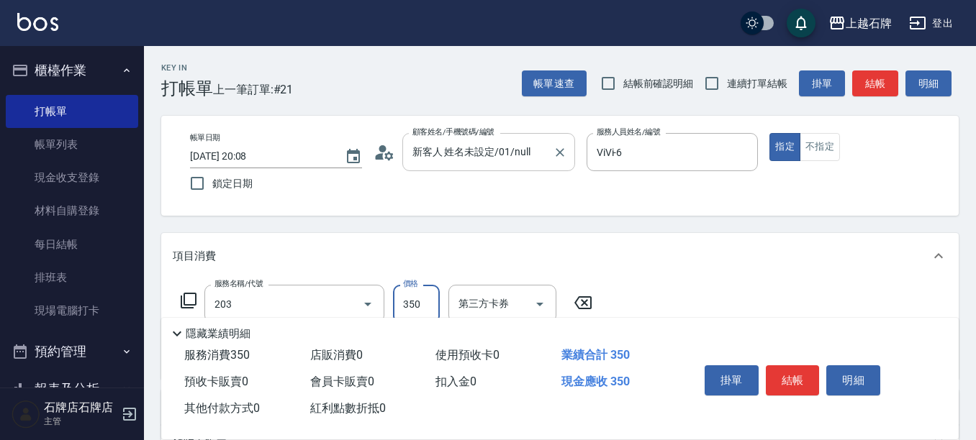
type input "B級洗+剪(203)"
type input "450"
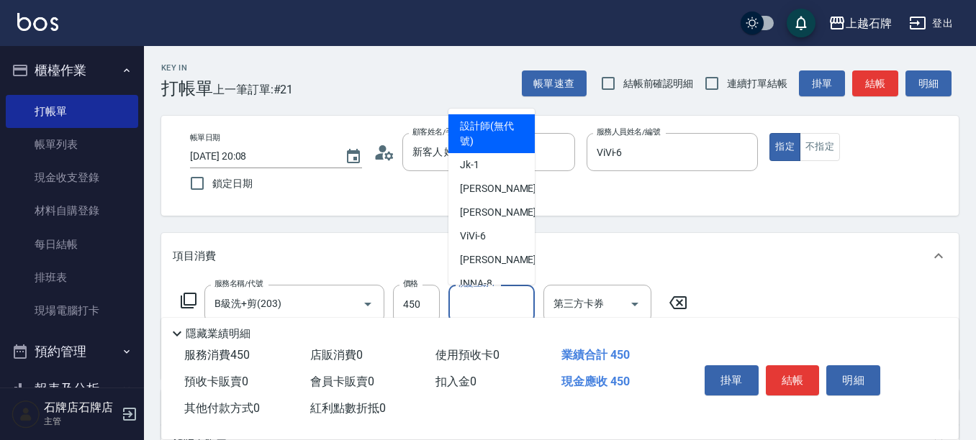
click at [510, 304] on input "洗髮互助-1" at bounding box center [491, 303] width 73 height 25
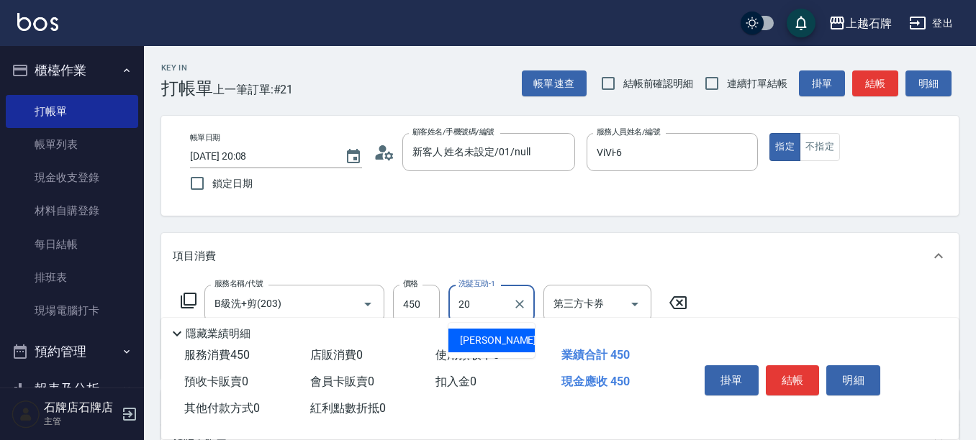
type input "[PERSON_NAME]-20"
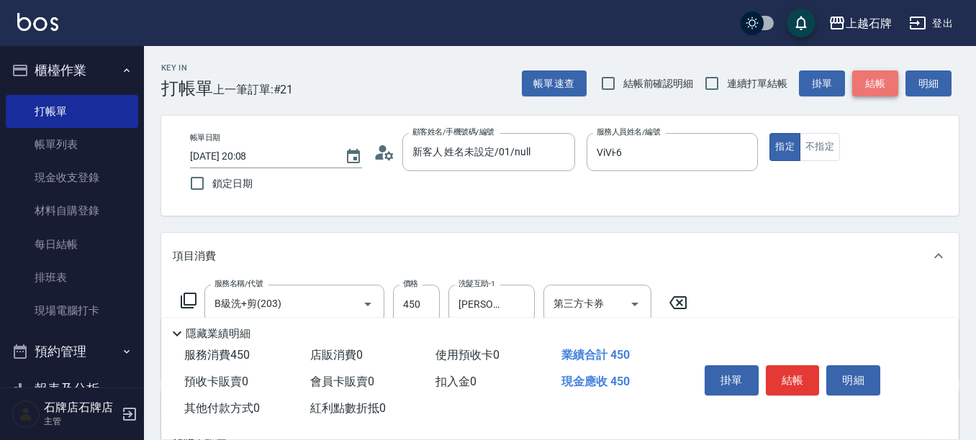
click at [866, 83] on button "結帳" at bounding box center [875, 84] width 46 height 27
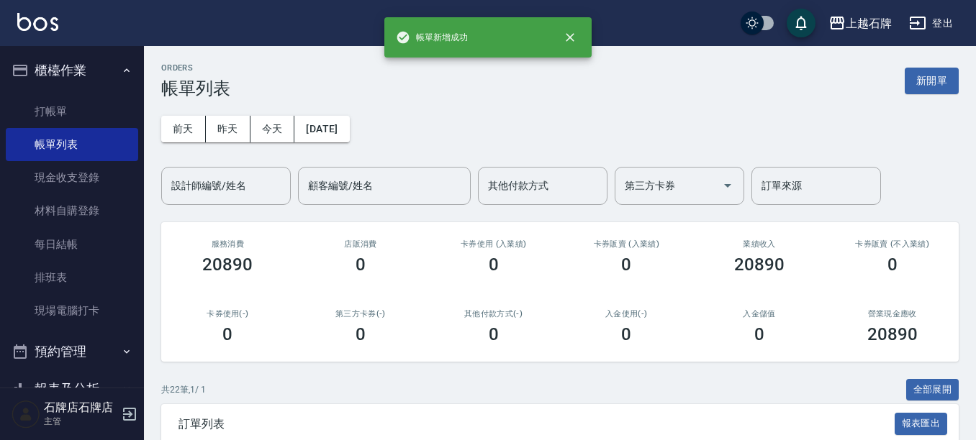
scroll to position [216, 0]
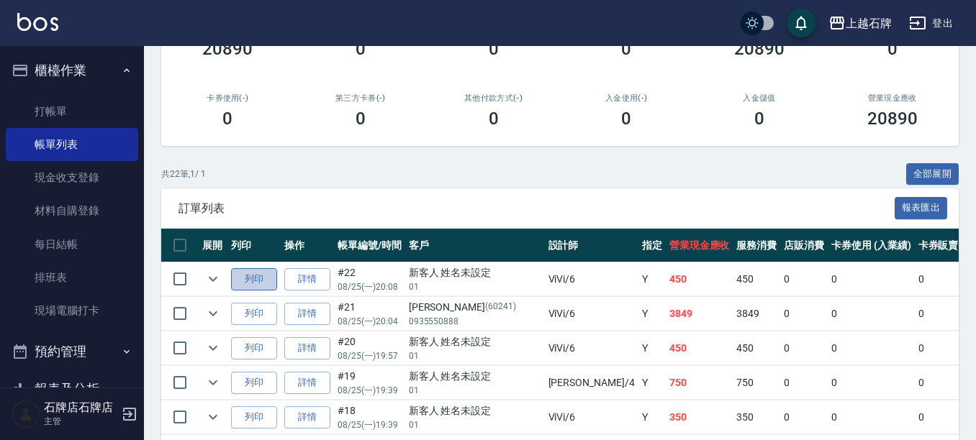
click at [249, 282] on button "列印" at bounding box center [254, 279] width 46 height 22
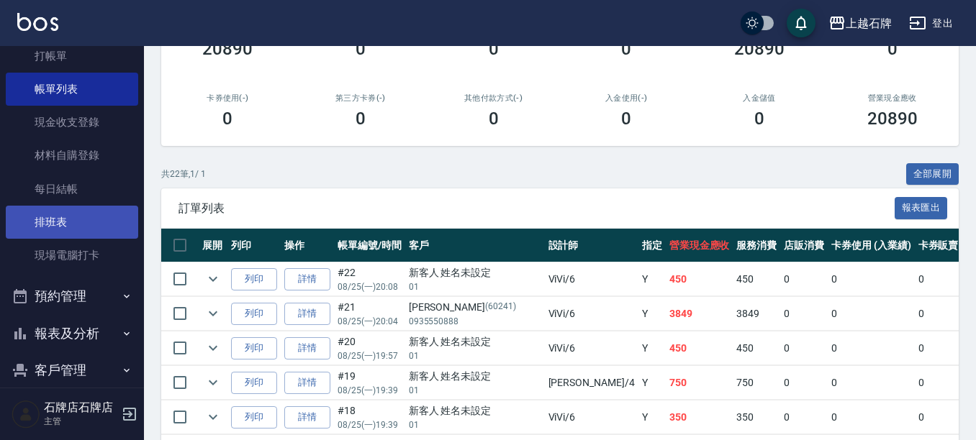
scroll to position [144, 0]
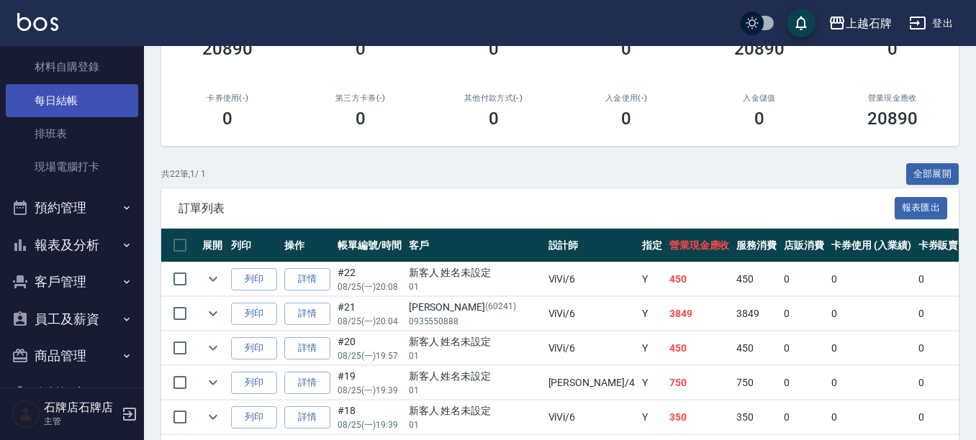
click at [83, 96] on link "每日結帳" at bounding box center [72, 100] width 132 height 33
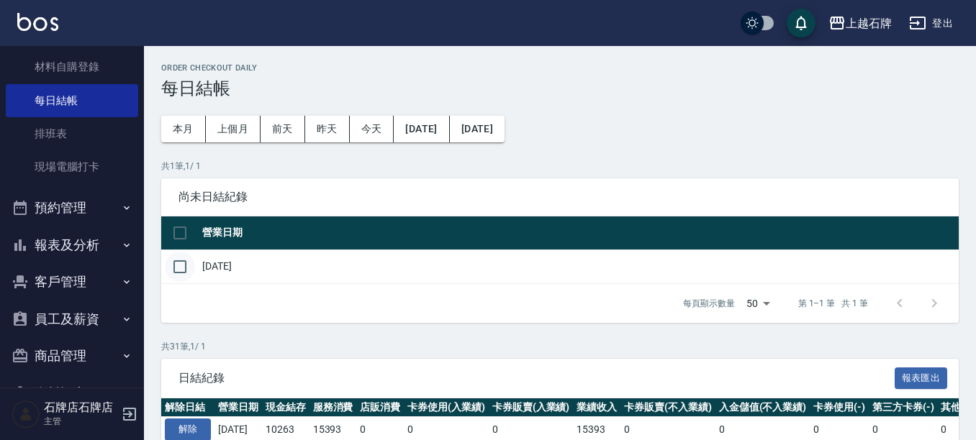
click at [179, 261] on input "checkbox" at bounding box center [180, 267] width 30 height 30
checkbox input "true"
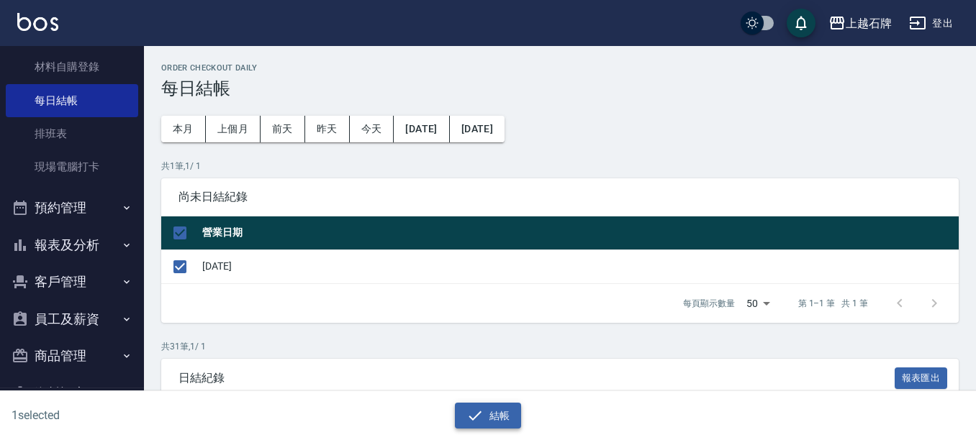
click at [486, 415] on button "結帳" at bounding box center [488, 416] width 67 height 27
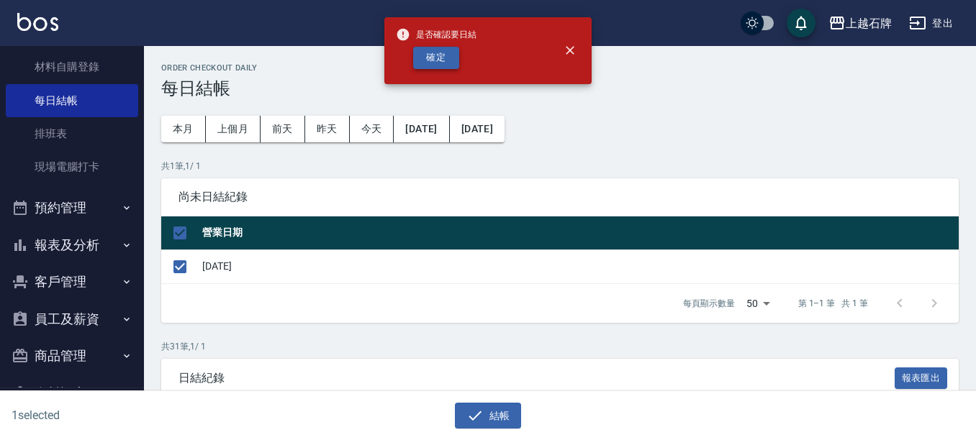
click at [441, 47] on button "確定" at bounding box center [436, 58] width 46 height 22
checkbox input "false"
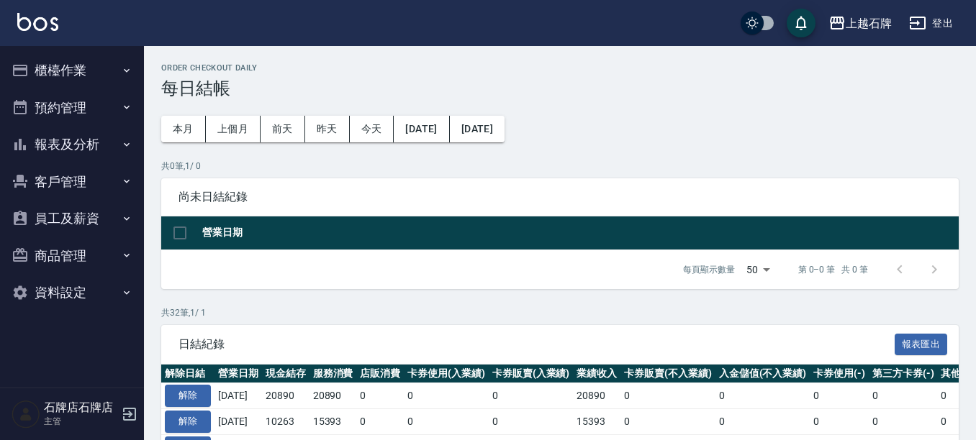
click at [88, 145] on button "報表及分析" at bounding box center [72, 144] width 132 height 37
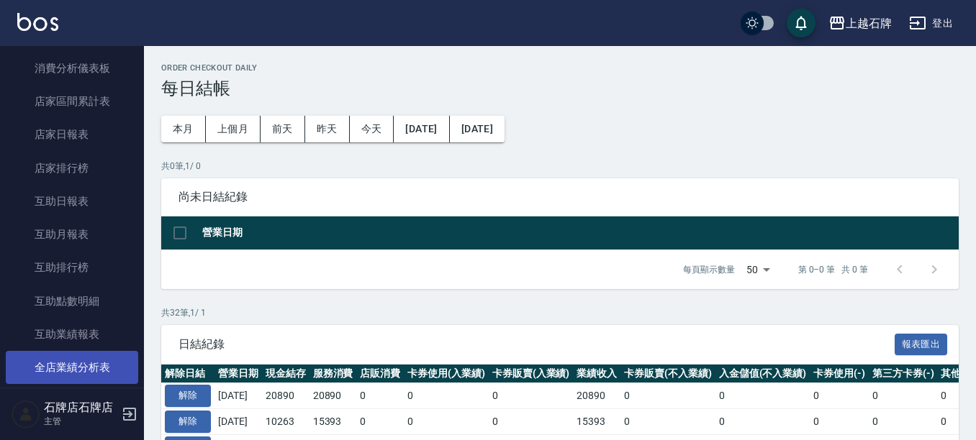
scroll to position [144, 0]
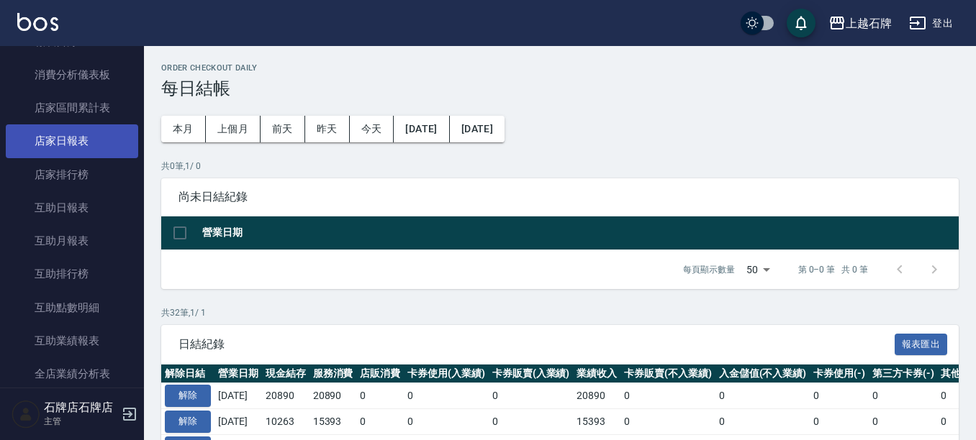
click at [93, 144] on link "店家日報表" at bounding box center [72, 141] width 132 height 33
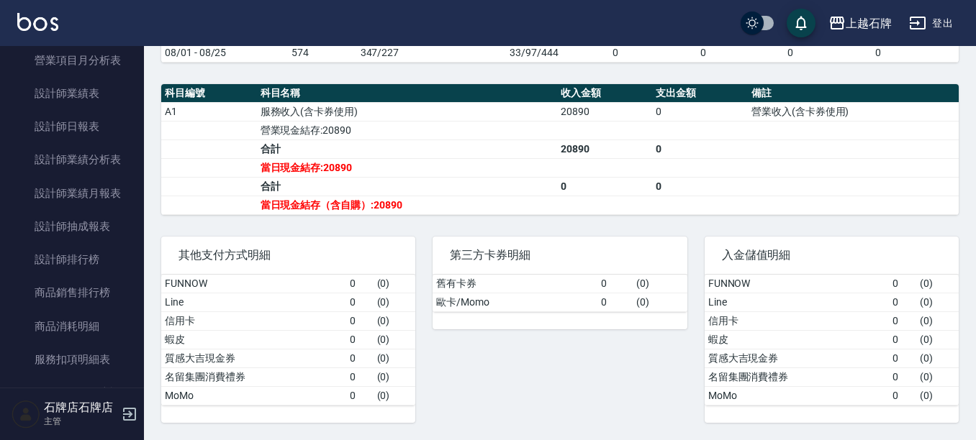
scroll to position [514, 0]
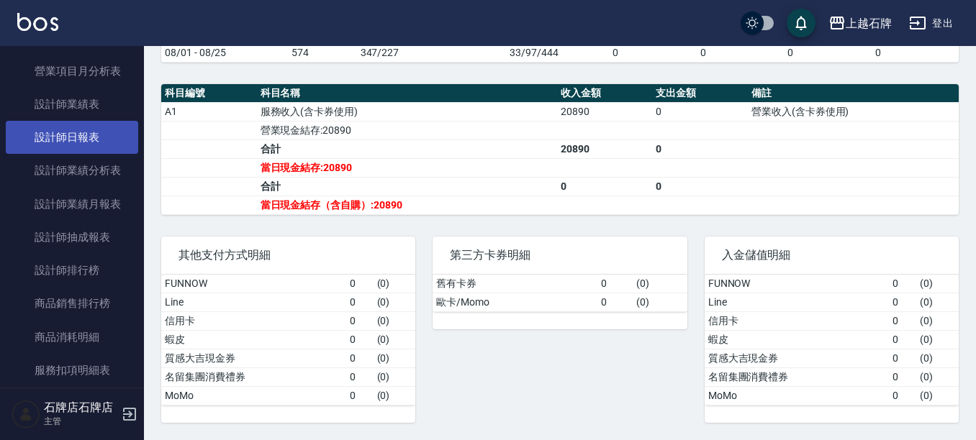
click at [61, 127] on link "設計師日報表" at bounding box center [72, 137] width 132 height 33
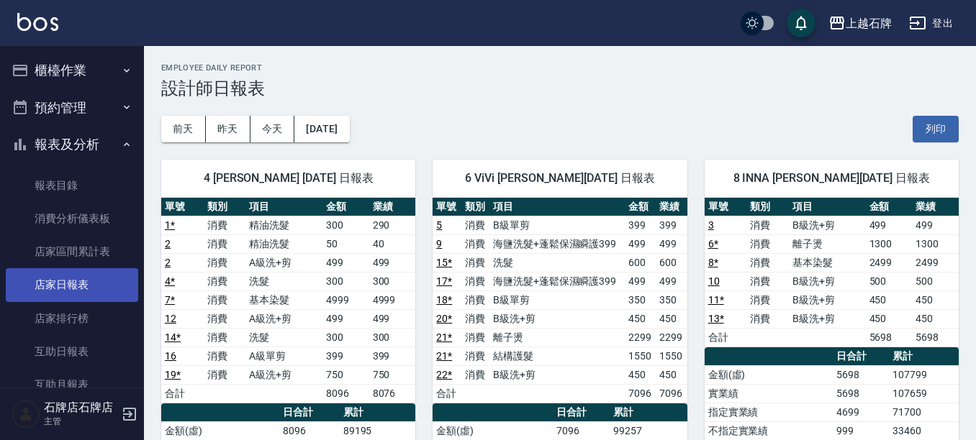
click at [91, 297] on link "店家日報表" at bounding box center [72, 284] width 132 height 33
